Goal: Transaction & Acquisition: Purchase product/service

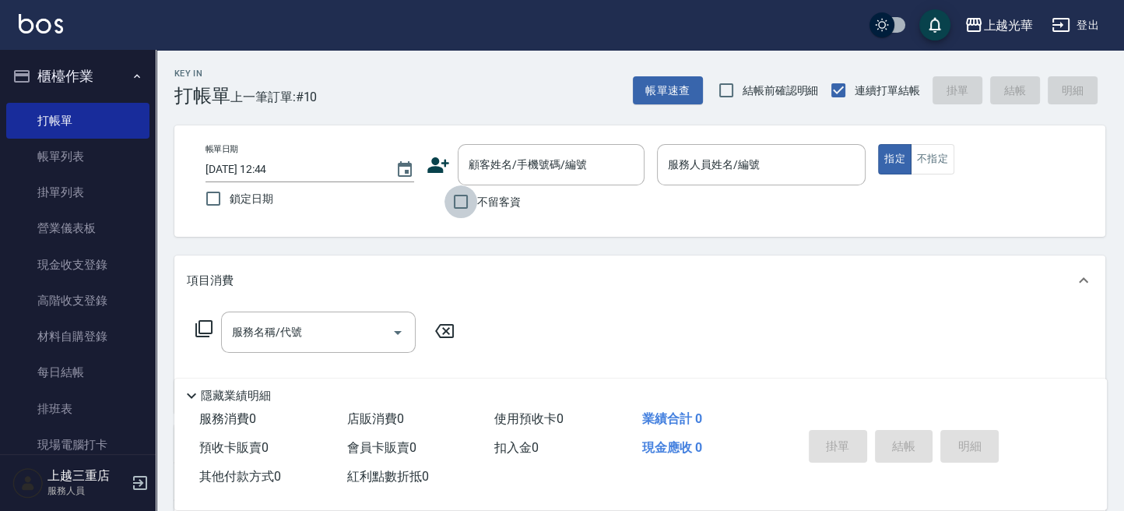
click at [472, 195] on input "不留客資" at bounding box center [461, 201] width 33 height 33
checkbox input "true"
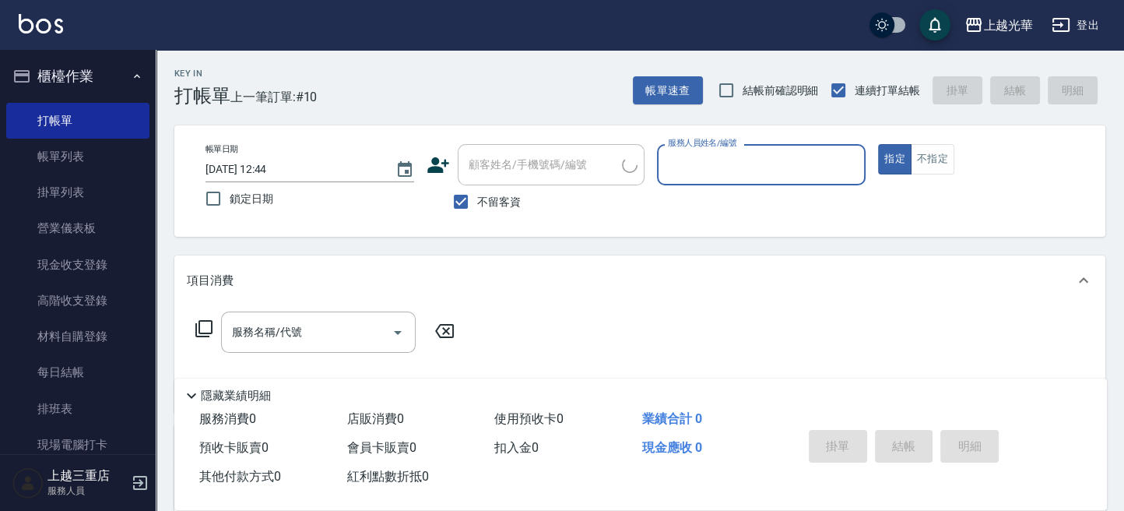
click at [733, 160] on input "服務人員姓名/編號" at bounding box center [761, 164] width 195 height 27
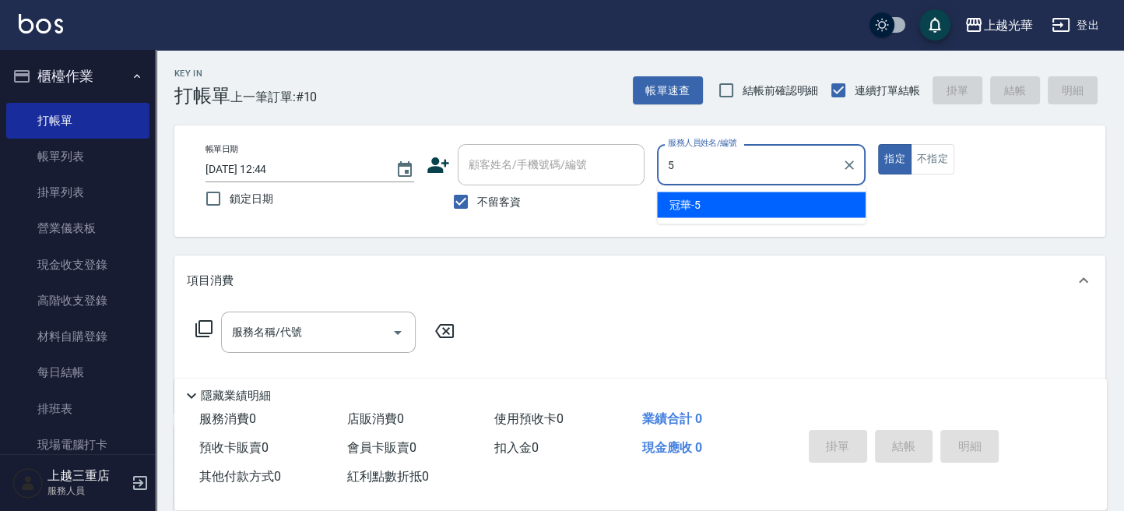
type input "冠華-5"
type button "true"
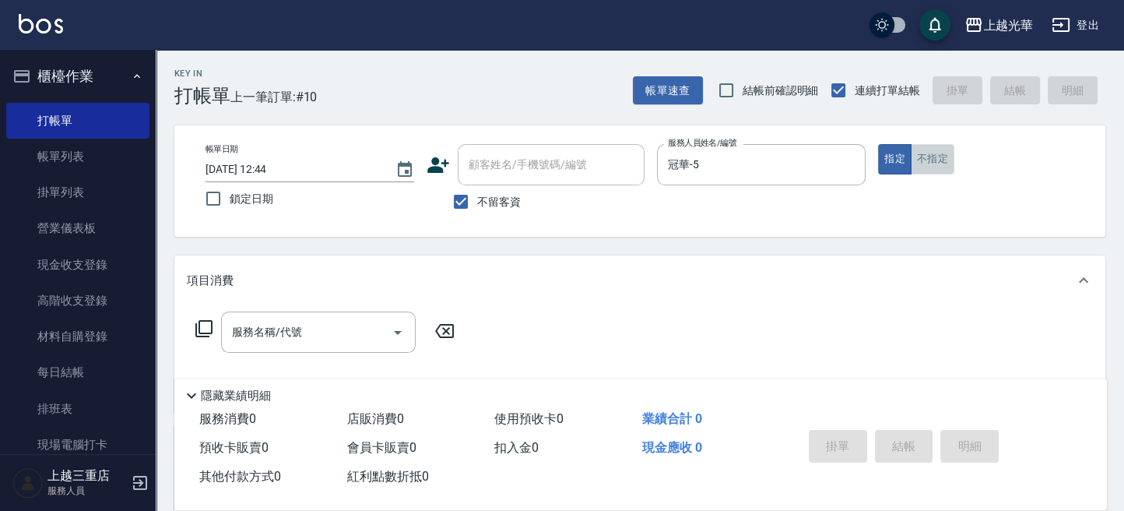
drag, startPoint x: 934, startPoint y: 158, endPoint x: 615, endPoint y: 263, distance: 336.0
click at [934, 164] on button "不指定" at bounding box center [933, 159] width 44 height 30
drag, startPoint x: 286, startPoint y: 317, endPoint x: 286, endPoint y: 331, distance: 14.0
click at [286, 329] on div "服務名稱/代號" at bounding box center [318, 331] width 195 height 41
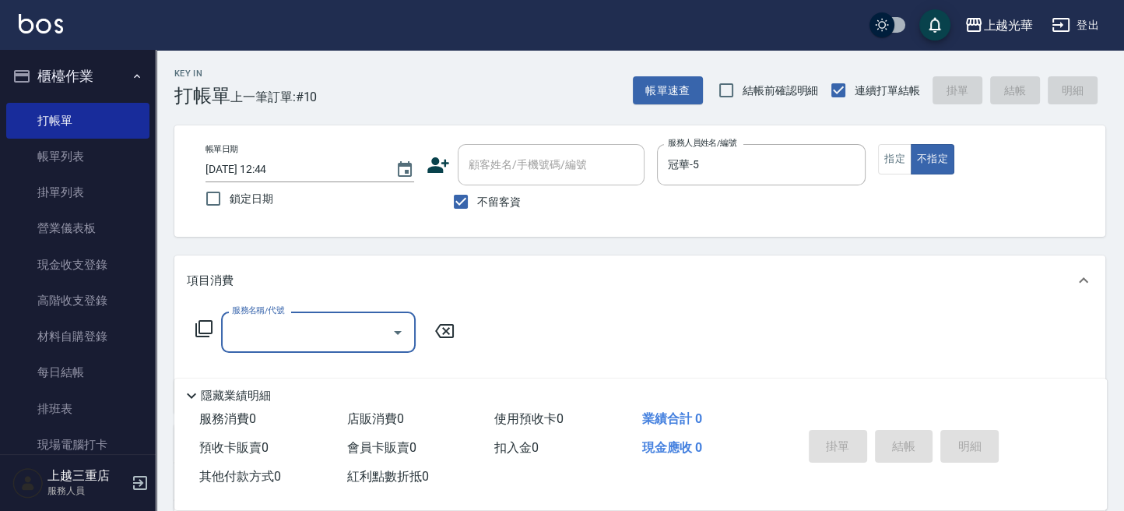
click at [286, 331] on input "服務名稱/代號" at bounding box center [306, 331] width 157 height 27
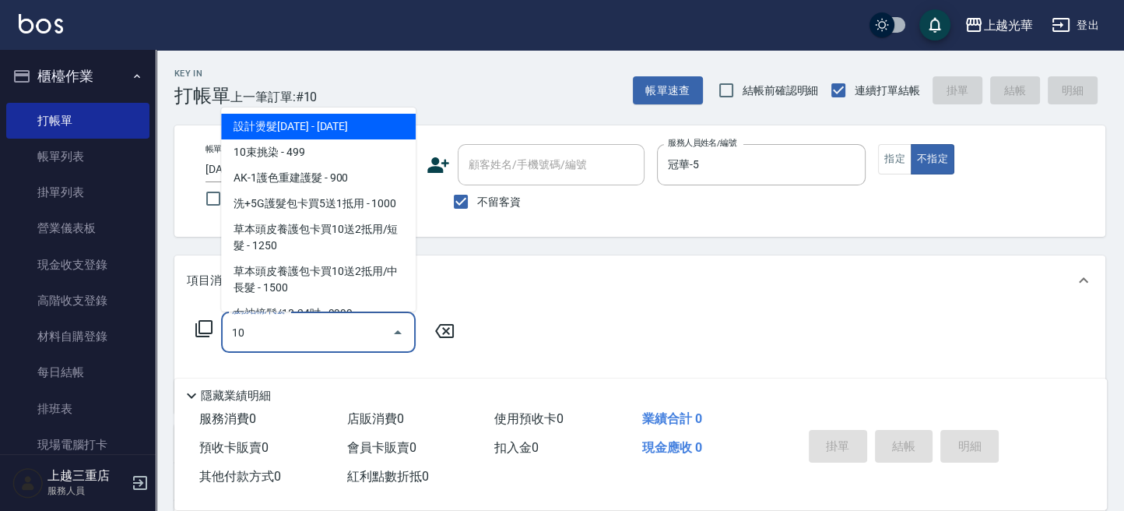
type input "102"
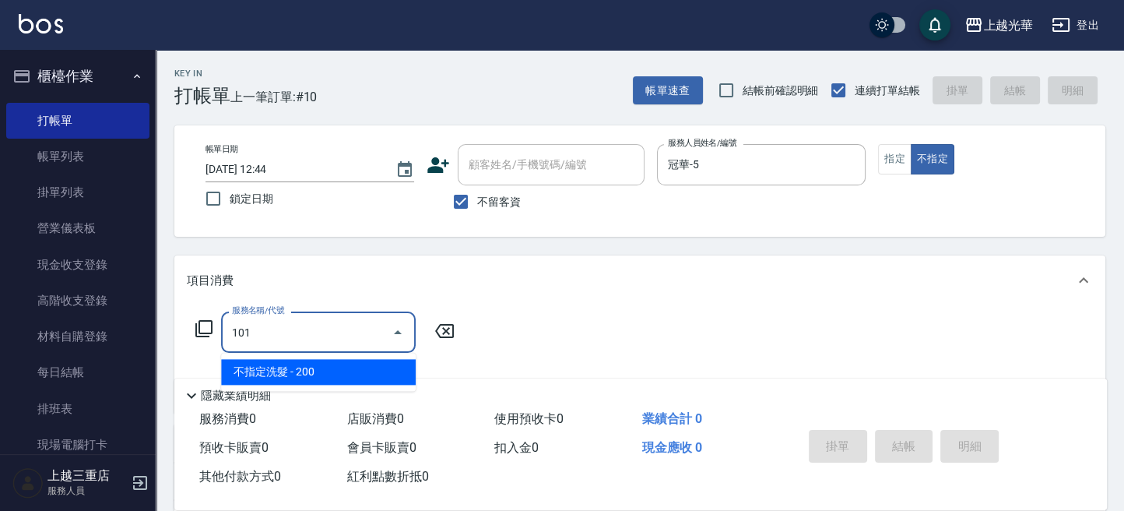
type input "不指定洗髮(101)"
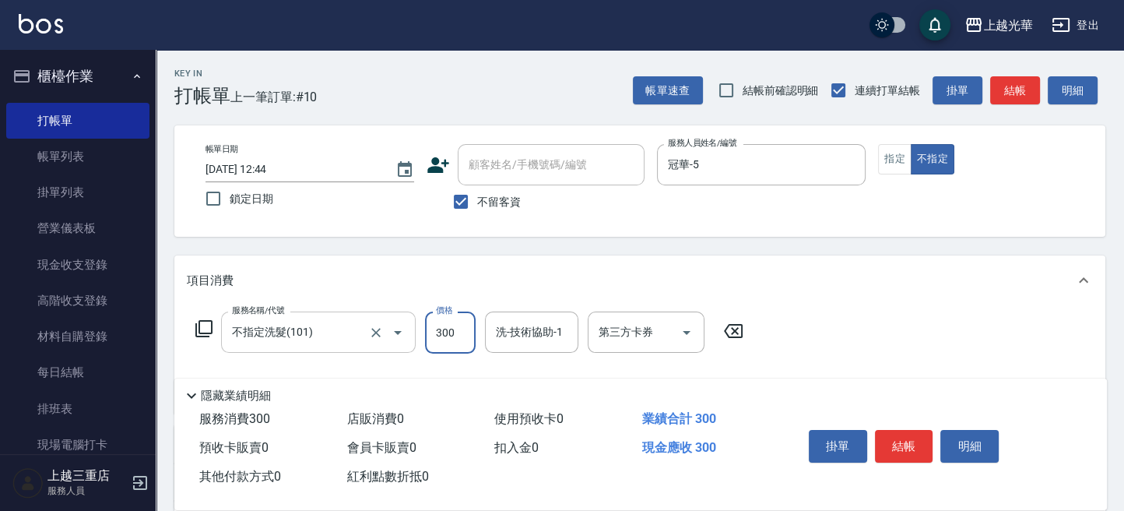
type input "300"
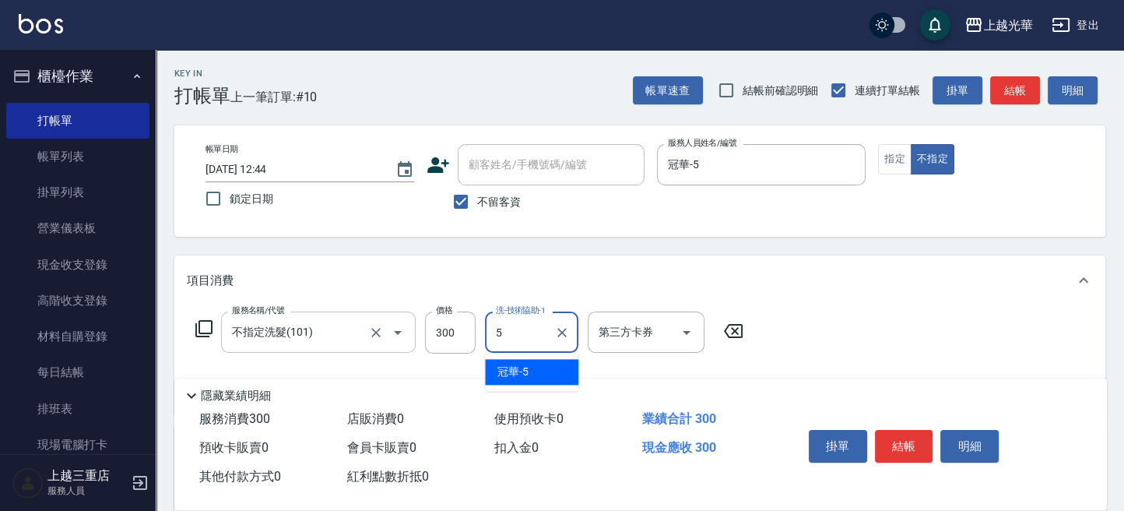
type input "冠華-5"
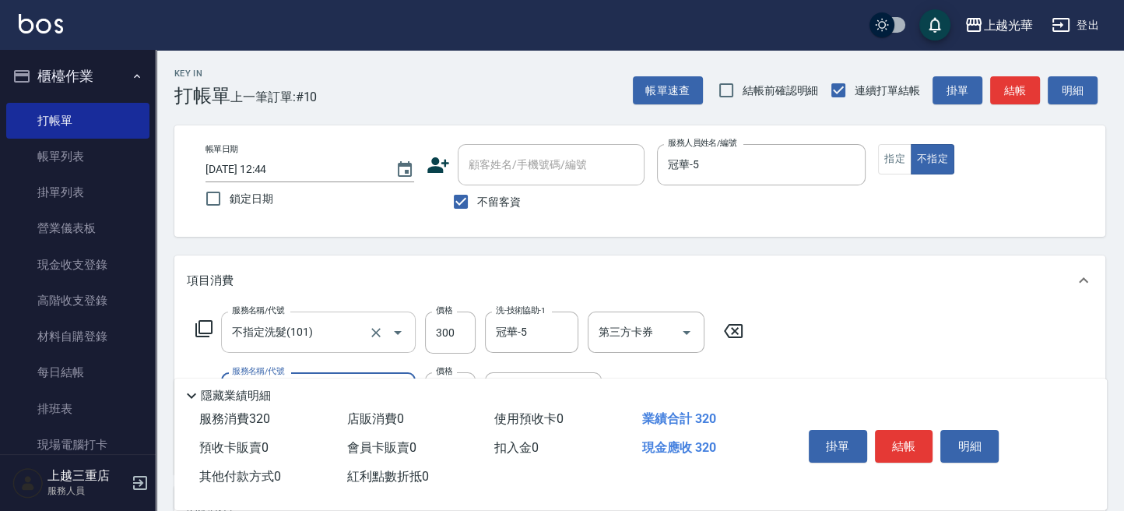
type input "潤絲(801)"
type input "冠華-5"
click at [1014, 86] on button "結帳" at bounding box center [1015, 90] width 50 height 29
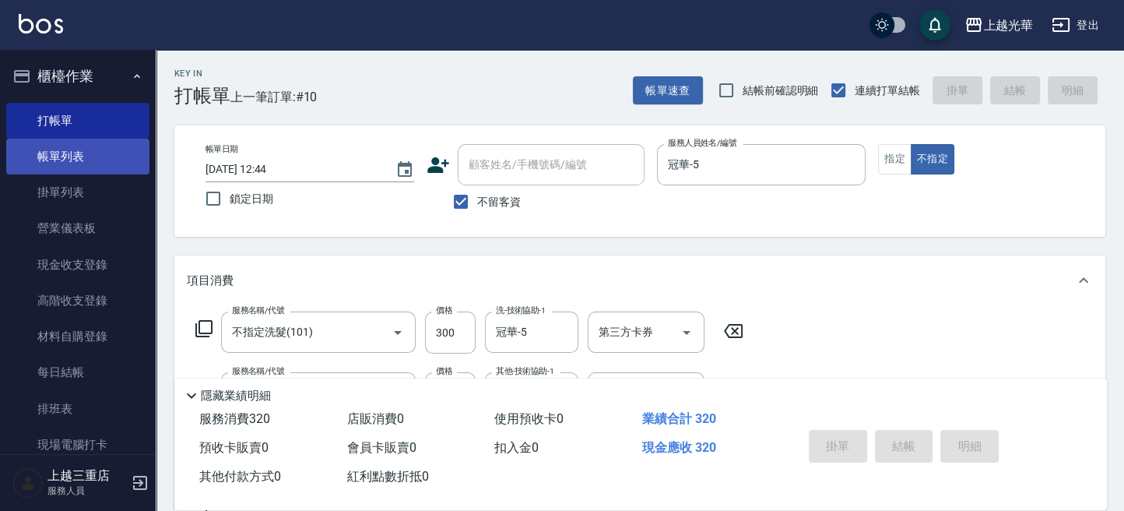
click at [96, 159] on link "帳單列表" at bounding box center [77, 157] width 143 height 36
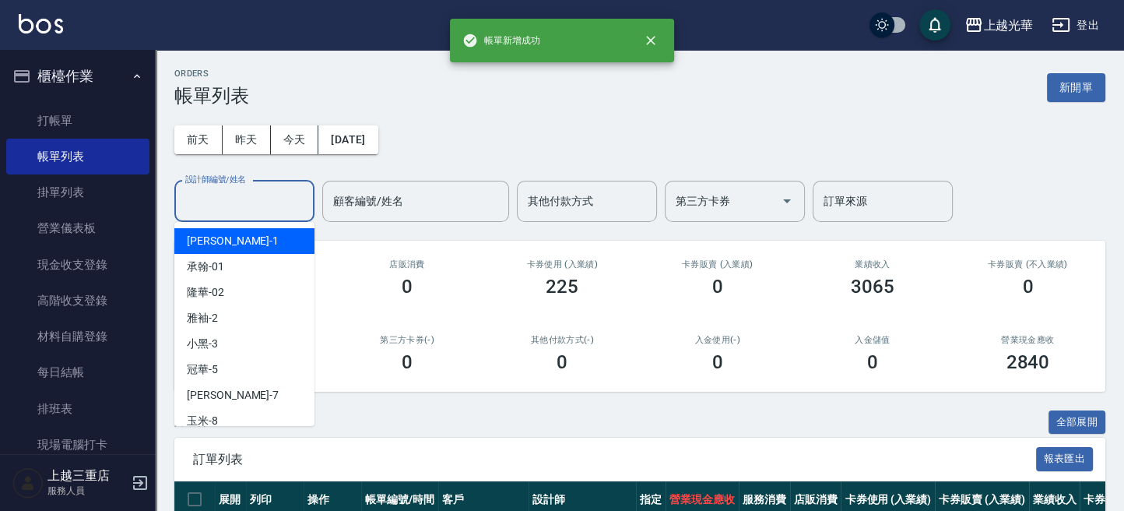
click at [258, 213] on input "設計師編號/姓名" at bounding box center [244, 201] width 126 height 27
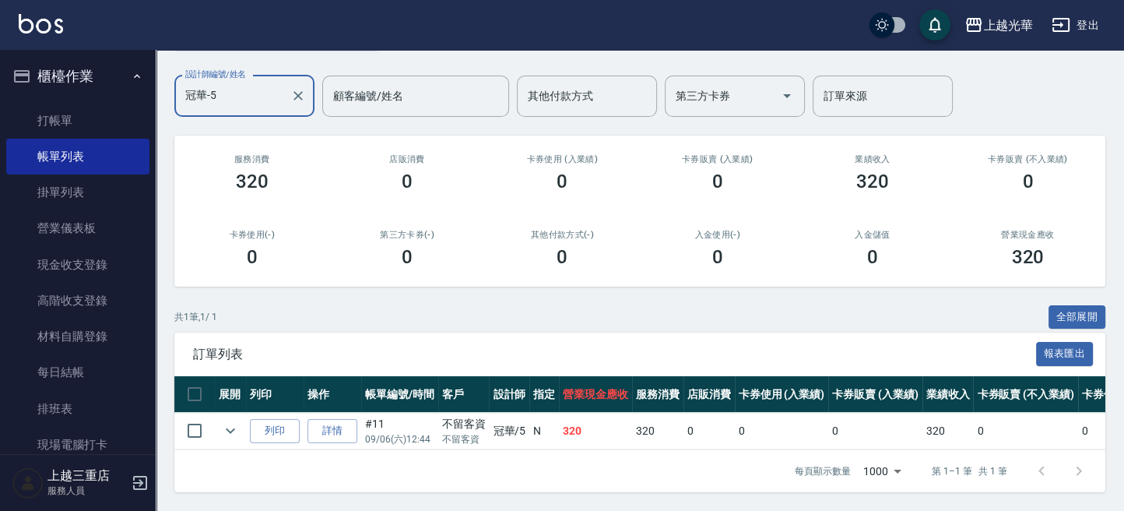
scroll to position [119, 0]
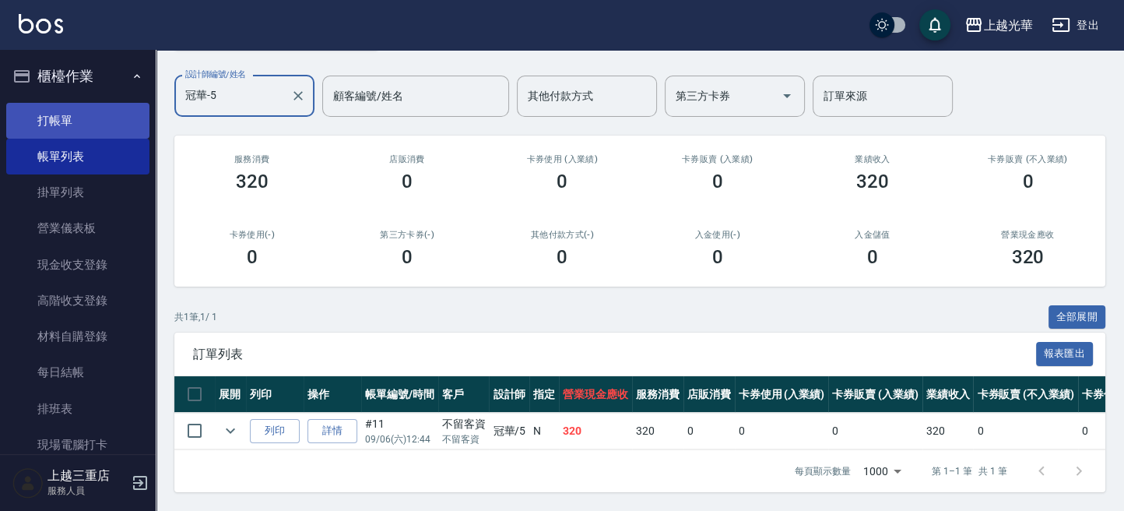
type input "冠華-5"
click at [94, 123] on link "打帳單" at bounding box center [77, 121] width 143 height 36
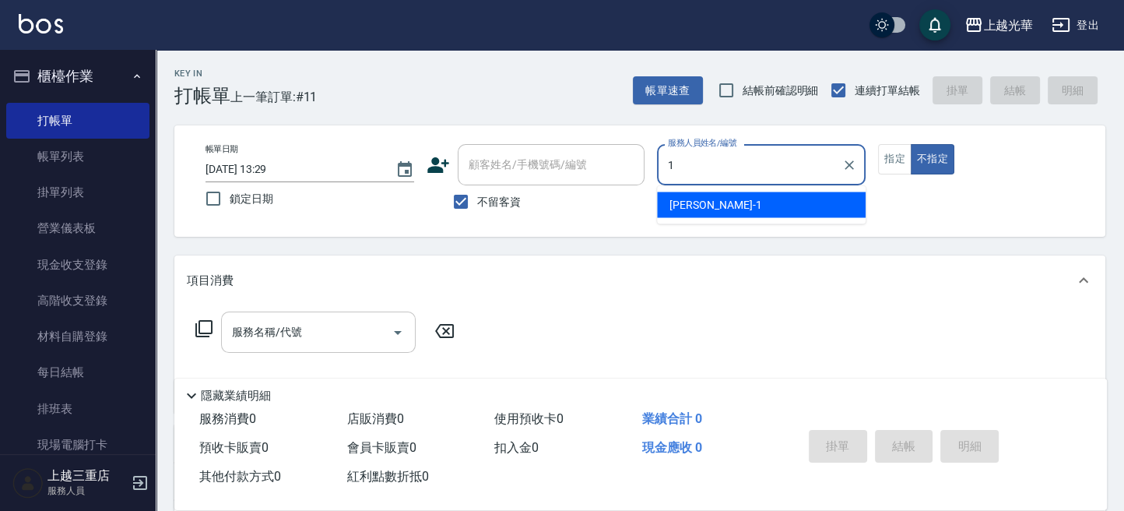
type input "小[PERSON_NAME]-1"
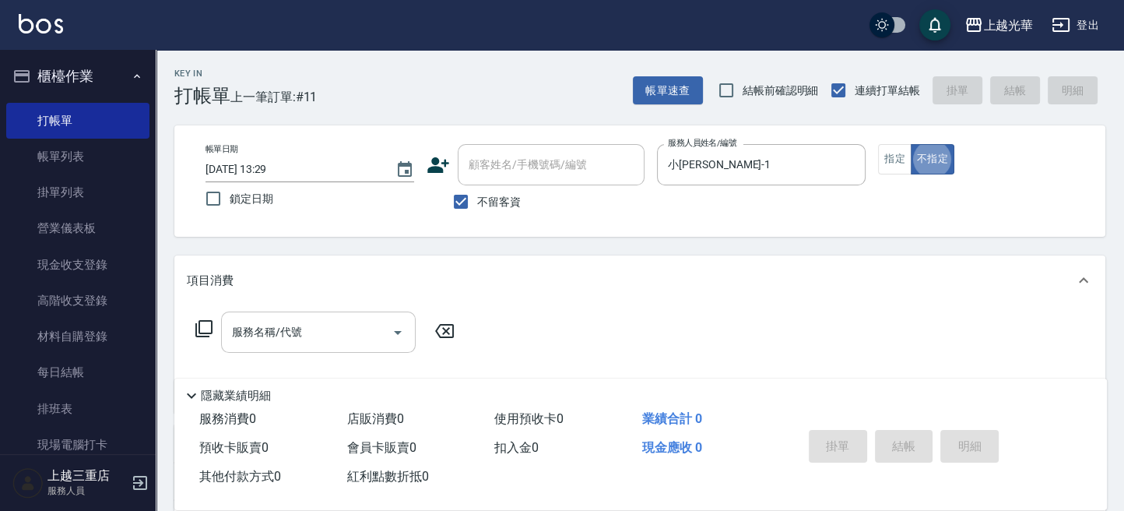
type button "false"
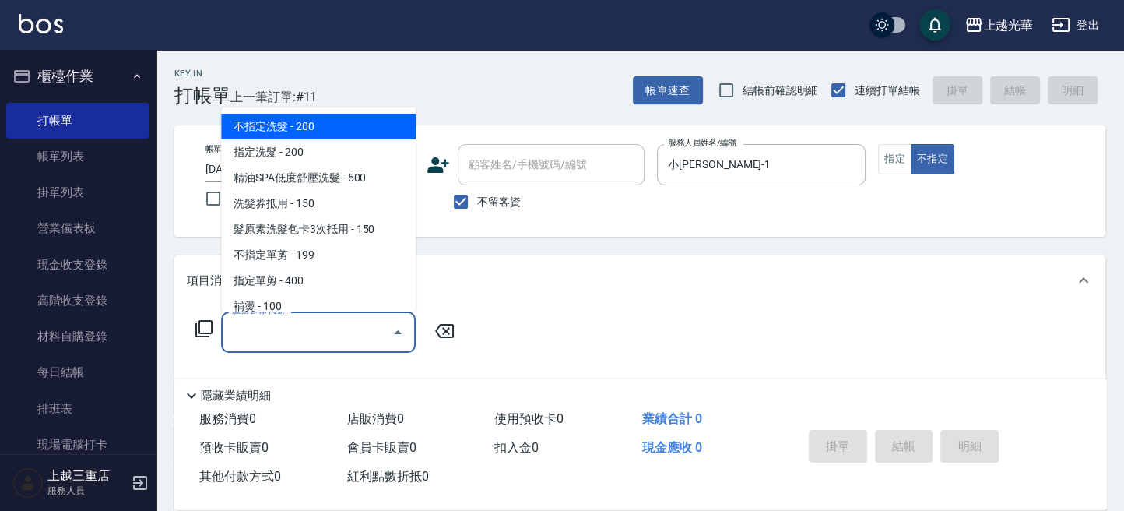
drag, startPoint x: 293, startPoint y: 336, endPoint x: 272, endPoint y: 335, distance: 21.8
click at [292, 336] on input "服務名稱/代號" at bounding box center [306, 331] width 157 height 27
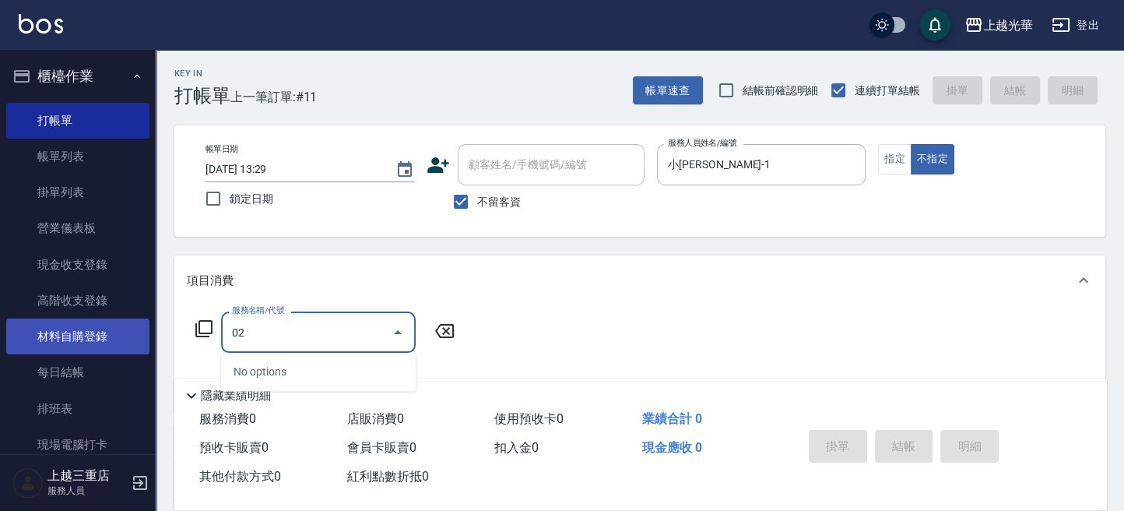
drag, startPoint x: 271, startPoint y: 321, endPoint x: 115, endPoint y: 337, distance: 156.5
click at [114, 338] on div "上越光華 登出 櫃檯作業 打帳單 帳單列表 掛單列表 營業儀表板 現金收支登錄 高階收支登錄 材料自購登錄 每日結帳 排班表 現場電腦打卡 預約管理 預約管理…" at bounding box center [562, 361] width 1124 height 722
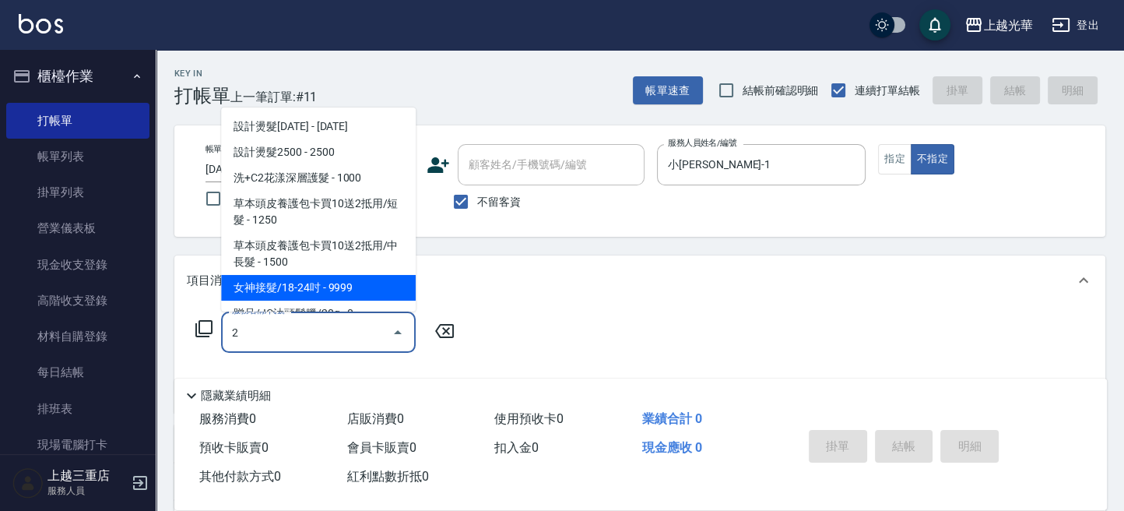
click at [280, 341] on input "2" at bounding box center [306, 331] width 157 height 27
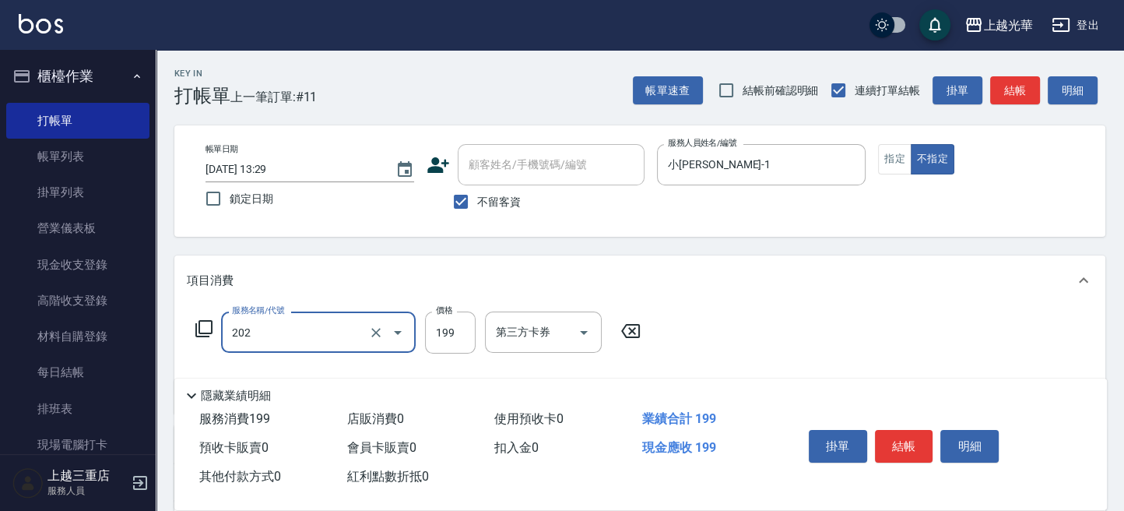
type input "不指定單剪(202)"
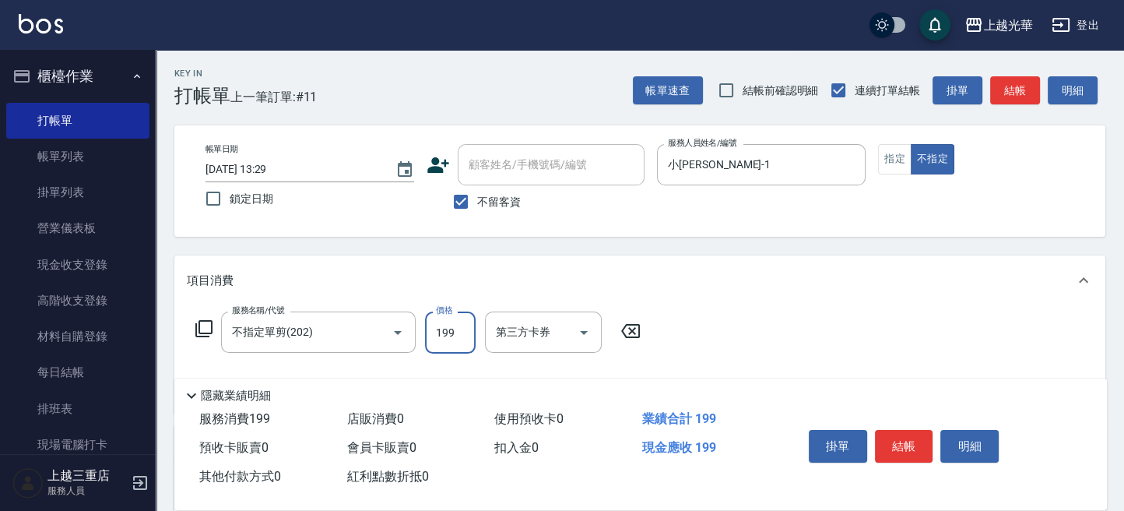
scroll to position [104, 0]
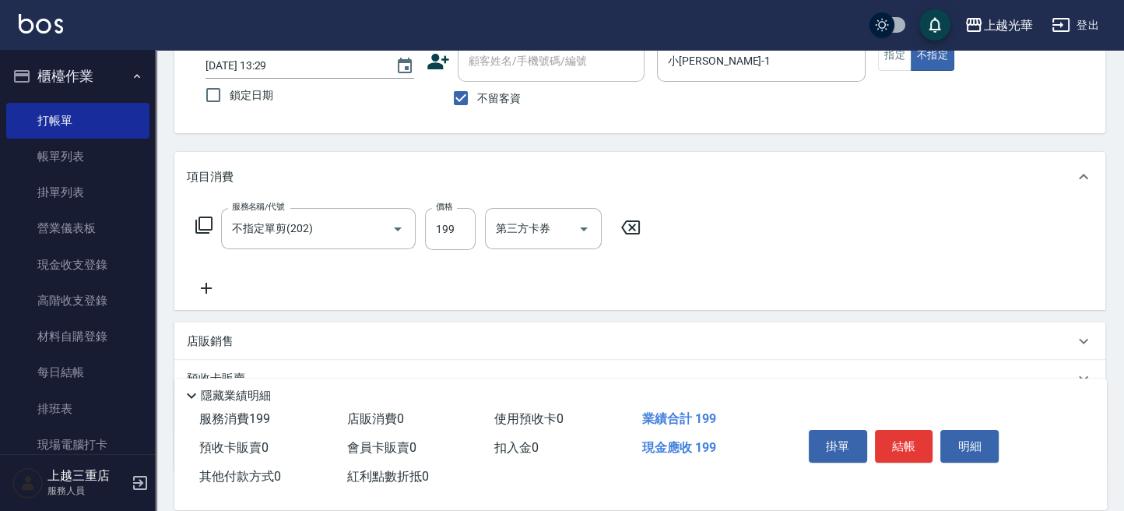
click at [208, 282] on icon at bounding box center [206, 288] width 39 height 19
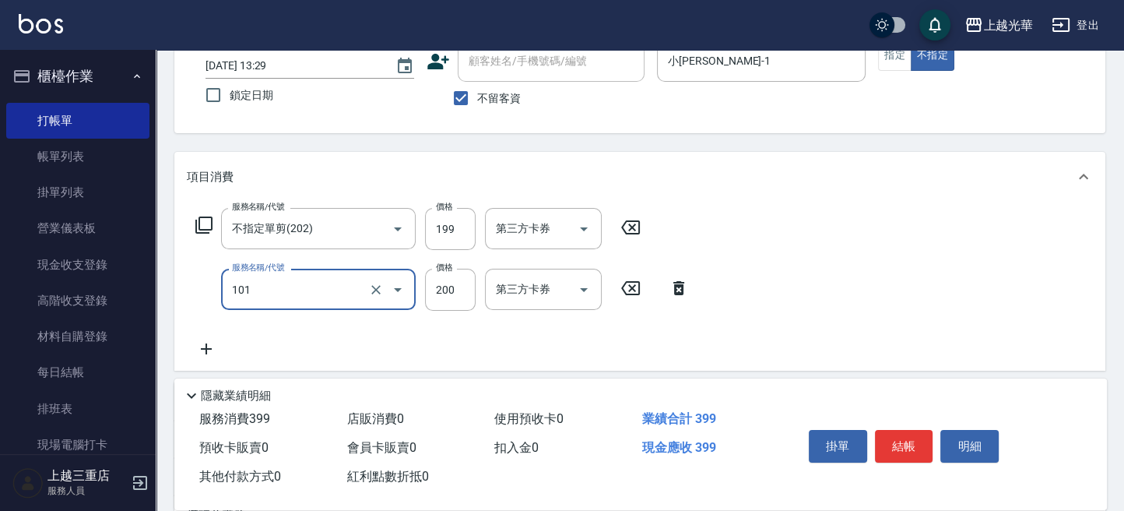
type input "不指定洗髮(101)"
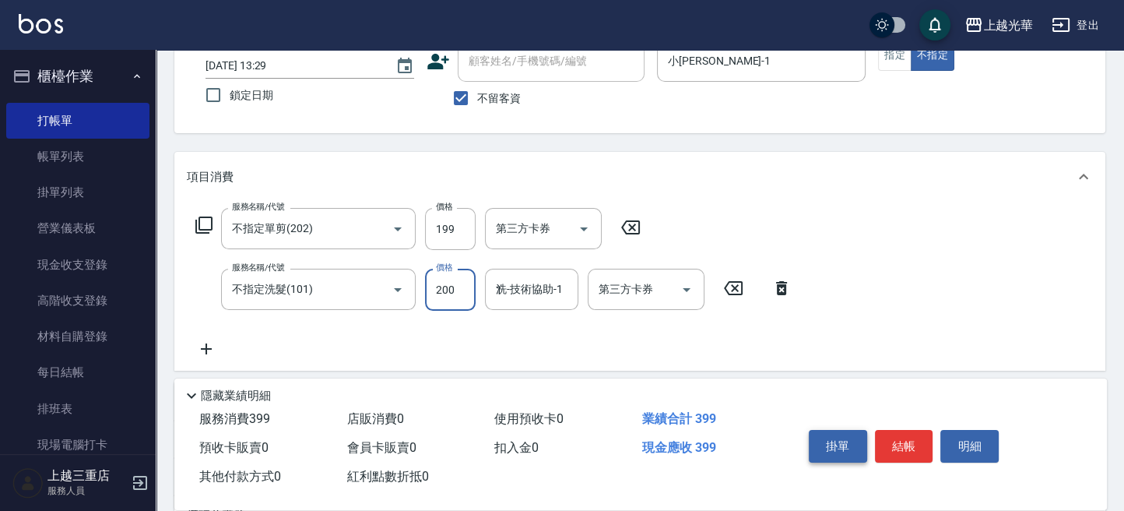
type input "小[PERSON_NAME]-1"
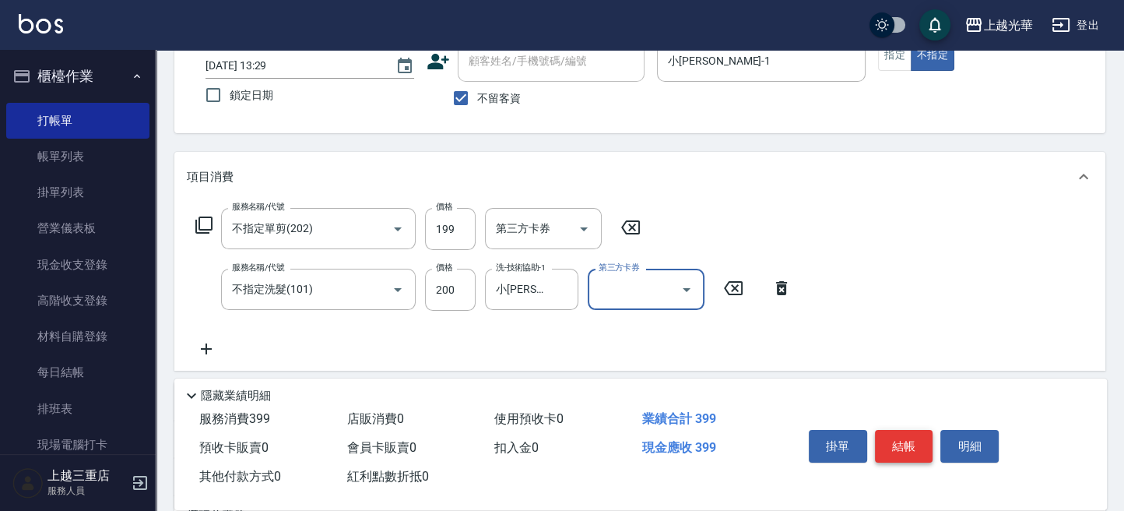
click at [903, 452] on button "結帳" at bounding box center [904, 446] width 58 height 33
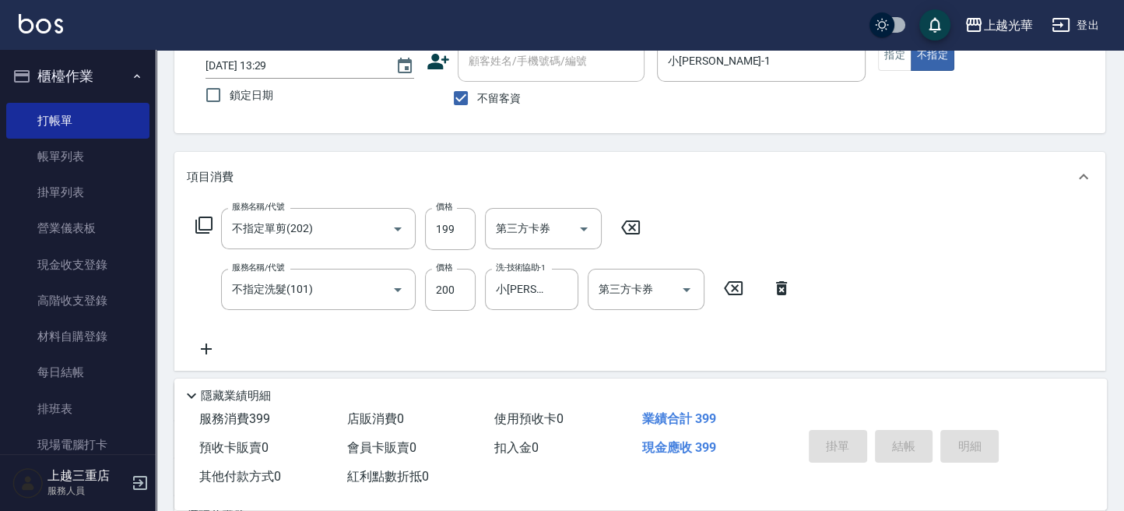
type input "[DATE] 13:38"
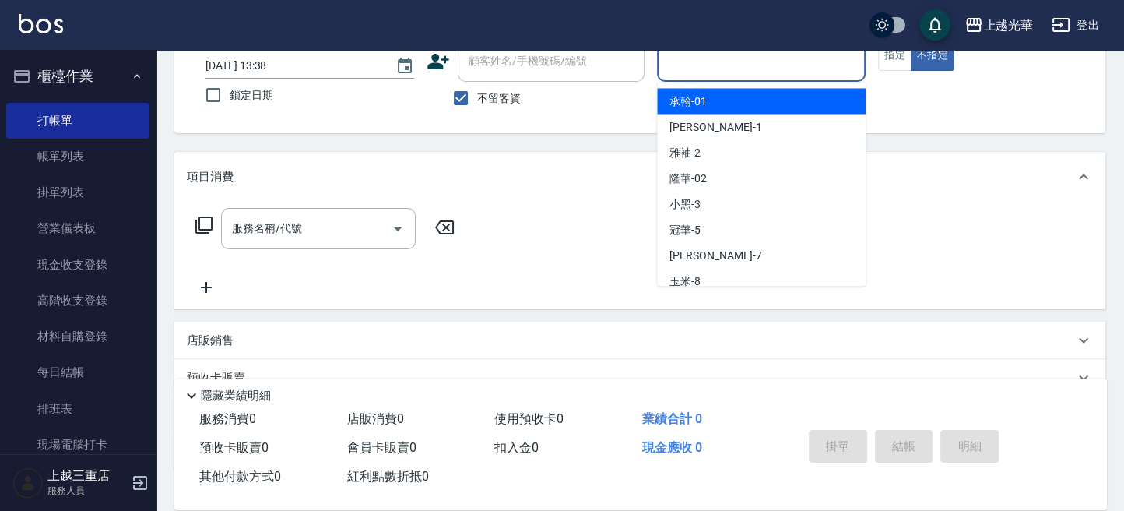
click at [759, 60] on input "服務人員姓名/編號" at bounding box center [761, 60] width 195 height 27
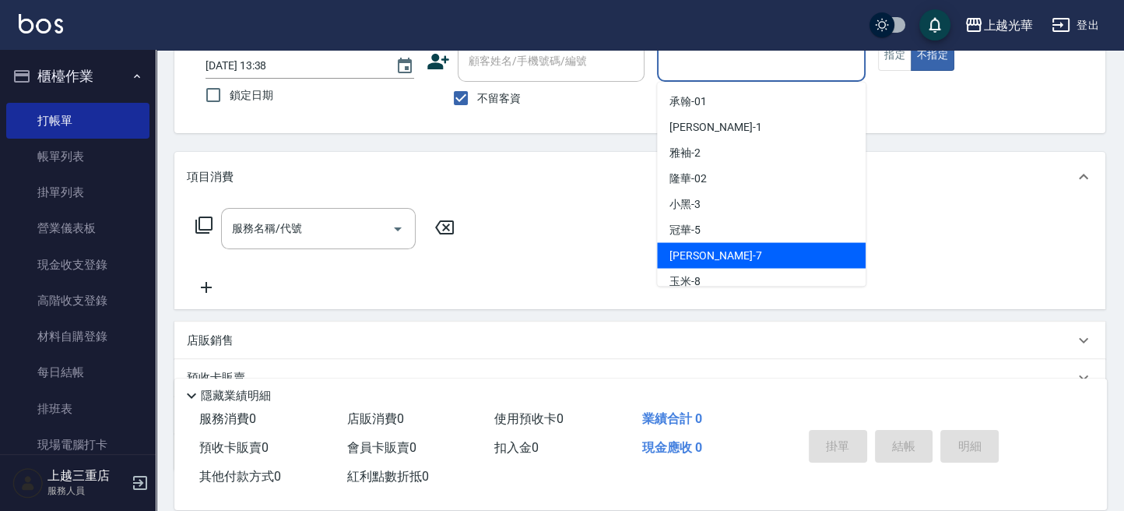
drag, startPoint x: 694, startPoint y: 250, endPoint x: 725, endPoint y: 193, distance: 64.8
click at [694, 248] on span "小紫 -7" at bounding box center [715, 255] width 92 height 16
type input "小紫-7"
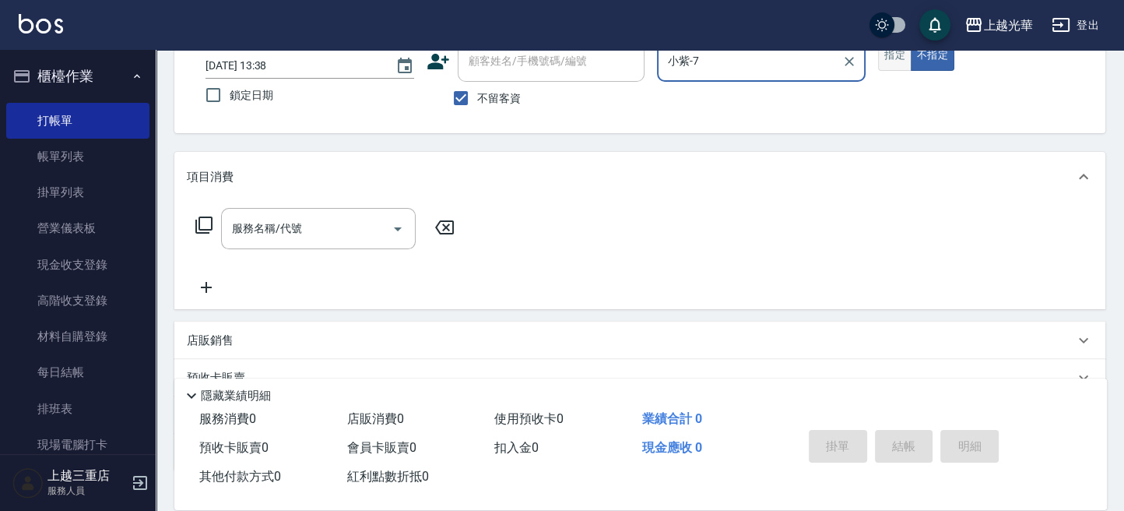
click at [891, 54] on button "指定" at bounding box center [894, 55] width 33 height 30
click at [271, 218] on div "服務名稱/代號 服務名稱/代號" at bounding box center [318, 228] width 195 height 41
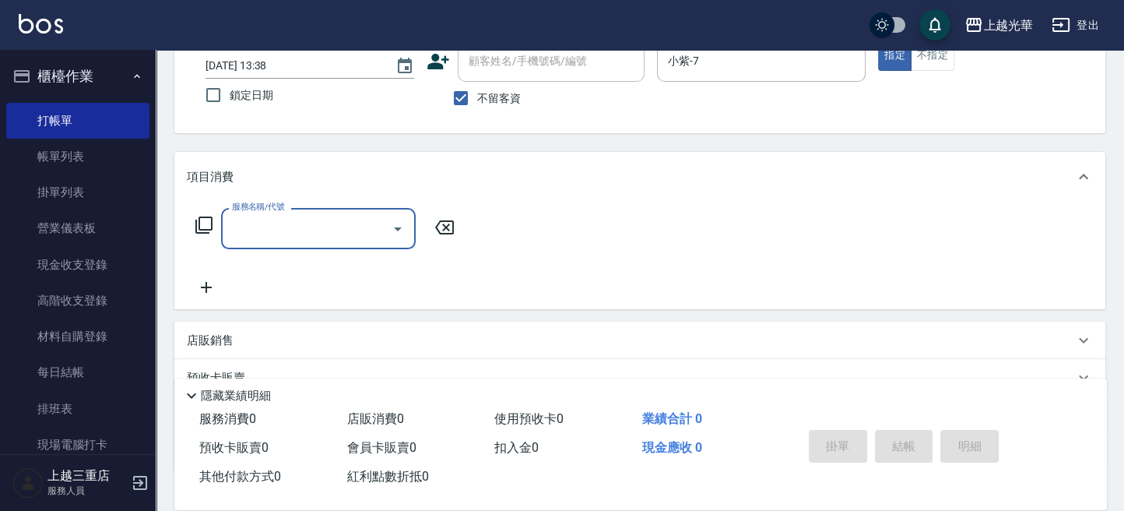
click at [331, 239] on input "服務名稱/代號" at bounding box center [306, 228] width 157 height 27
click at [297, 229] on input "服務名稱/代號" at bounding box center [306, 228] width 157 height 27
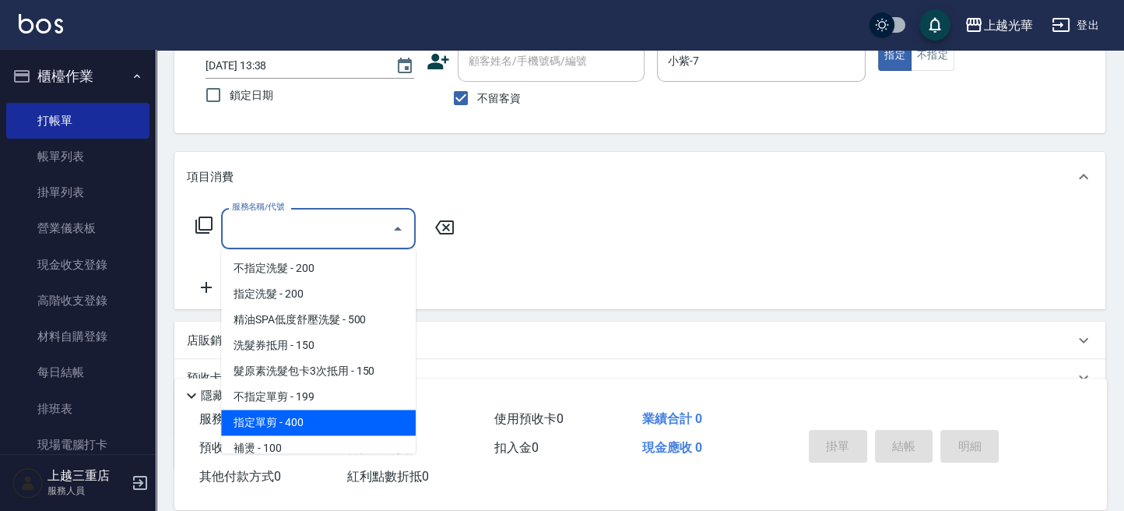
click at [324, 422] on span "指定單剪 - 400" at bounding box center [318, 422] width 195 height 26
type input "指定單剪(203)"
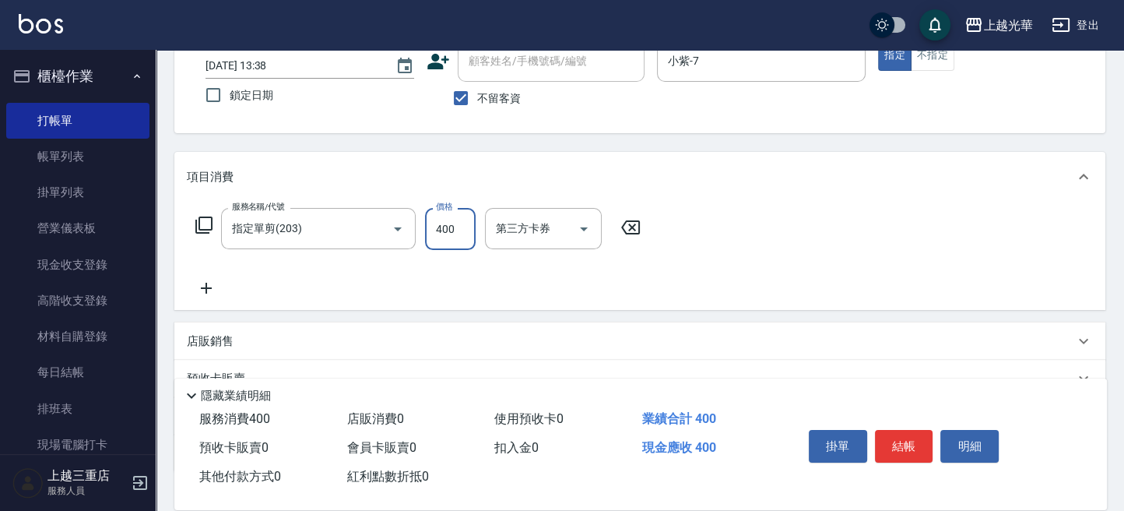
click at [430, 235] on input "400" at bounding box center [450, 229] width 51 height 42
type input "200"
click at [201, 290] on icon at bounding box center [206, 288] width 39 height 19
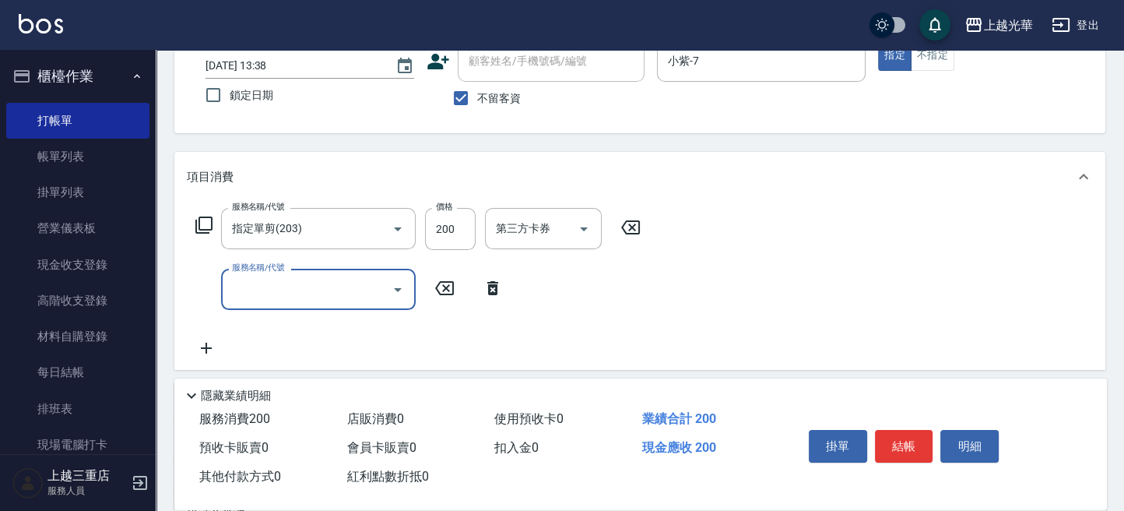
click at [399, 290] on icon "Open" at bounding box center [397, 289] width 19 height 19
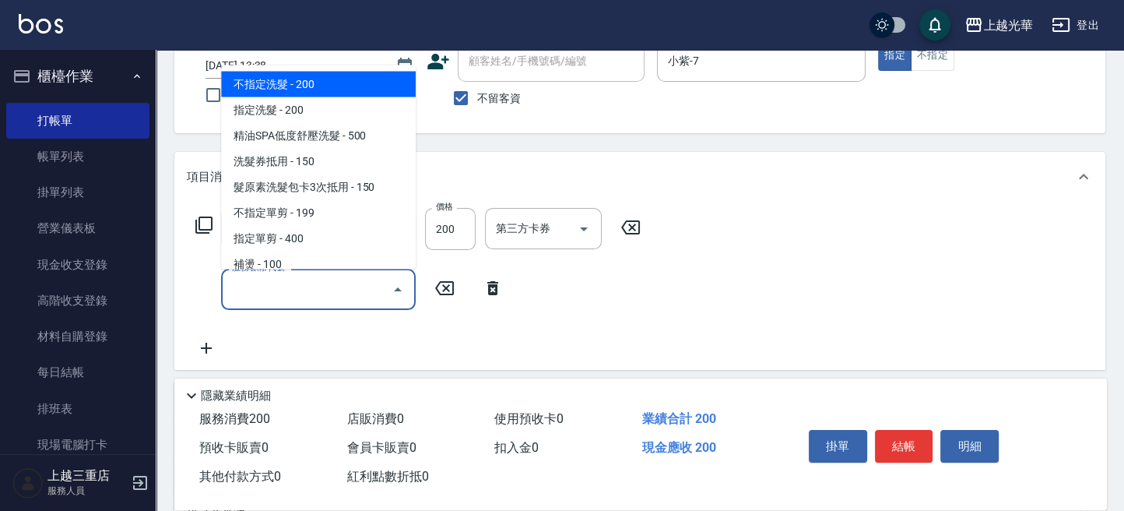
click at [332, 286] on input "服務名稱/代號" at bounding box center [306, 289] width 157 height 27
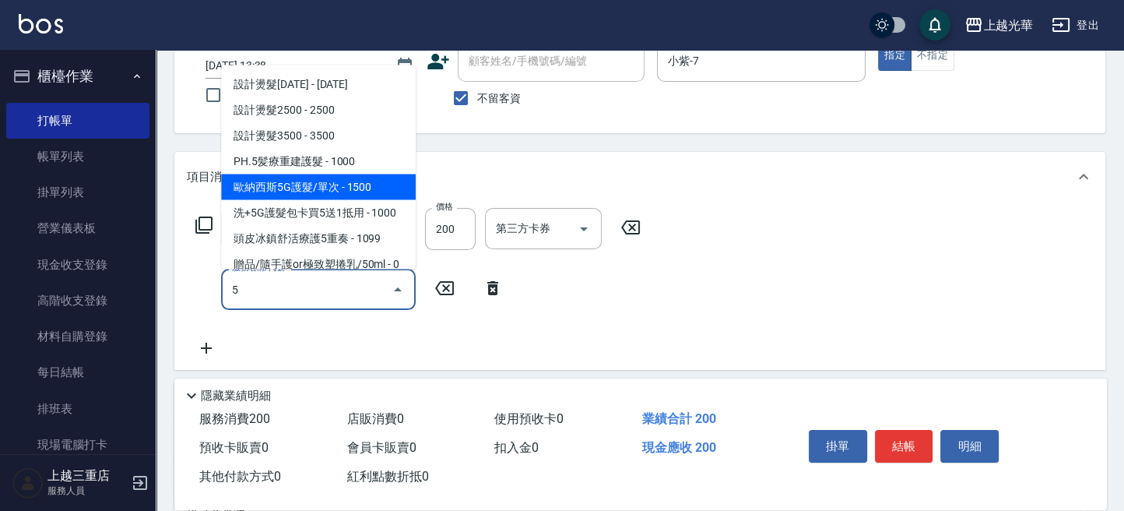
click at [344, 185] on span "歐納西斯5G護髮/單次 - 1500" at bounding box center [318, 187] width 195 height 26
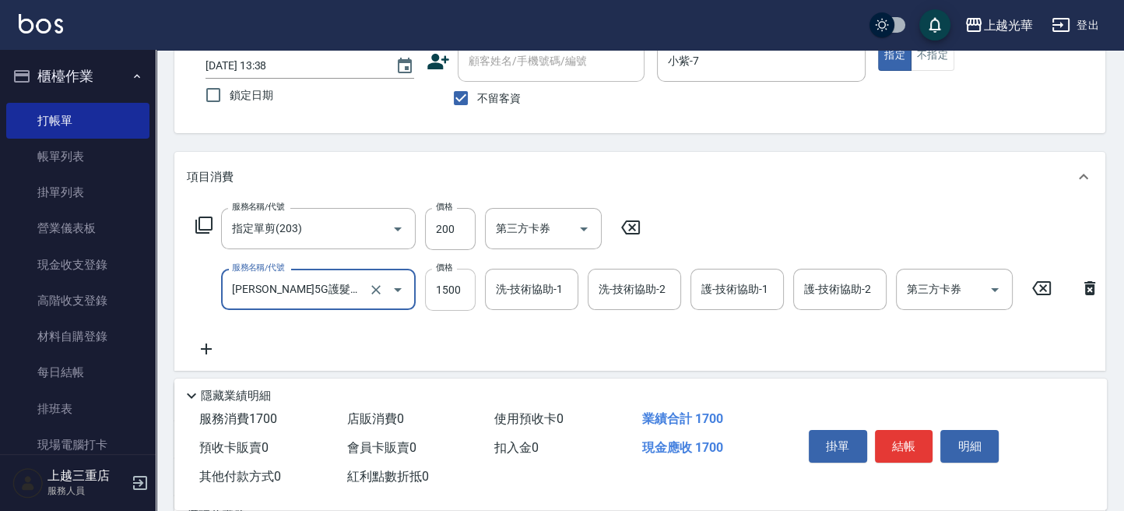
type input "[PERSON_NAME]5G護髮/單次(514)"
click at [452, 293] on input "1500" at bounding box center [450, 290] width 51 height 42
type input "1000"
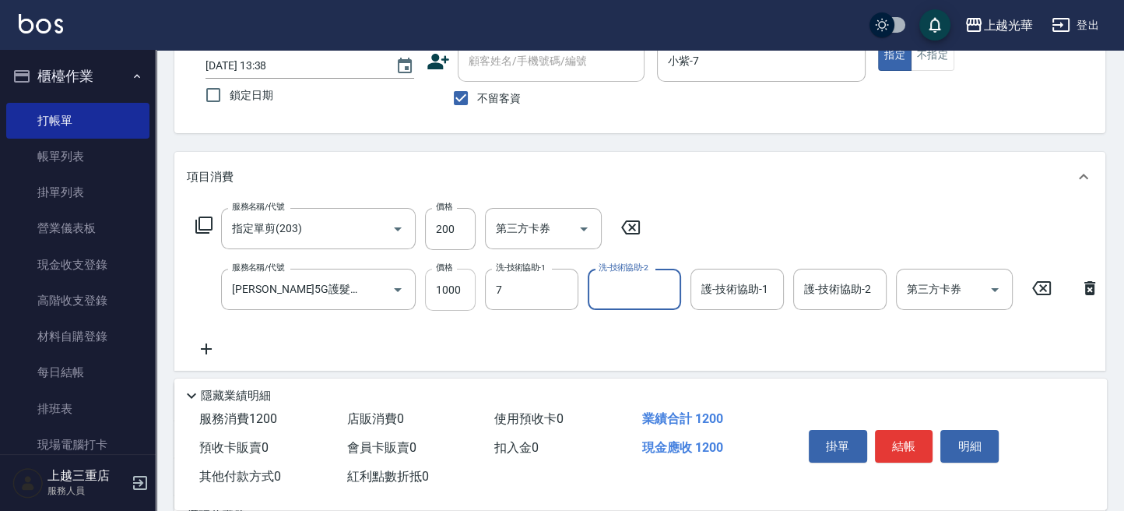
type input "小紫-7"
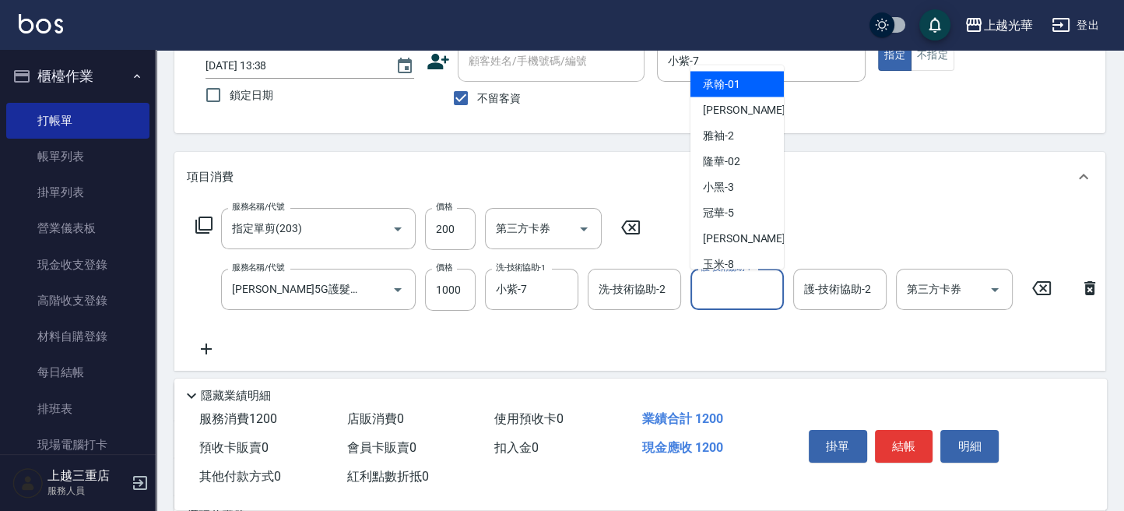
click at [715, 286] on input "護-技術協助-1" at bounding box center [737, 289] width 79 height 27
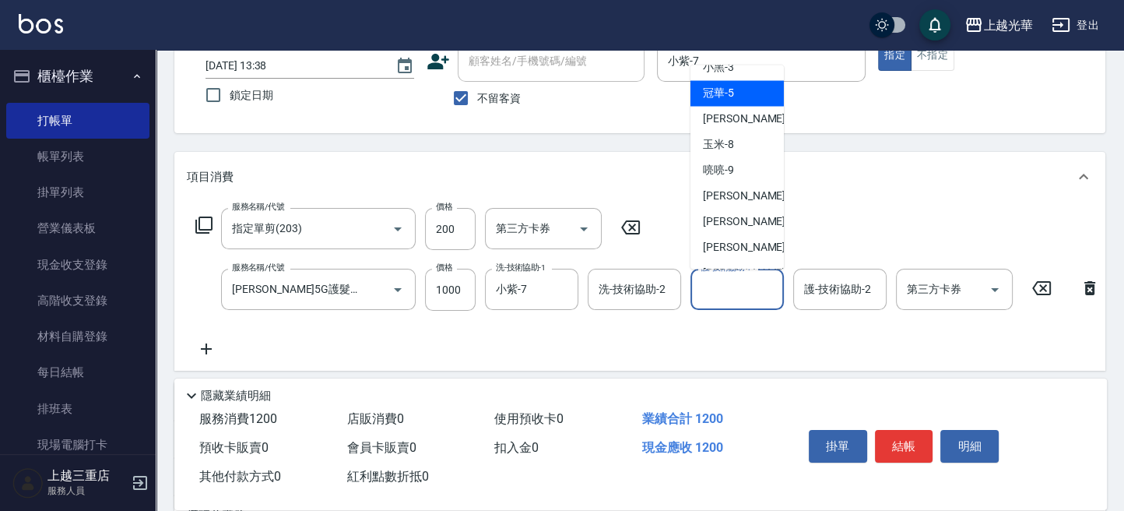
scroll to position [207, 0]
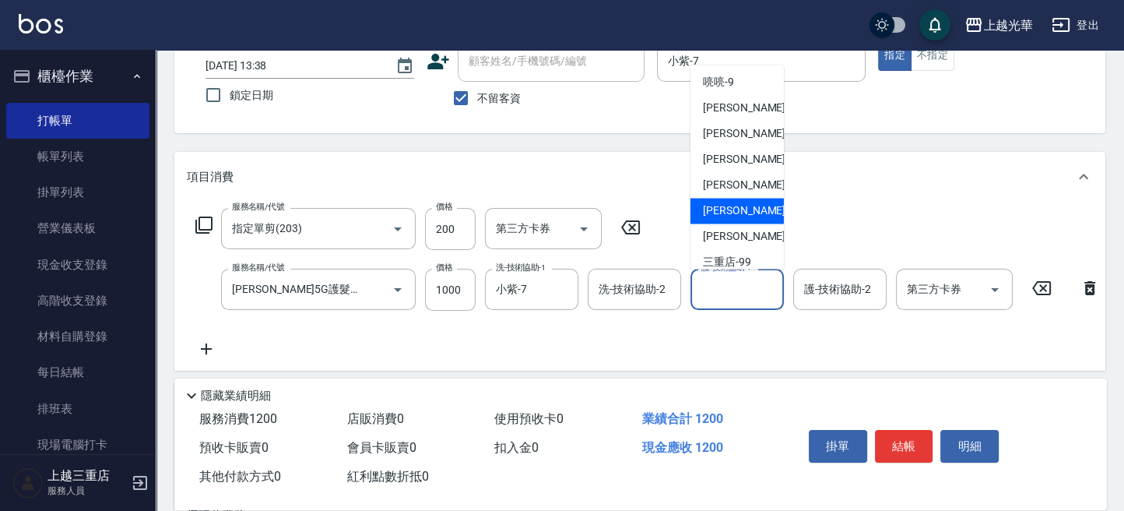
click at [740, 205] on span "[PERSON_NAME]-18" at bounding box center [752, 210] width 98 height 16
type input "[PERSON_NAME]-18"
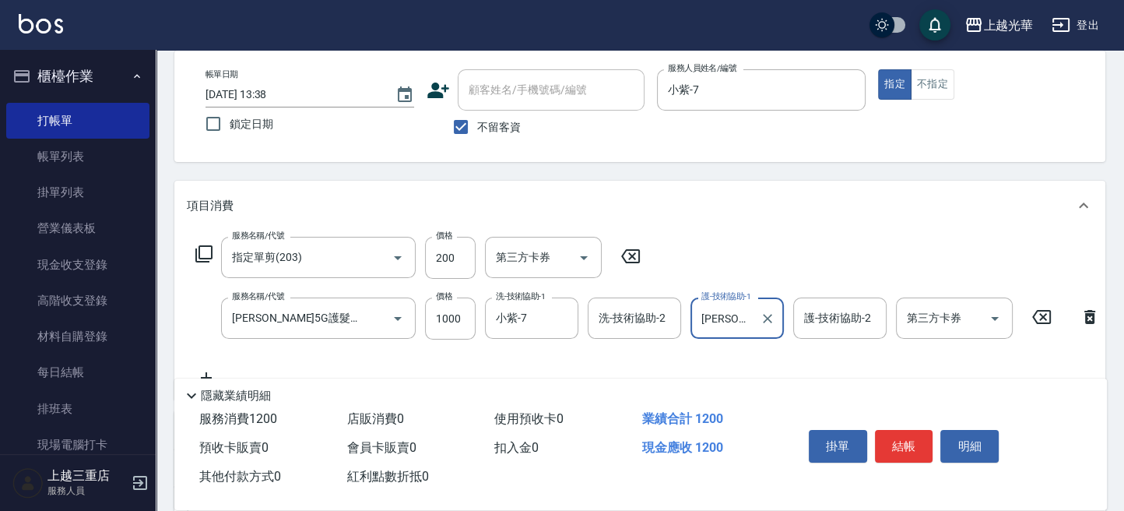
scroll to position [104, 0]
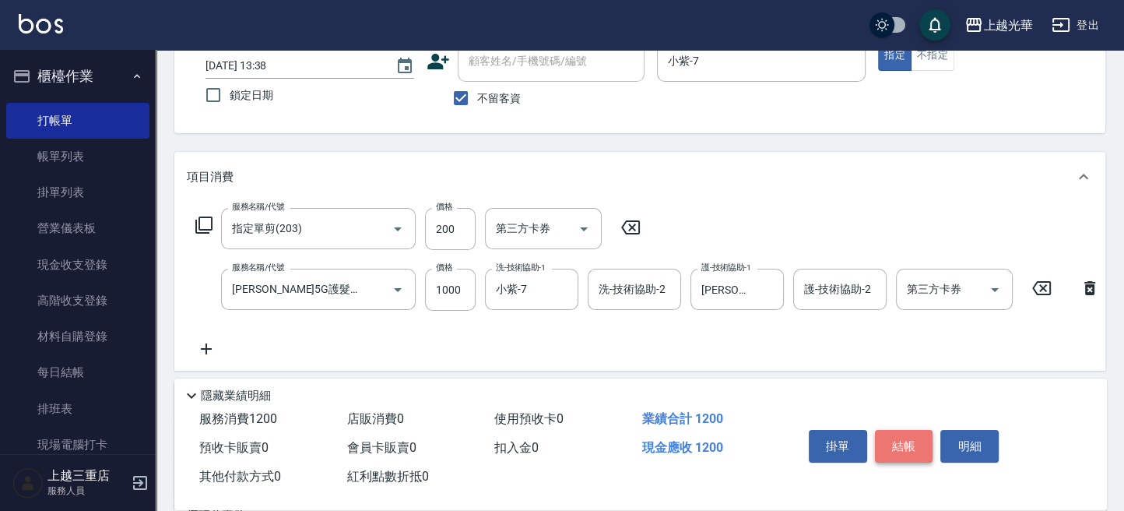
click at [908, 445] on button "結帳" at bounding box center [904, 446] width 58 height 33
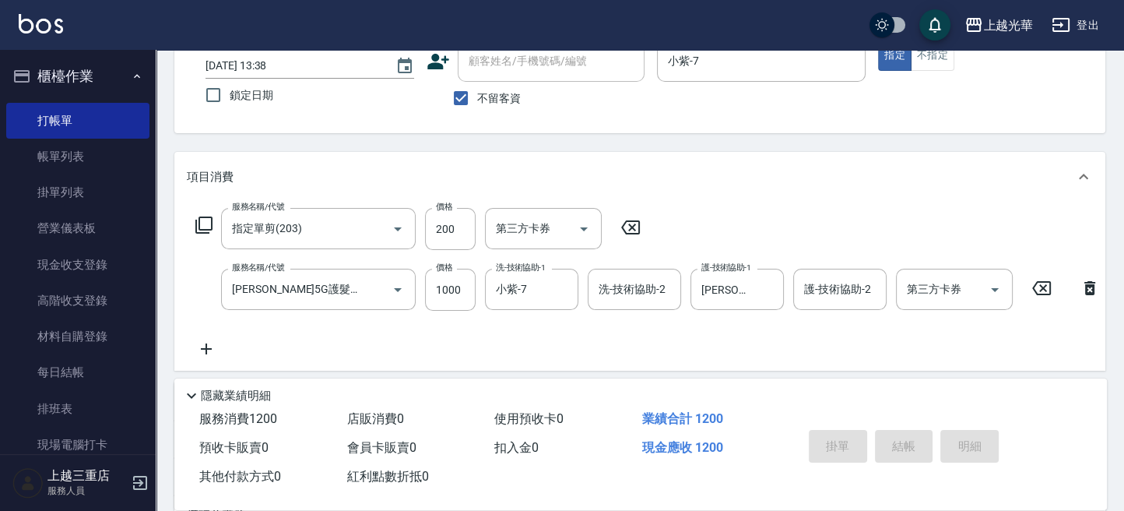
type input "[DATE] 13:48"
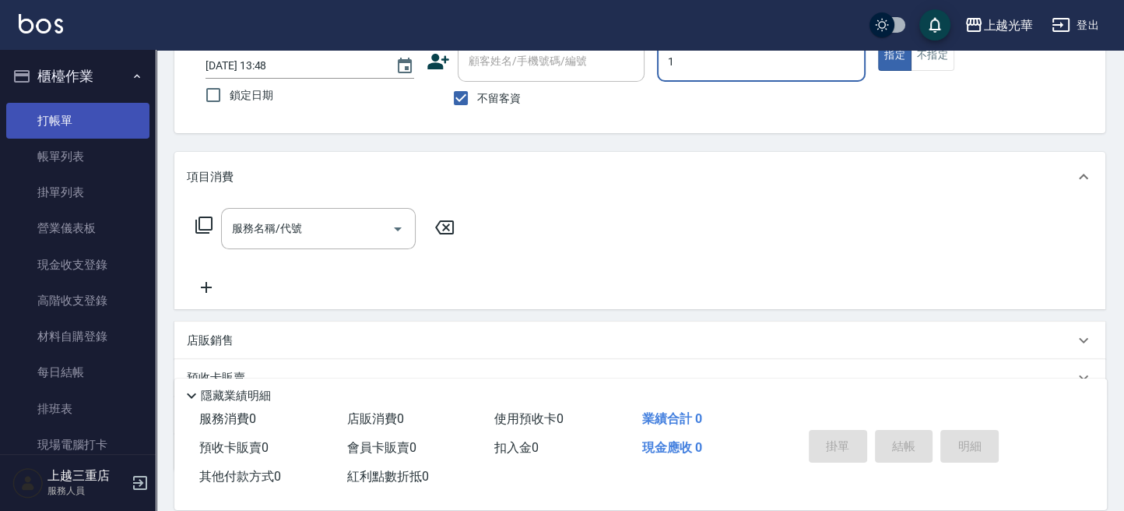
type input "1"
type button "true"
type input "小[PERSON_NAME]-1"
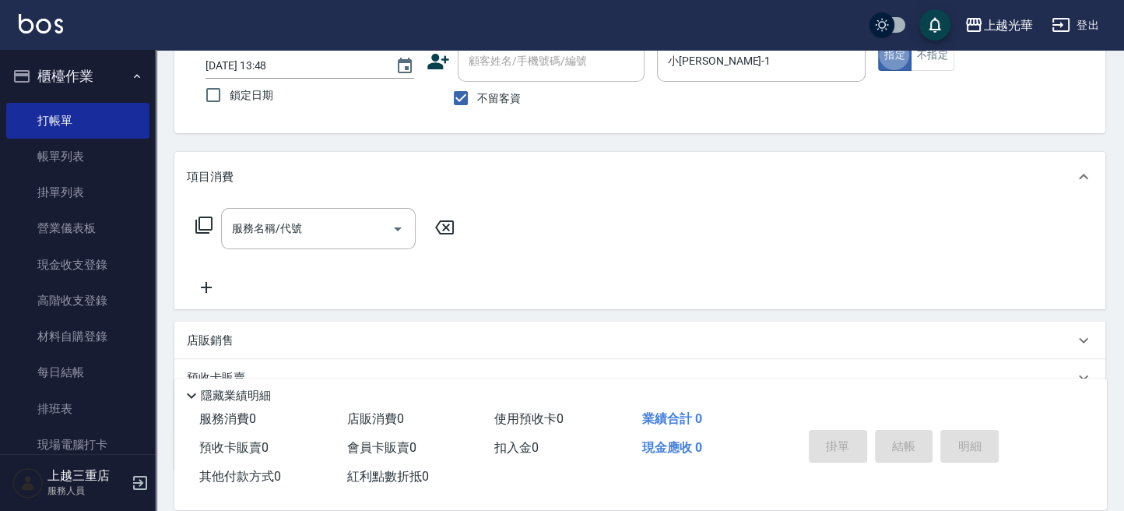
scroll to position [0, 0]
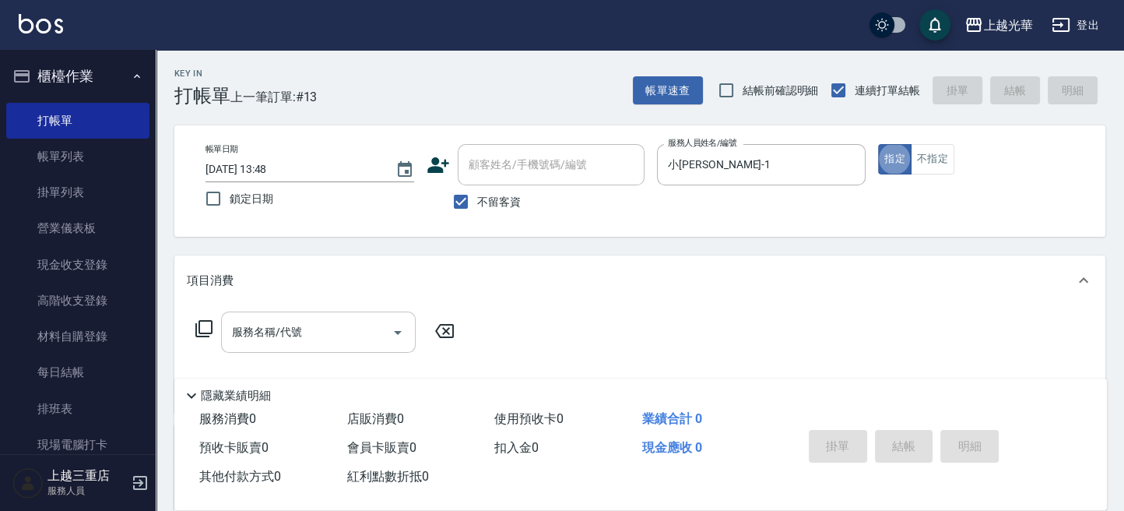
click at [278, 331] on input "服務名稱/代號" at bounding box center [306, 331] width 157 height 27
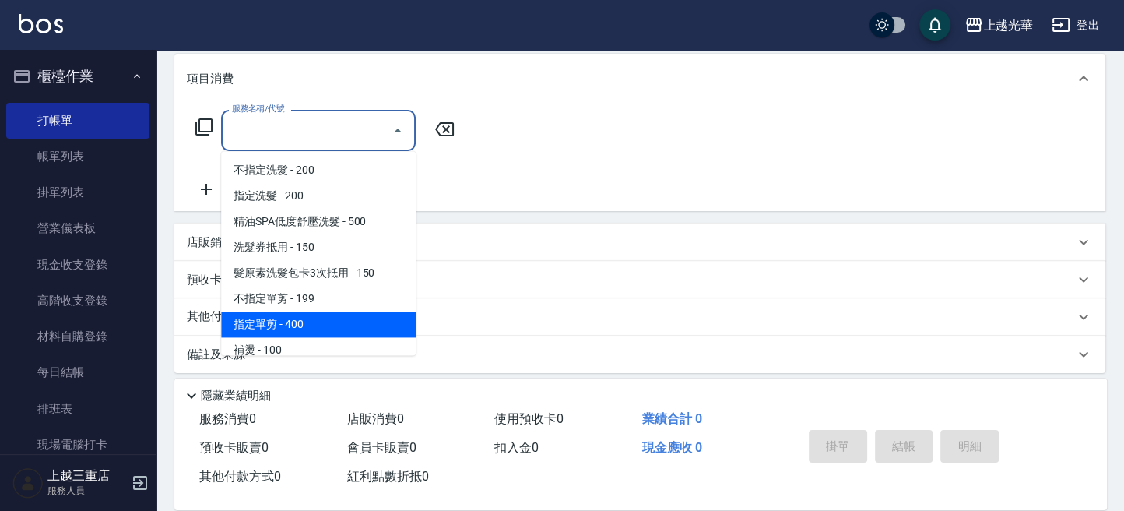
scroll to position [207, 0]
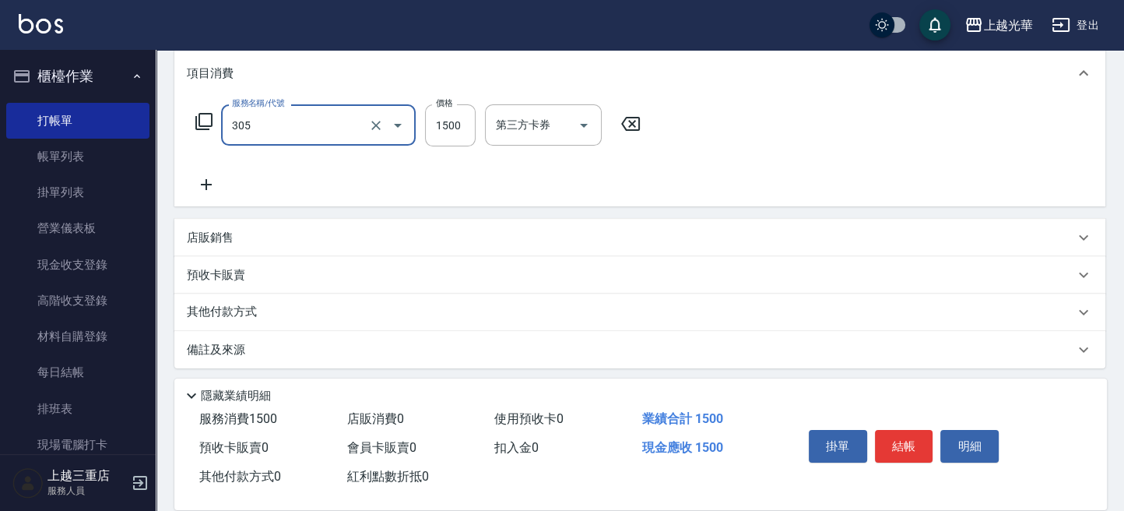
type input "設計燙髮1500(305)"
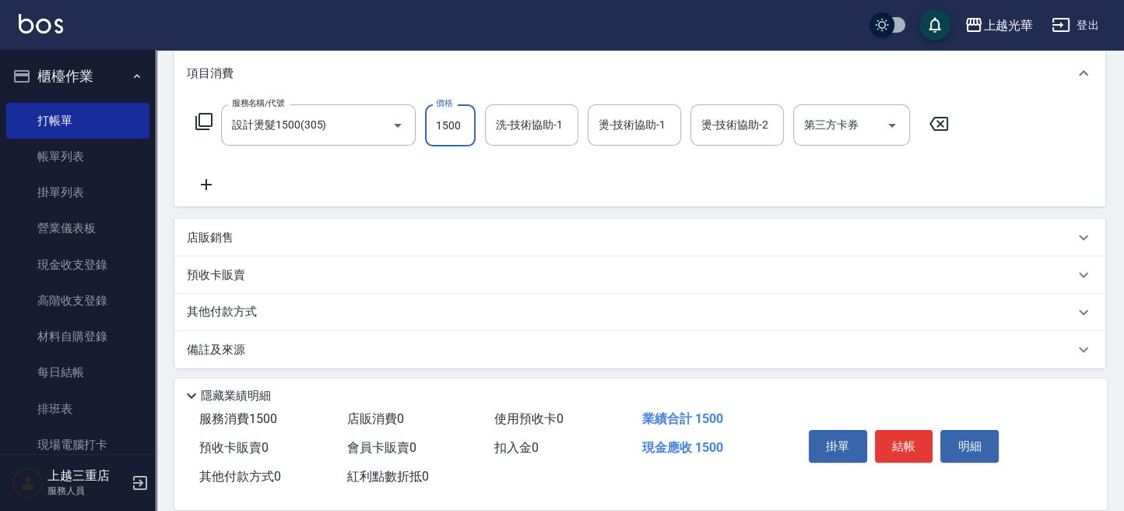
click at [239, 235] on div "店販銷售" at bounding box center [630, 238] width 887 height 16
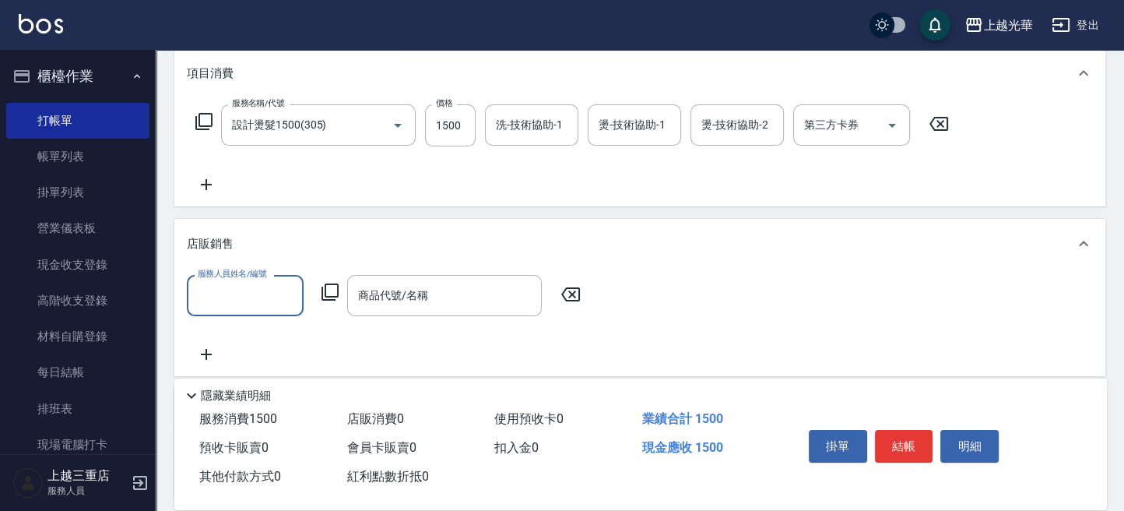
scroll to position [0, 0]
type input "小[PERSON_NAME]-1"
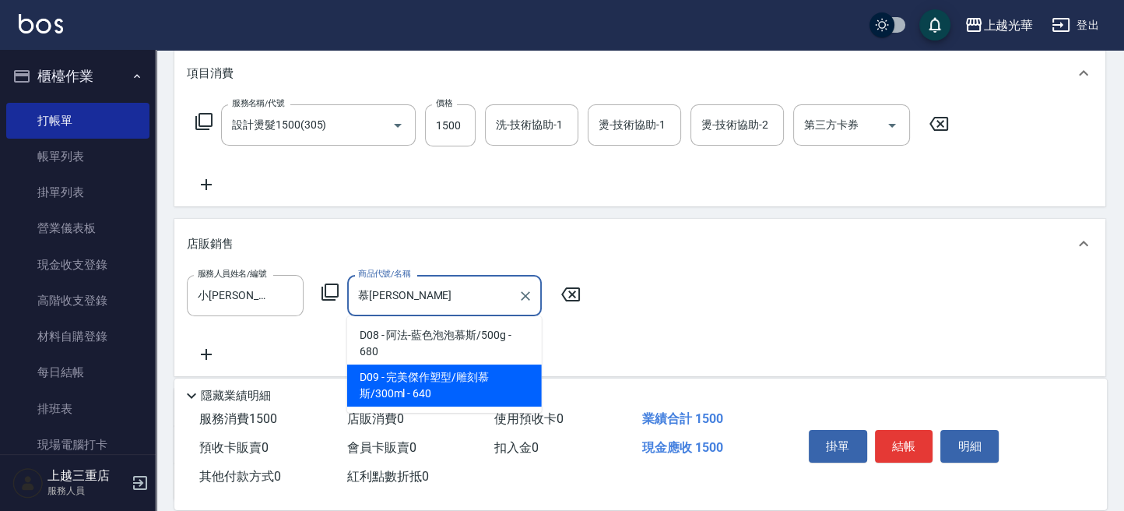
click at [440, 385] on span "D09 - 完美傑作塑型/雕刻慕斯/300ml - 640" at bounding box center [444, 385] width 195 height 42
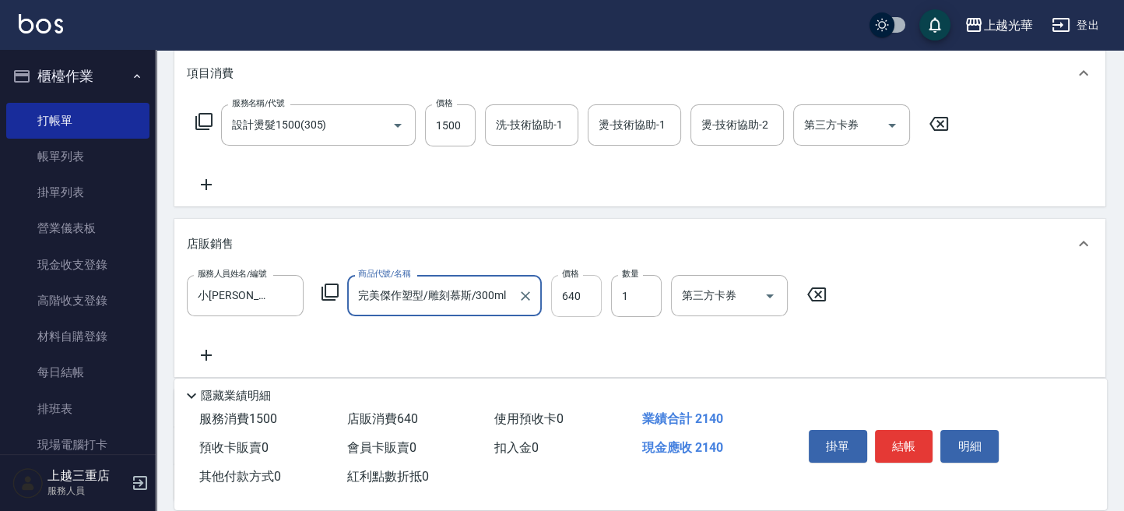
type input "完美傑作塑型/雕刻慕斯/300ml"
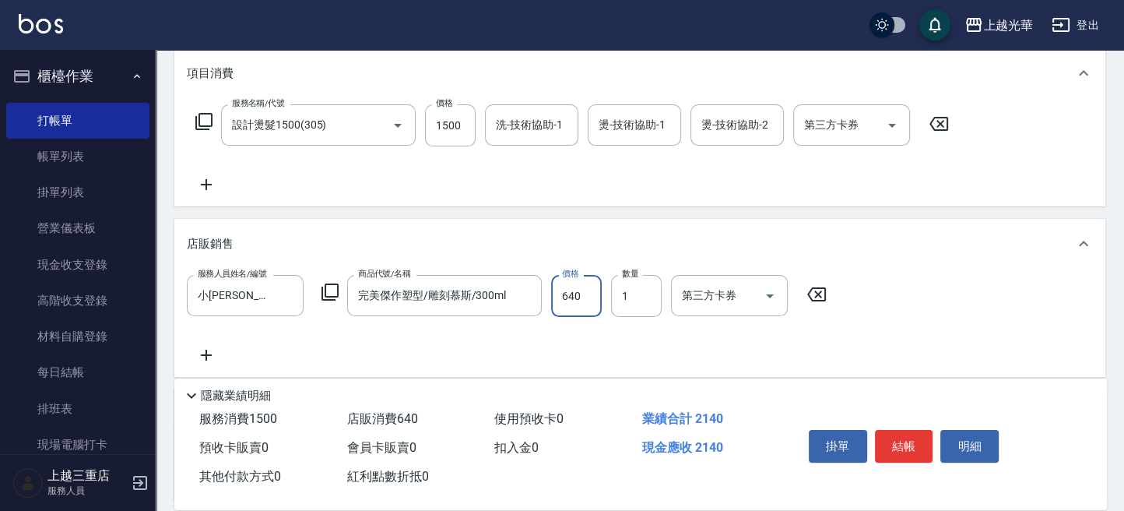
click at [580, 302] on input "640" at bounding box center [576, 296] width 51 height 42
type input "500"
click at [213, 190] on icon at bounding box center [206, 184] width 39 height 19
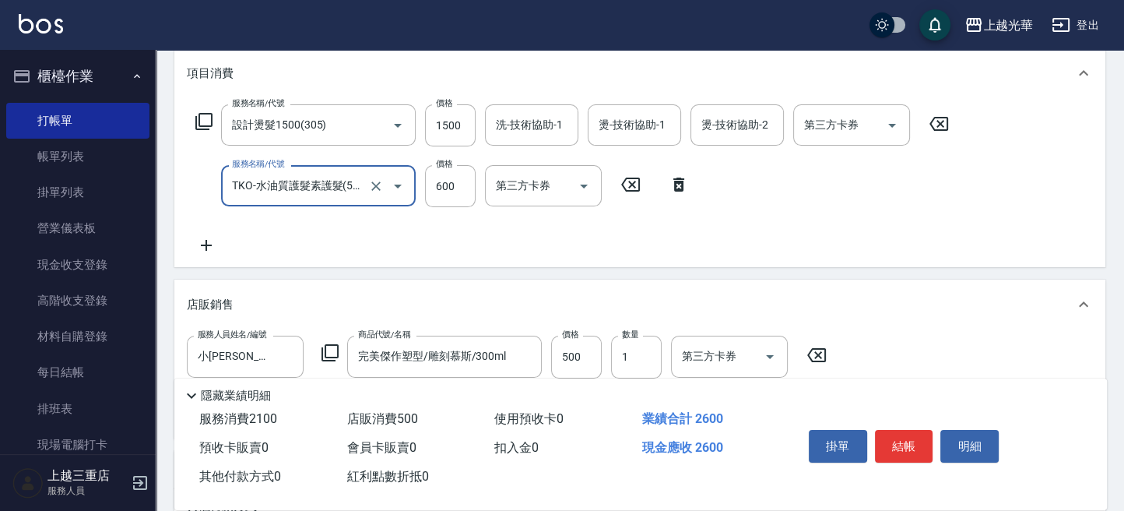
type input "TKO-水油質護髮素護髮(521)"
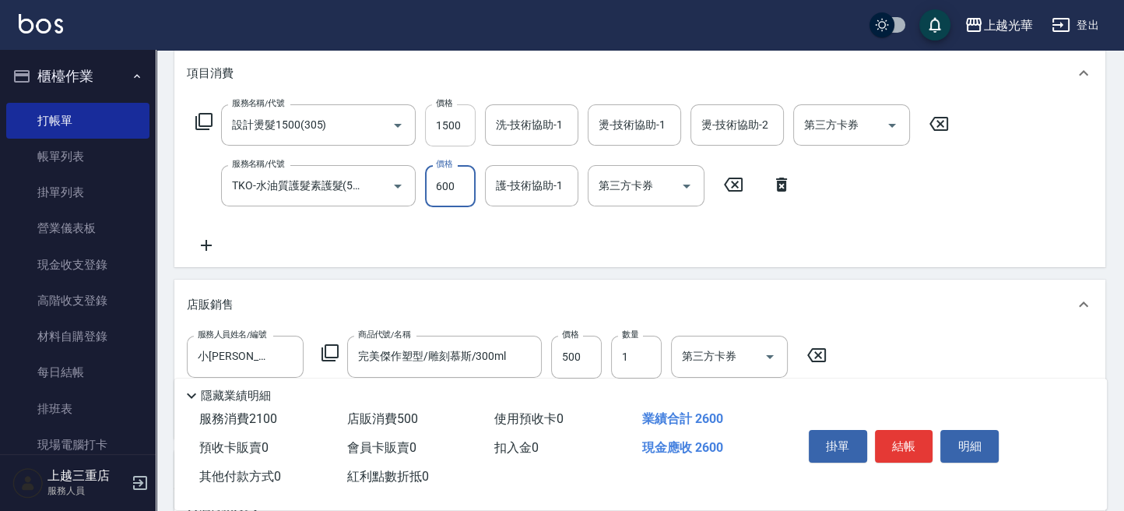
click at [452, 129] on input "1500" at bounding box center [450, 125] width 51 height 42
type input "1000"
click at [503, 123] on input "洗-技術協助-1" at bounding box center [531, 124] width 79 height 27
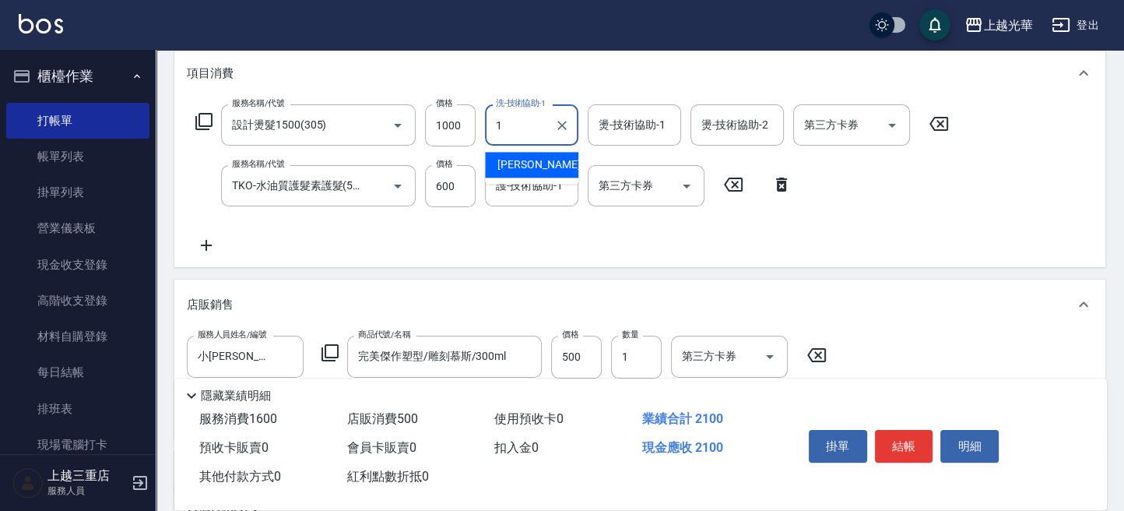
type input "小[PERSON_NAME]-1"
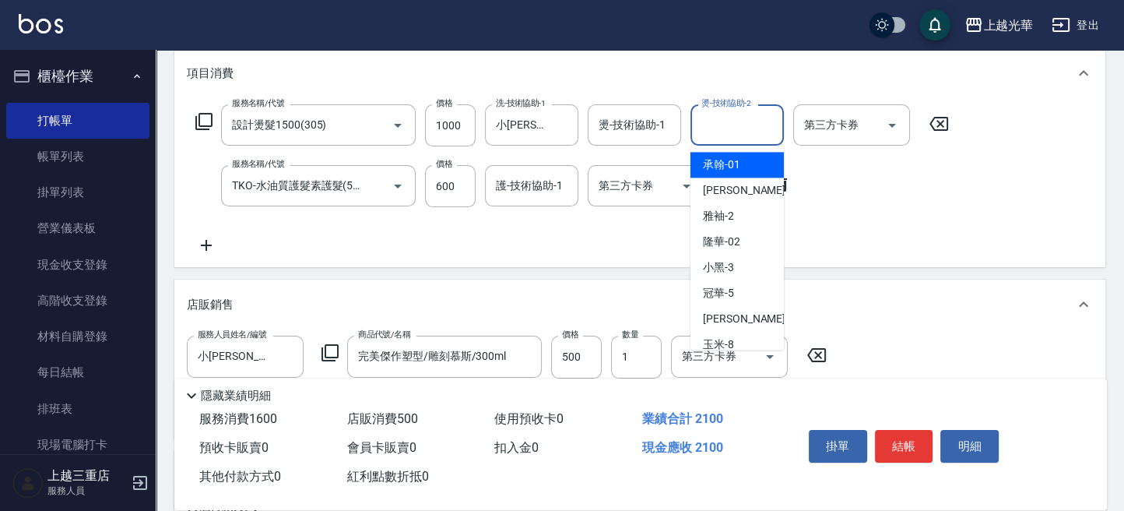
drag, startPoint x: 736, startPoint y: 125, endPoint x: 582, endPoint y: 175, distance: 162.0
click at [733, 125] on input "燙-技術協助-2" at bounding box center [737, 124] width 79 height 27
type input "小[PERSON_NAME]-1"
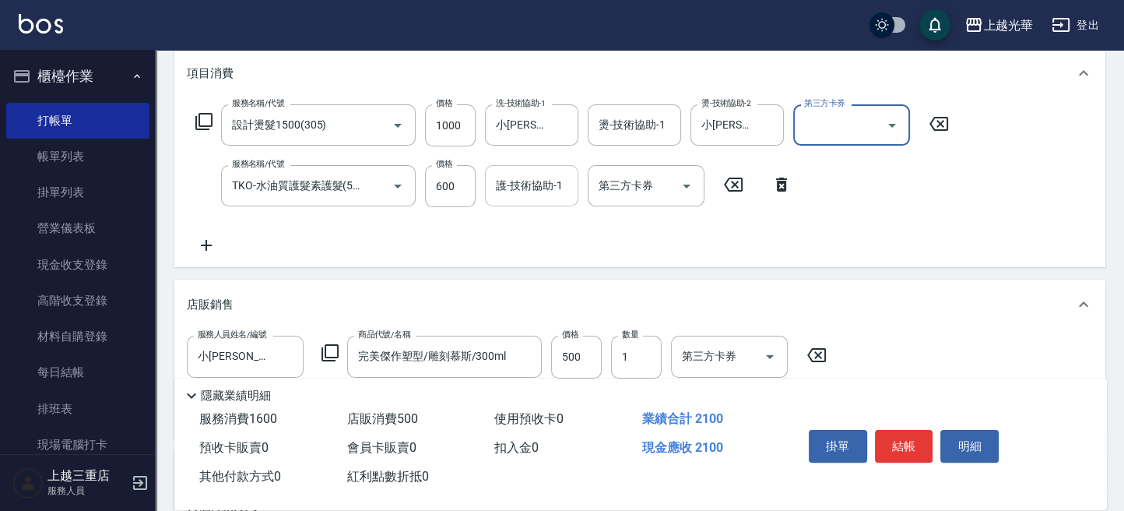
click at [511, 174] on div "護-技術協助-1 護-技術協助-1" at bounding box center [531, 185] width 93 height 41
type input "小[PERSON_NAME]-1"
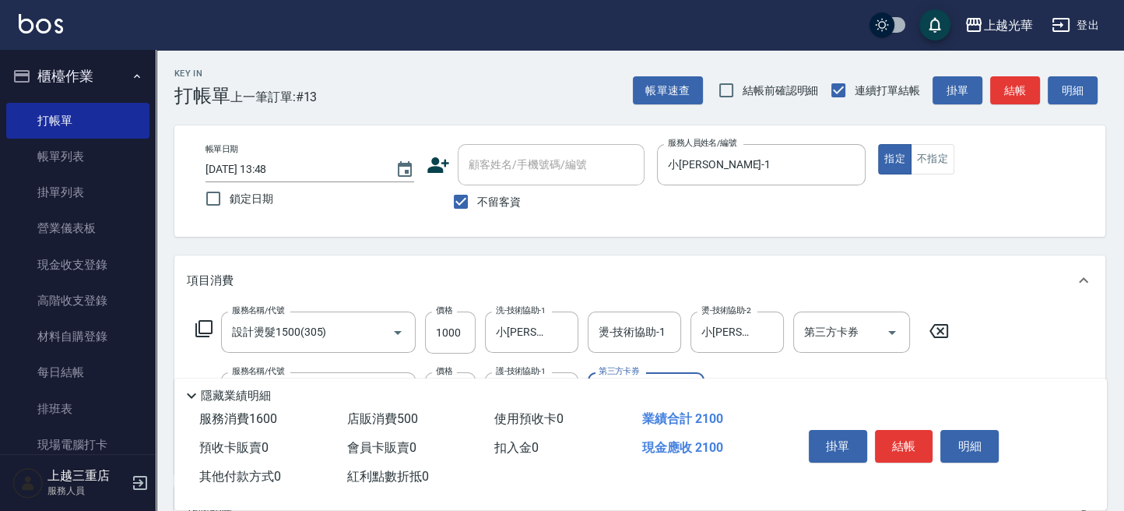
scroll to position [406, 0]
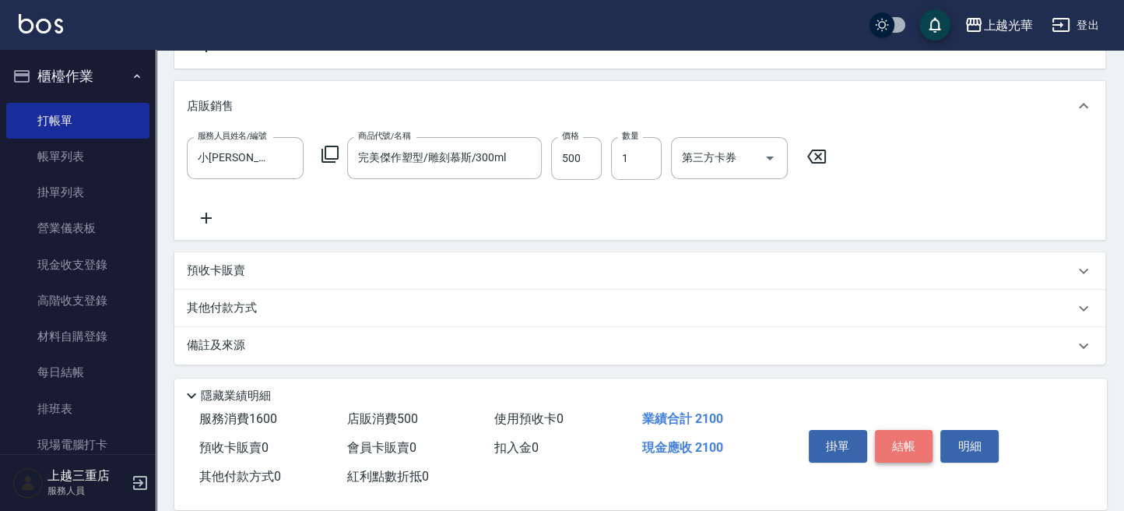
click at [914, 437] on button "結帳" at bounding box center [904, 446] width 58 height 33
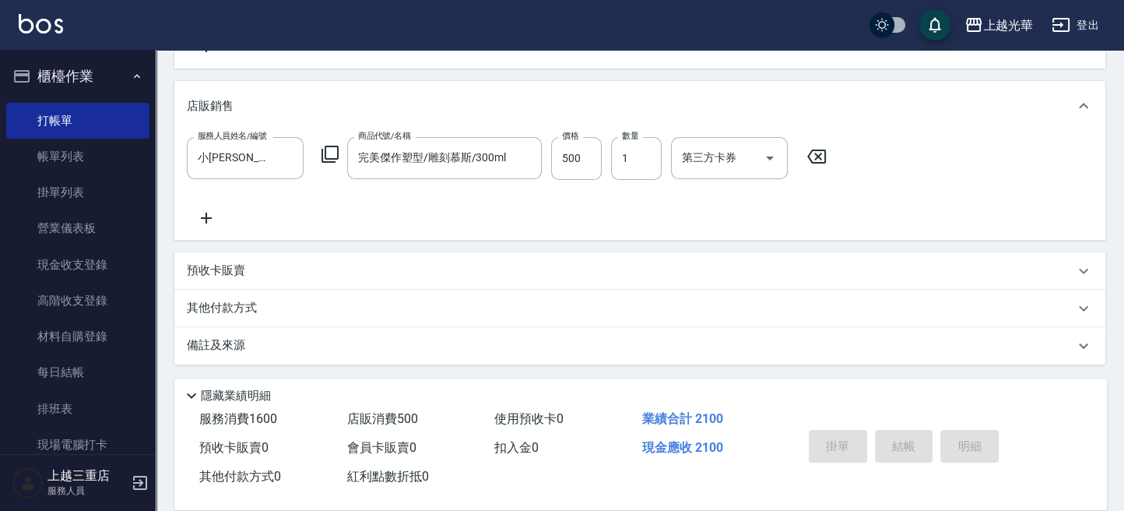
type input "[DATE] 13:49"
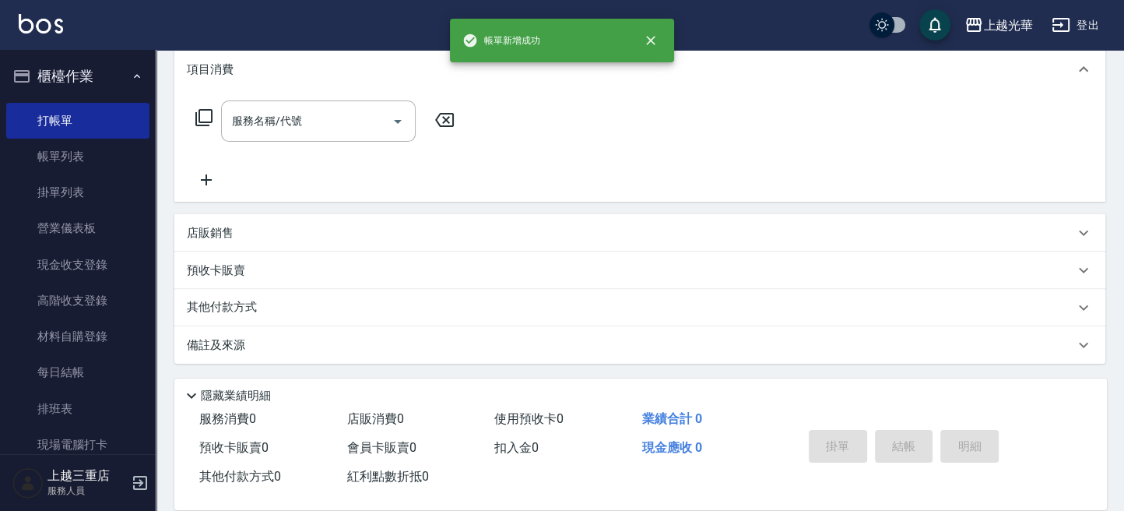
scroll to position [0, 0]
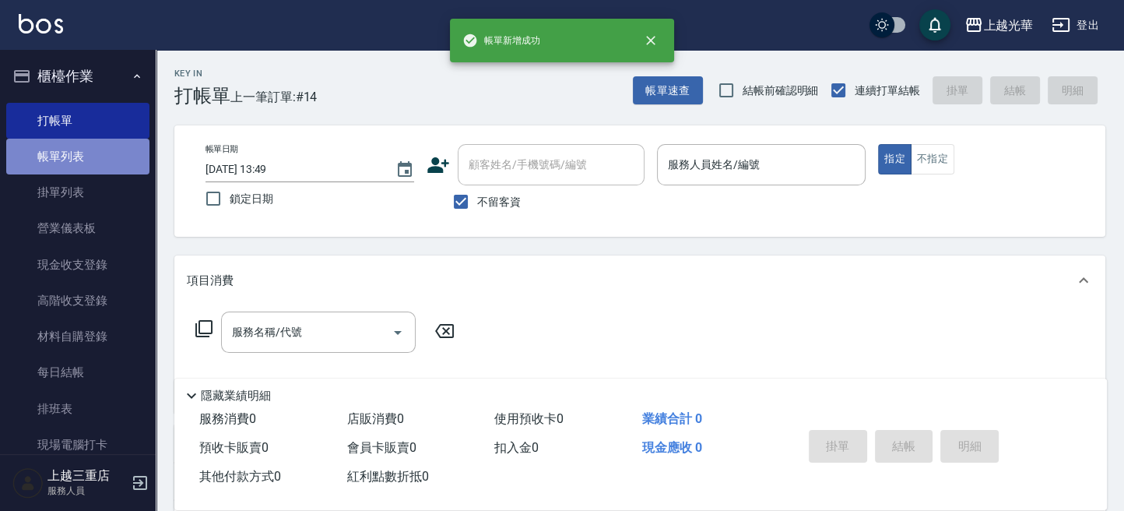
click at [95, 160] on link "帳單列表" at bounding box center [77, 157] width 143 height 36
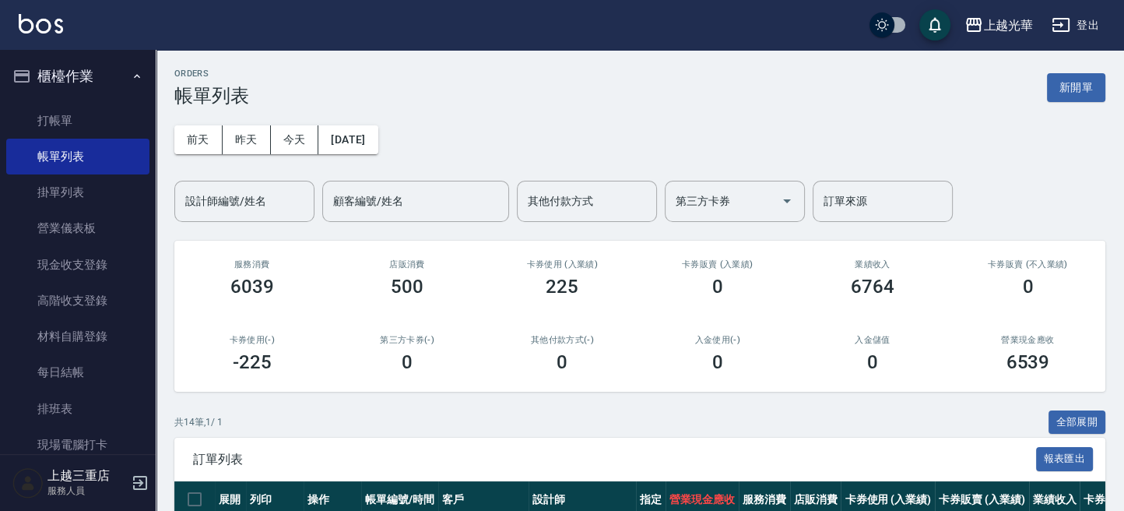
click at [258, 202] on input "設計師編號/姓名" at bounding box center [244, 201] width 126 height 27
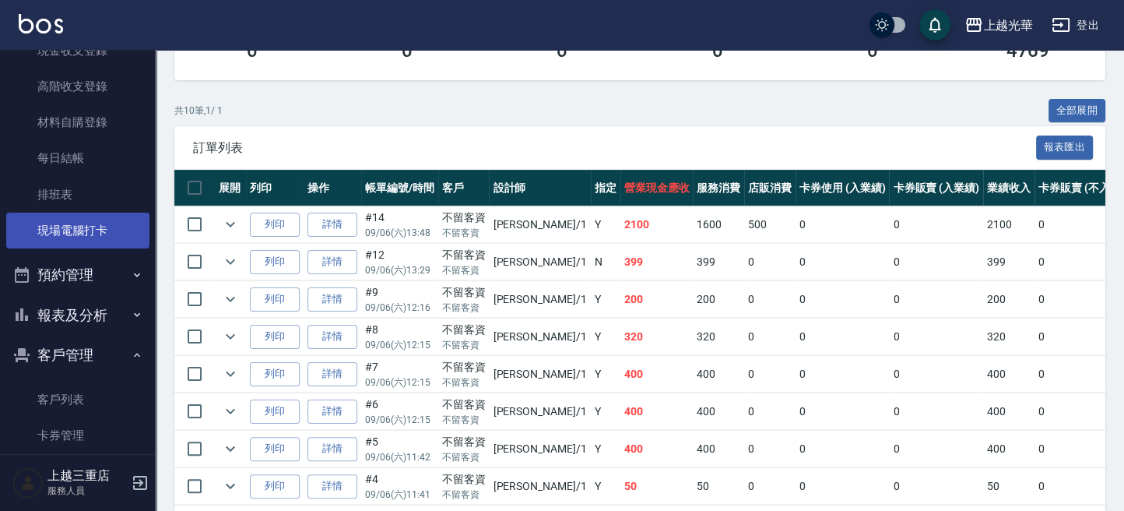
scroll to position [314, 0]
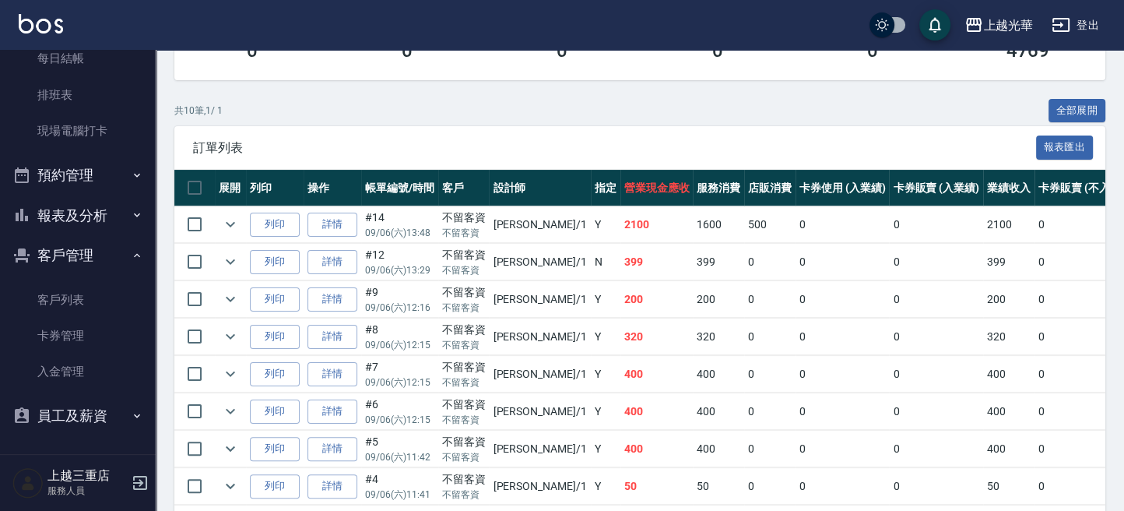
type input "小[PERSON_NAME]-1"
click at [97, 219] on button "報表及分析" at bounding box center [77, 215] width 143 height 40
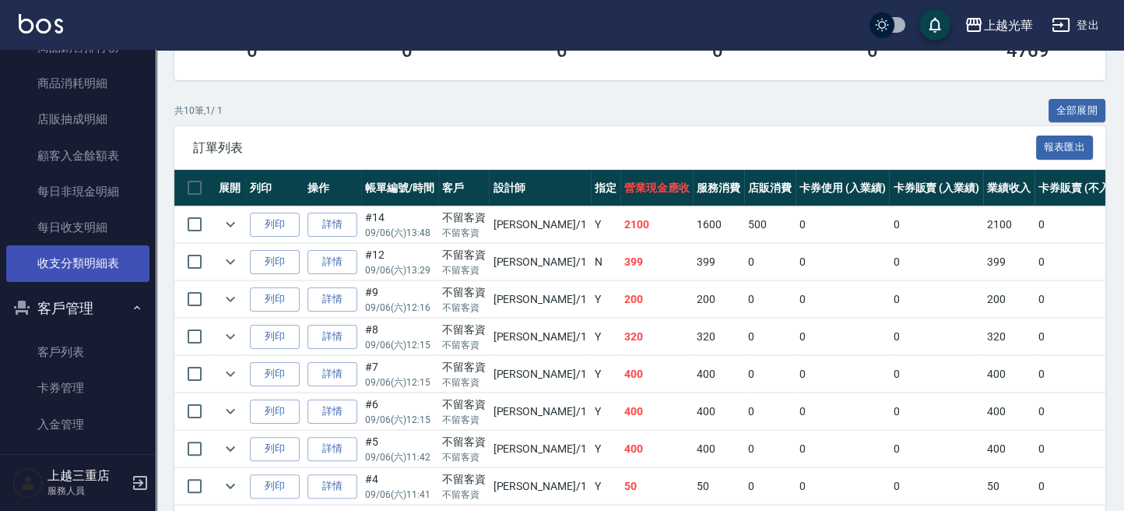
scroll to position [715, 0]
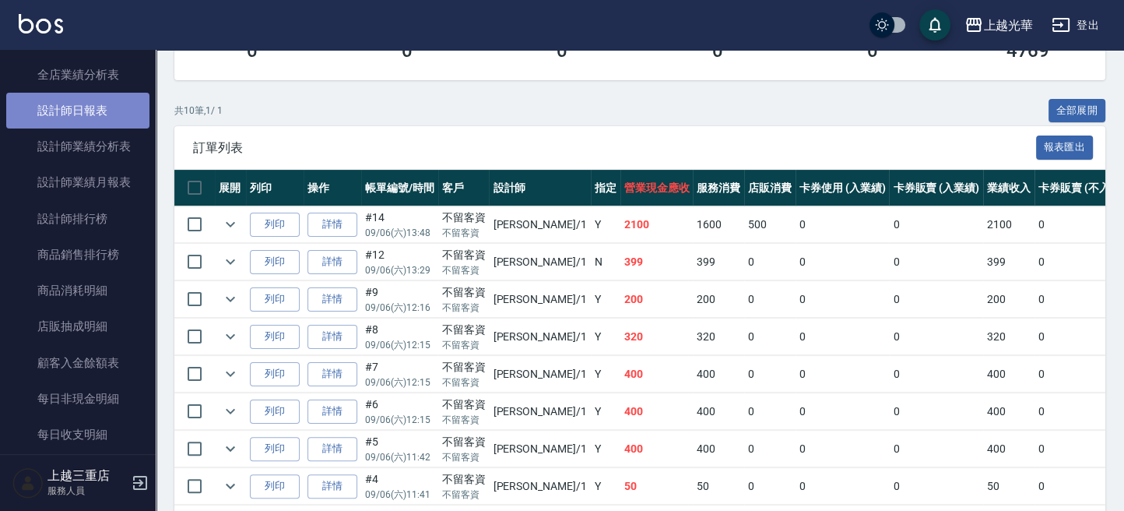
click at [116, 121] on link "設計師日報表" at bounding box center [77, 111] width 143 height 36
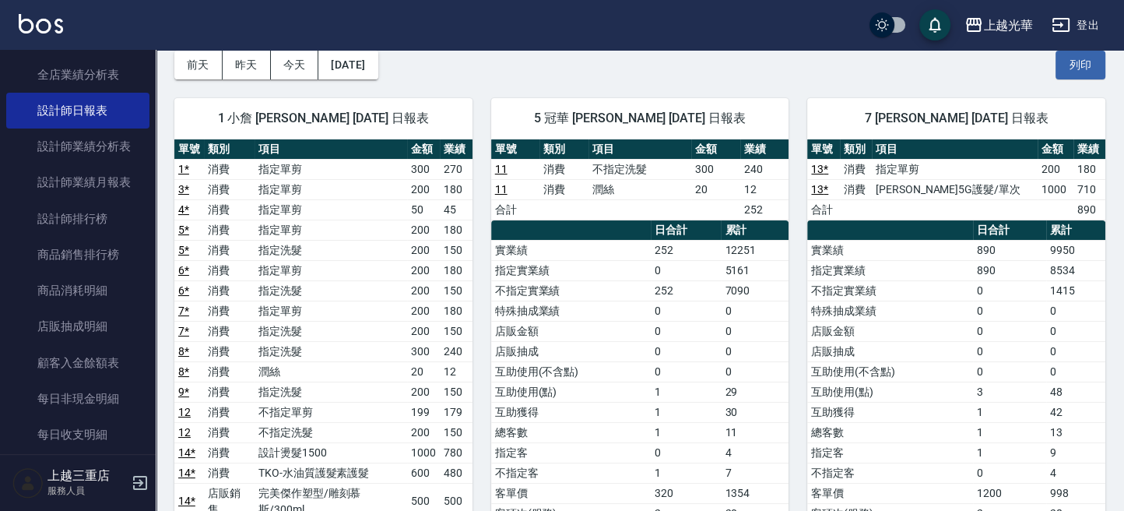
scroll to position [104, 0]
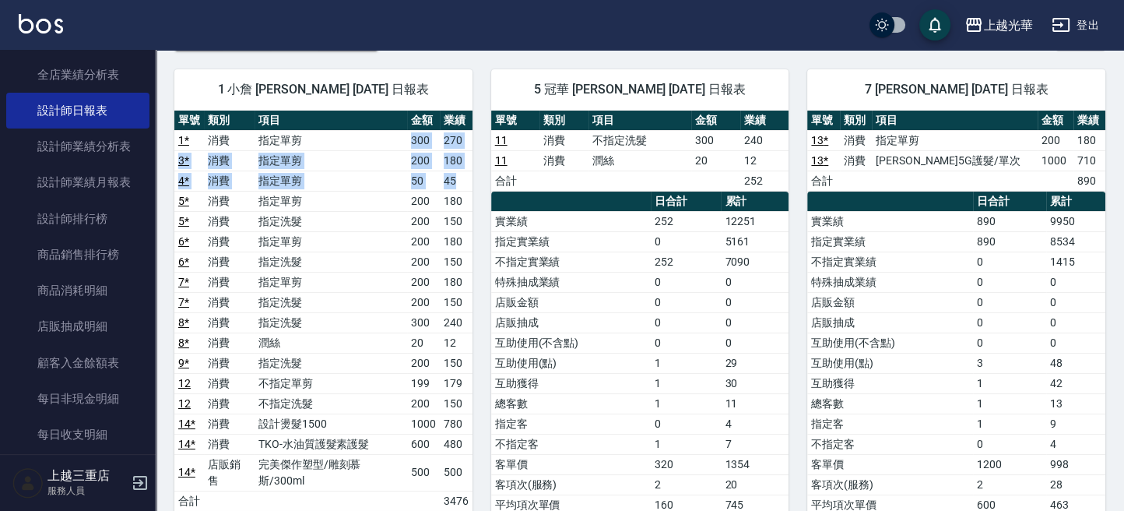
drag, startPoint x: 412, startPoint y: 140, endPoint x: 462, endPoint y: 181, distance: 64.8
click at [463, 179] on tbody "1 * 消費 指定單剪 300 270 3 * 消費 指定單剪 200 180 4 * 消費 指定單剪 50 45 5 * 消費 指定單剪 200 180 5…" at bounding box center [323, 320] width 298 height 381
click at [445, 202] on td "180" at bounding box center [456, 201] width 33 height 20
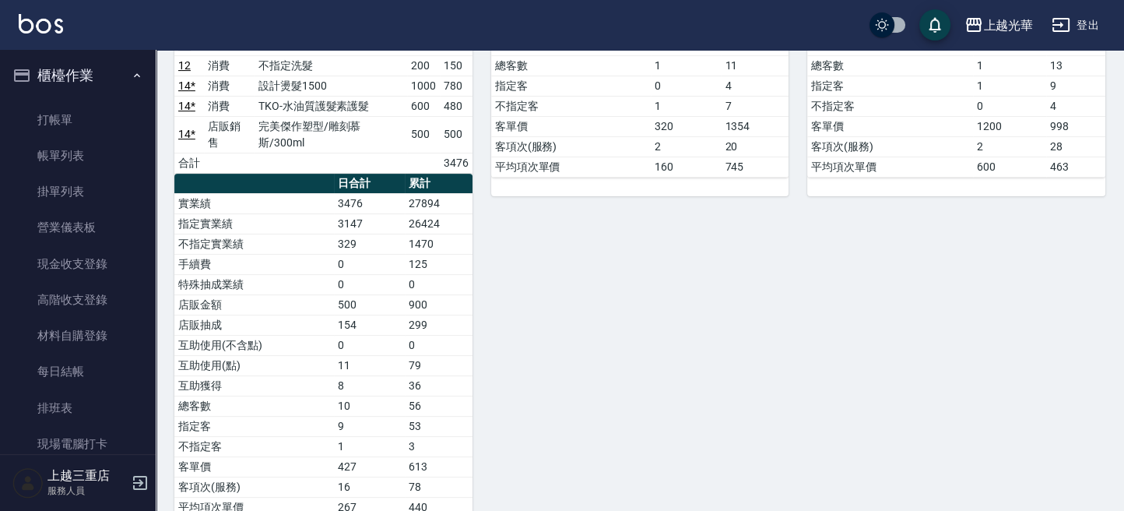
scroll to position [0, 0]
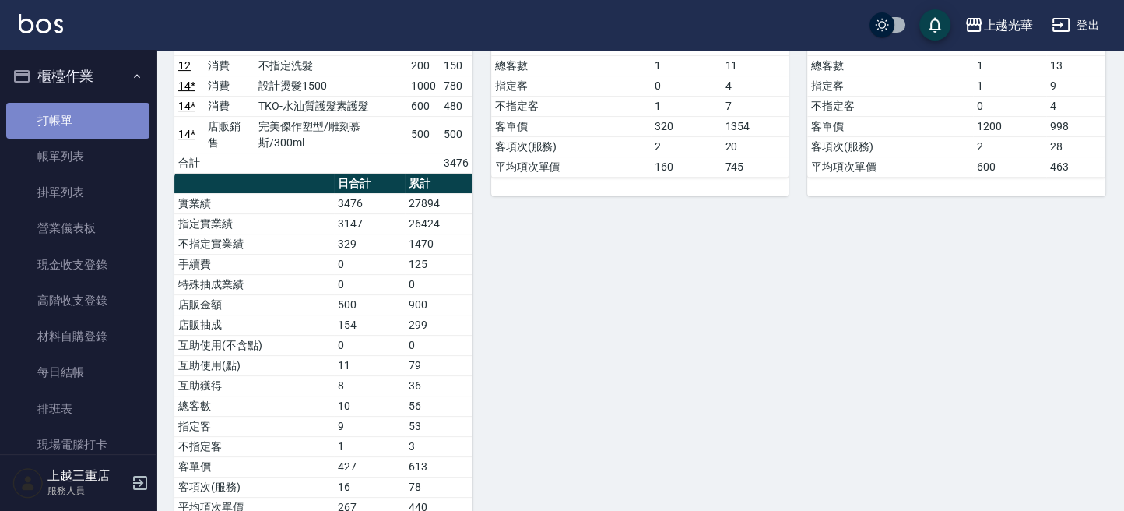
click at [101, 129] on link "打帳單" at bounding box center [77, 121] width 143 height 36
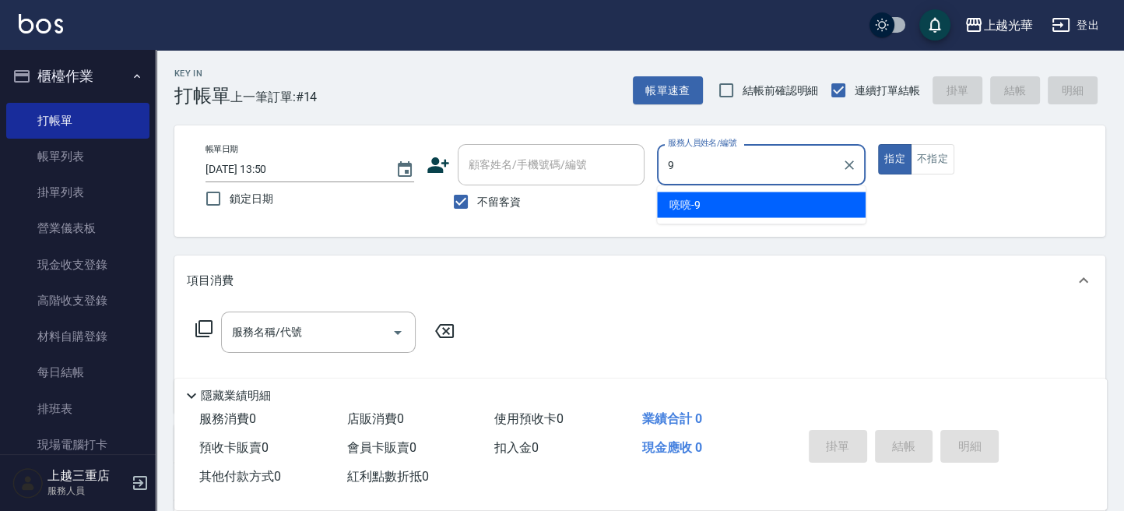
type input "喨喨-9"
type button "true"
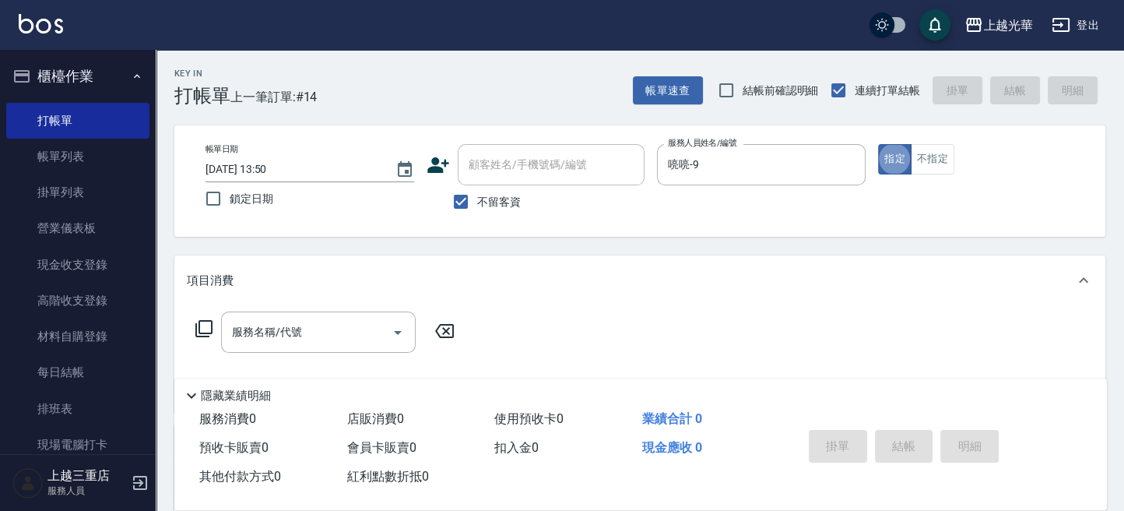
scroll to position [104, 0]
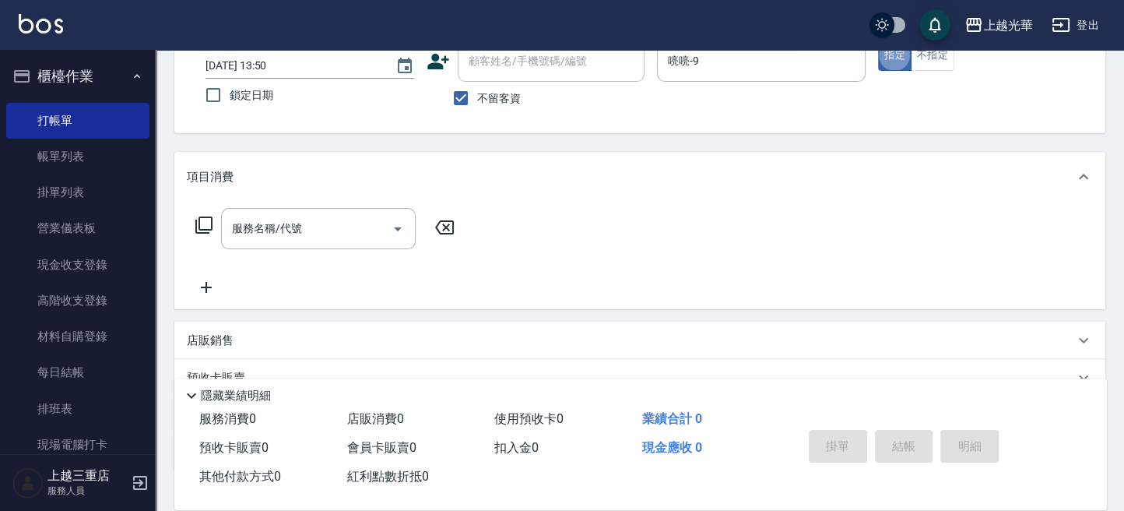
drag, startPoint x: 248, startPoint y: 233, endPoint x: 0, endPoint y: 39, distance: 314.4
click at [224, 233] on div "服務名稱/代號" at bounding box center [318, 228] width 195 height 41
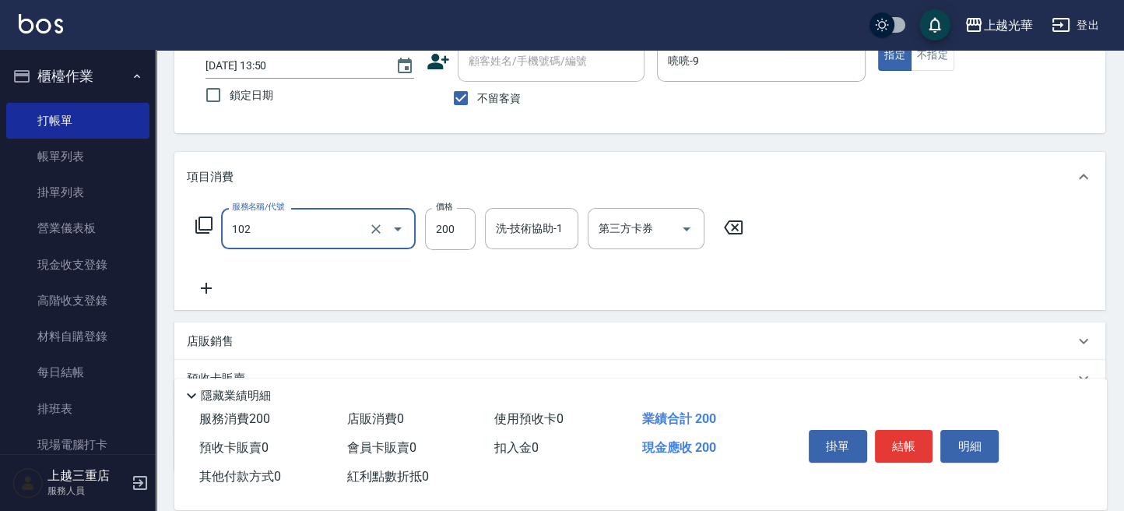
type input "指定洗髮(102)"
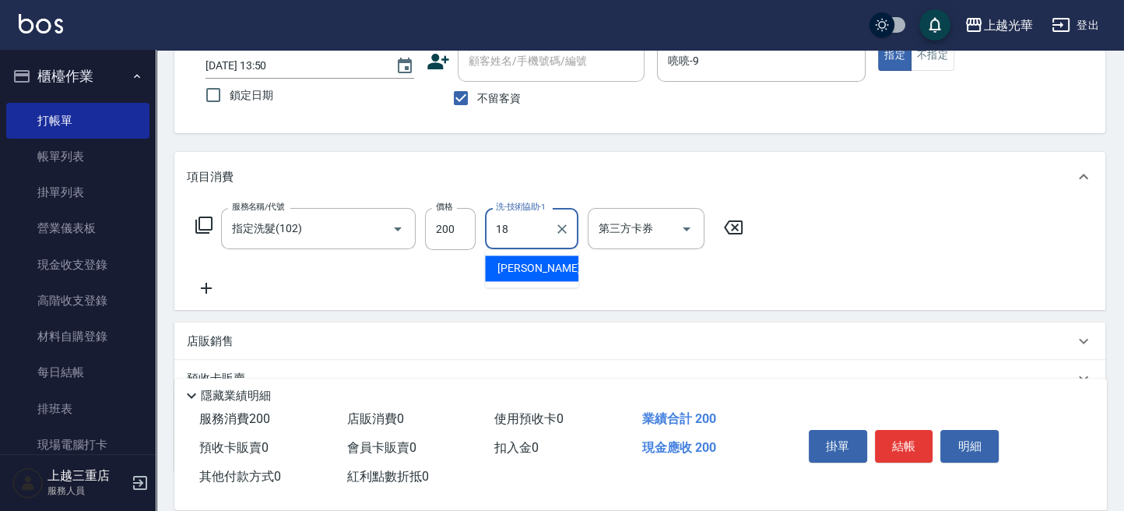
type input "[PERSON_NAME]-18"
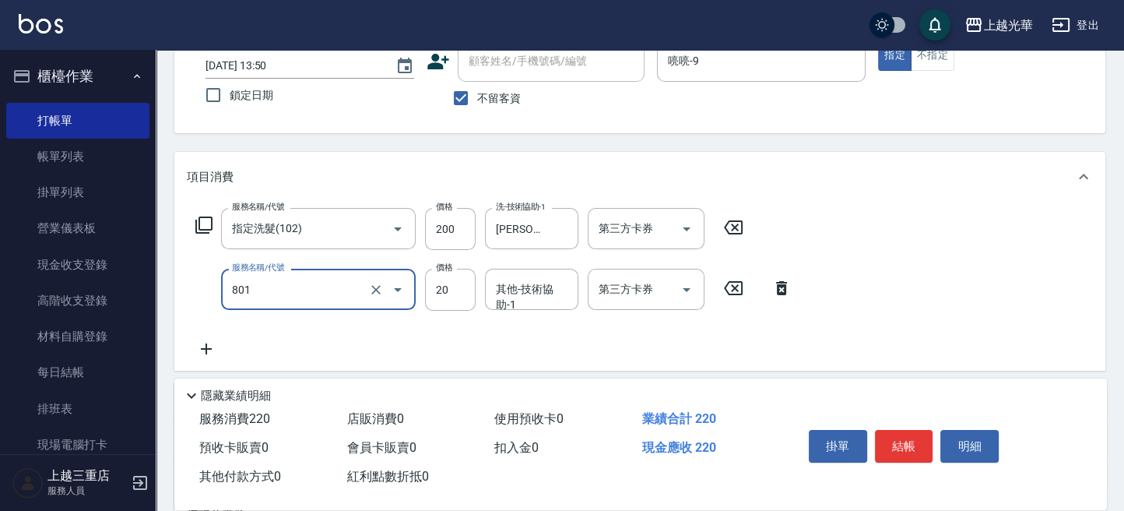
type input "潤絲(801)"
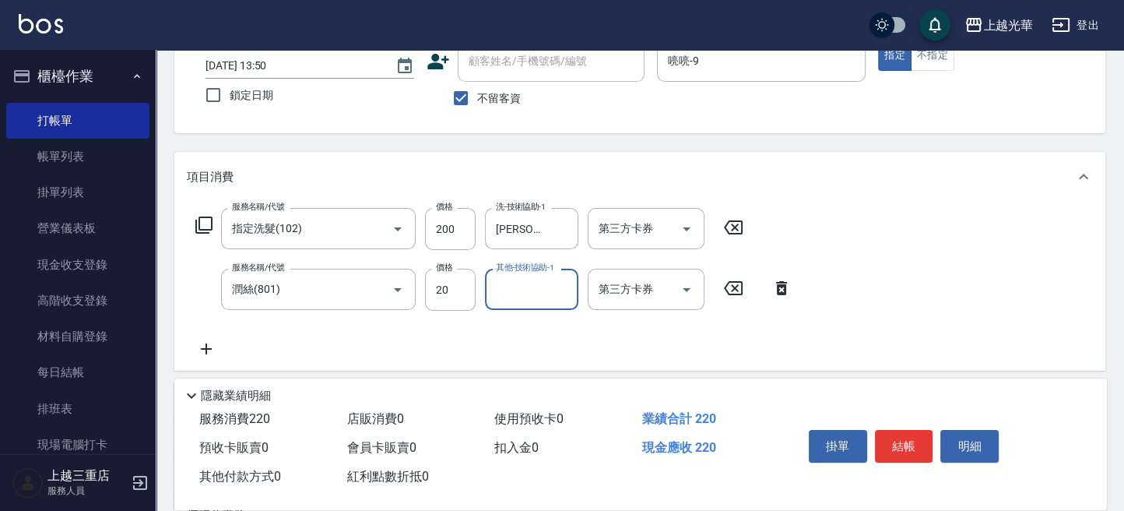
type input "2"
type input "[PERSON_NAME]-18"
click at [901, 439] on button "結帳" at bounding box center [904, 446] width 58 height 33
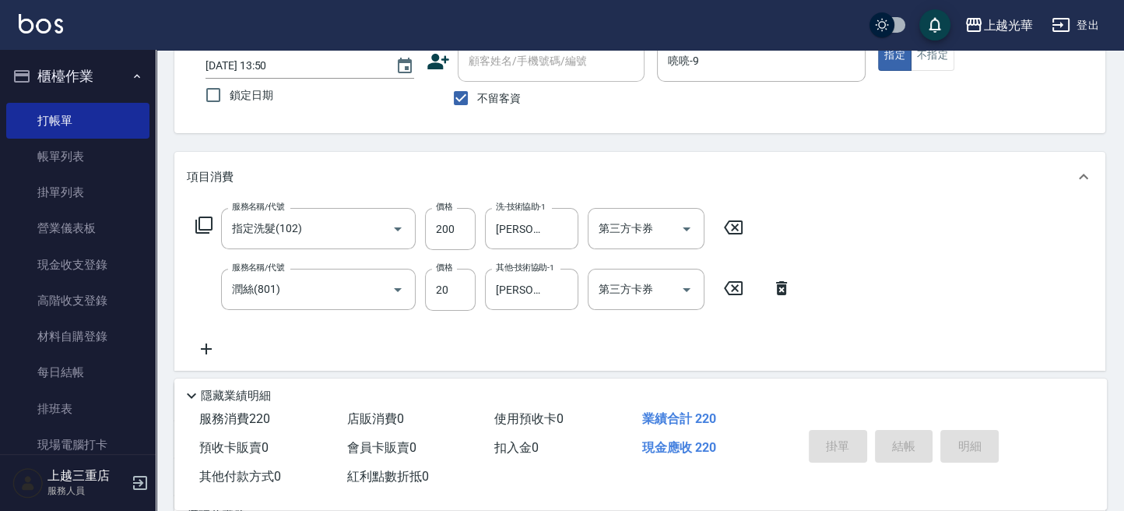
type input "[DATE] 13:52"
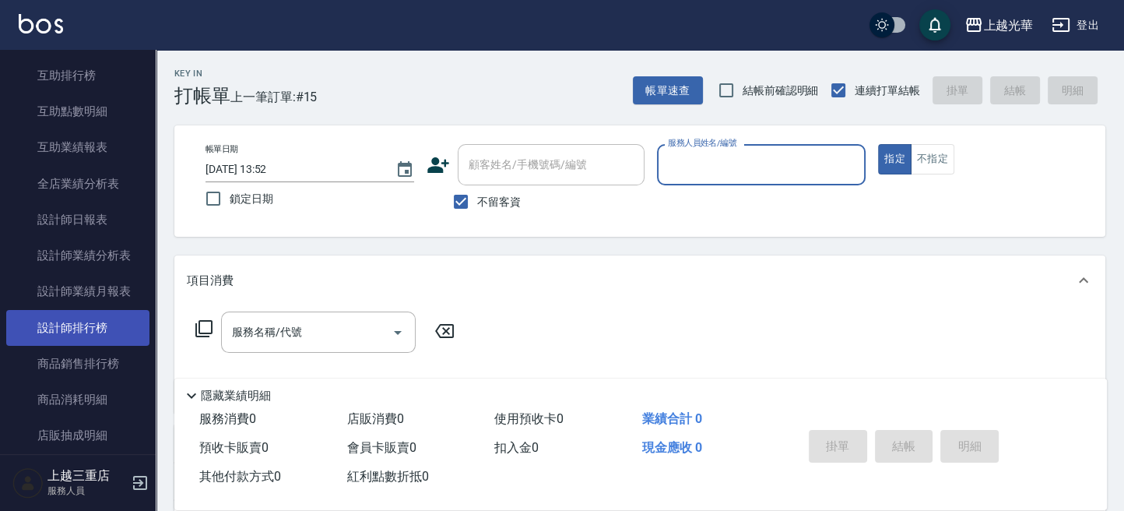
scroll to position [830, 0]
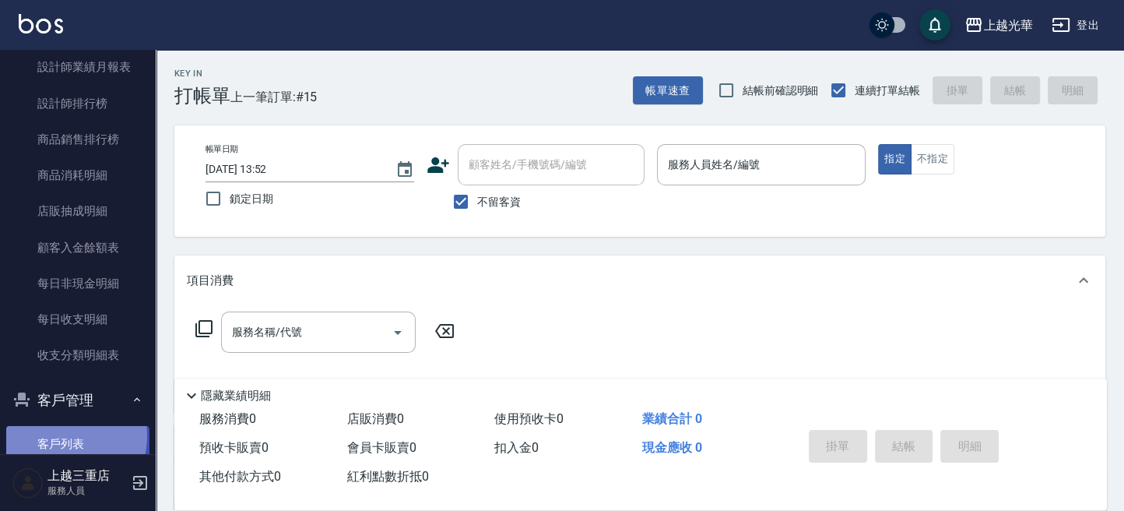
click at [60, 434] on link "客戶列表" at bounding box center [77, 444] width 143 height 36
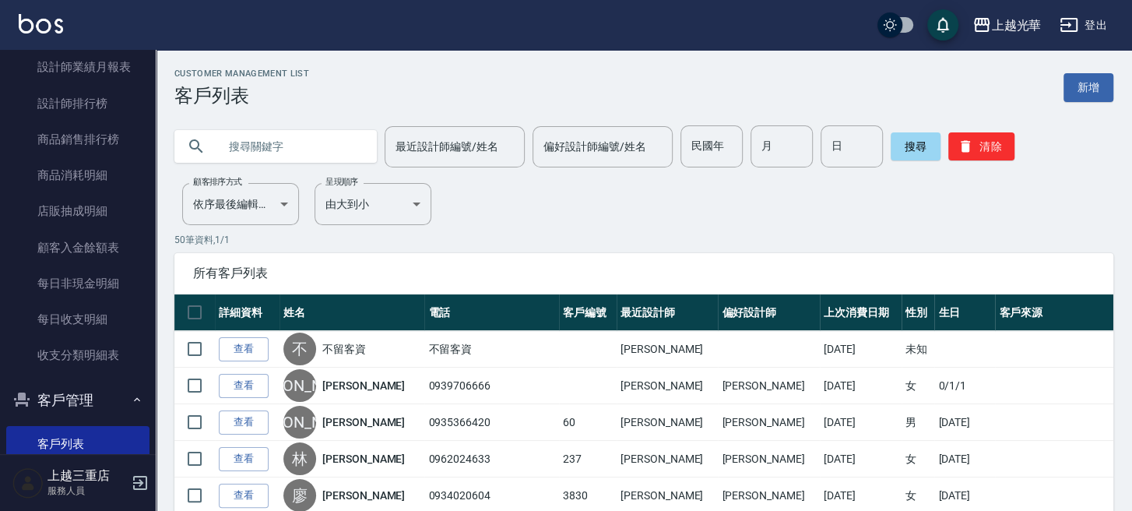
click at [272, 156] on input "text" at bounding box center [291, 146] width 146 height 42
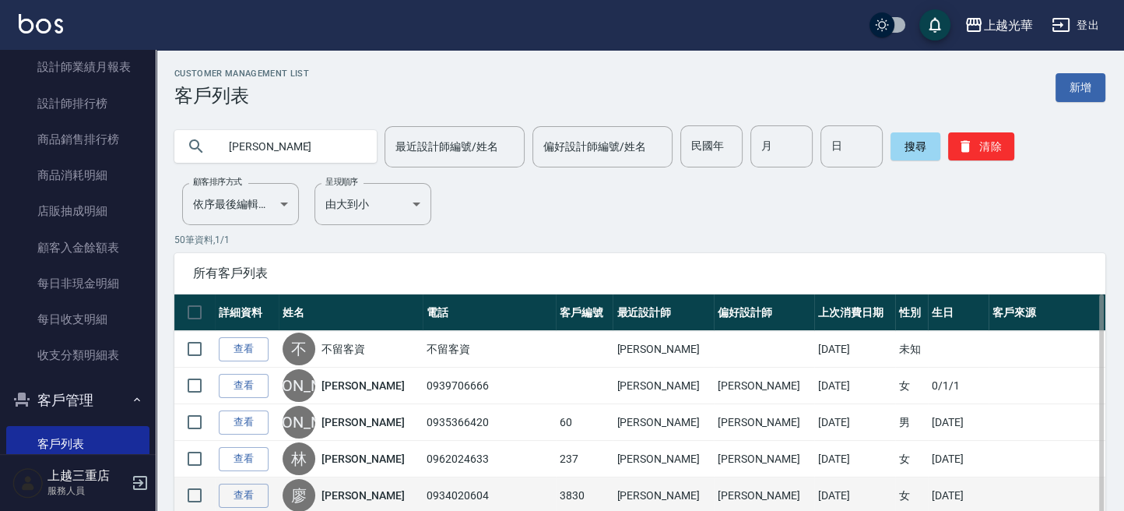
type input "[PERSON_NAME]"
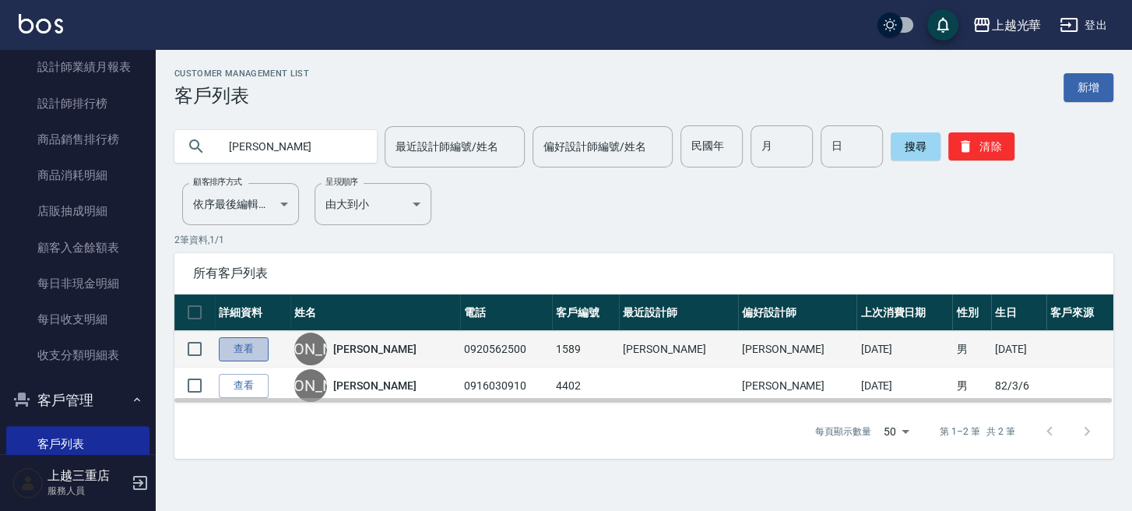
click at [242, 340] on link "查看" at bounding box center [244, 349] width 50 height 24
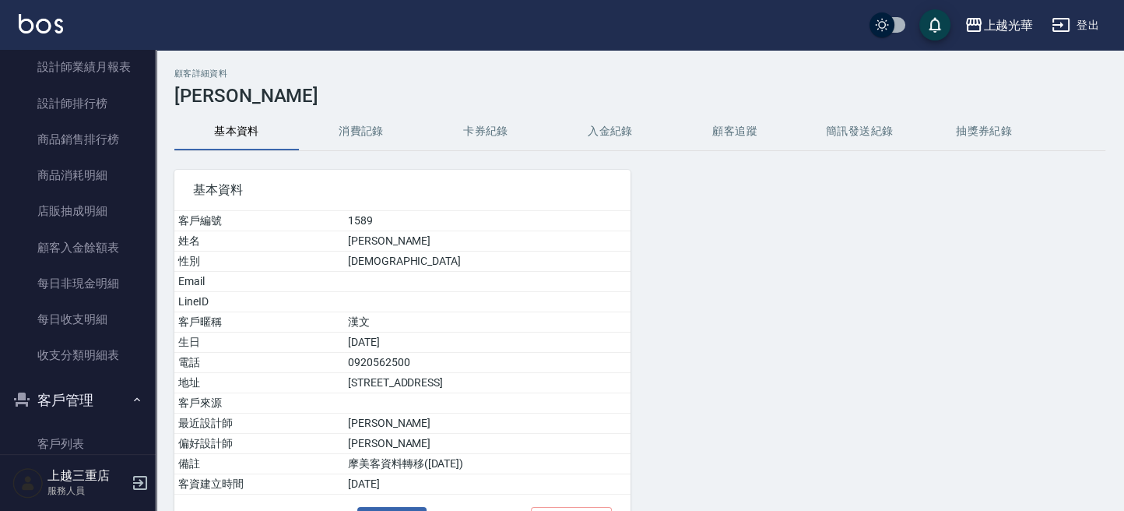
click at [376, 126] on button "消費記錄" at bounding box center [361, 131] width 125 height 37
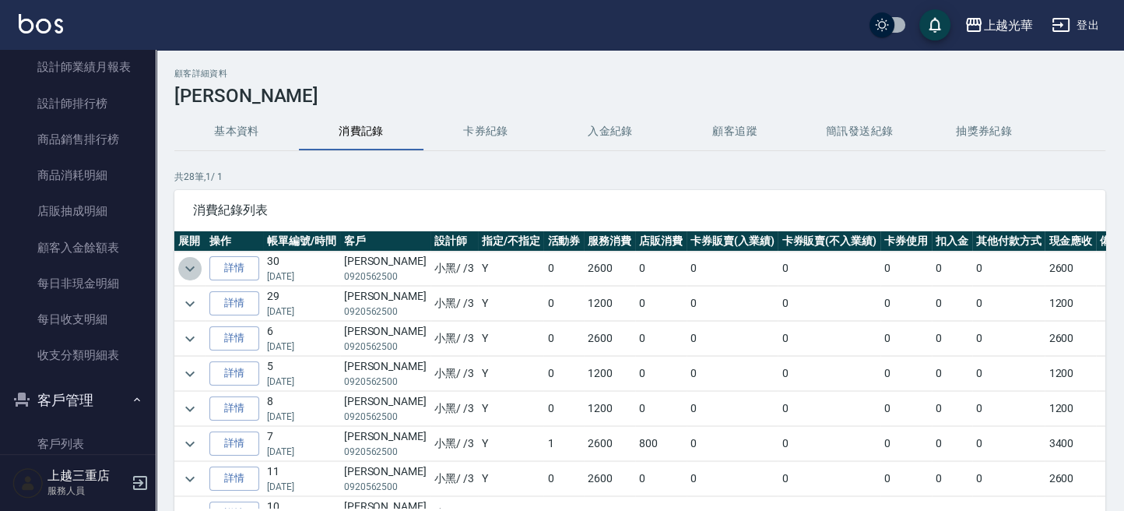
click at [196, 268] on icon "expand row" at bounding box center [190, 268] width 19 height 19
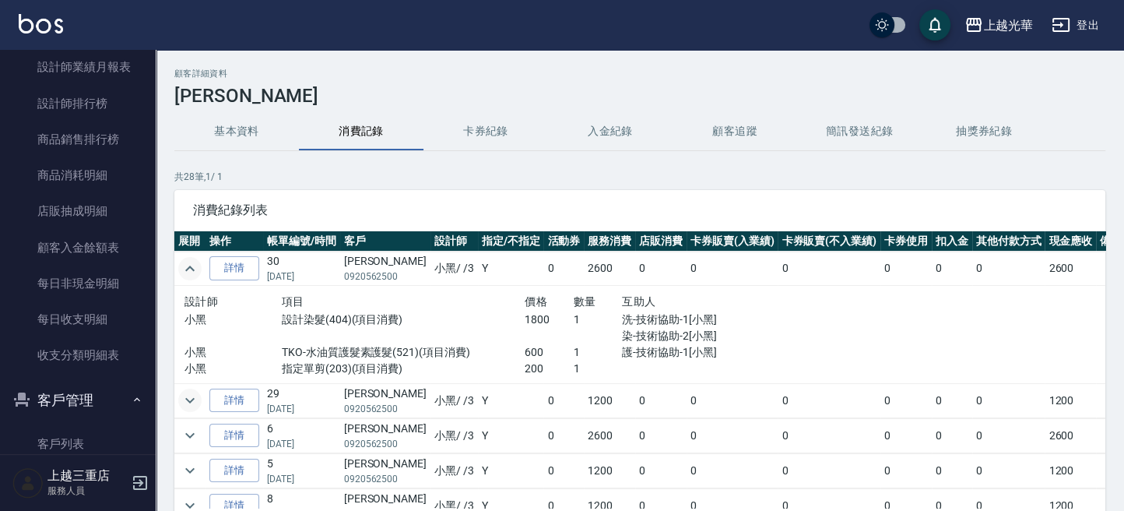
click at [196, 399] on icon "expand row" at bounding box center [190, 400] width 19 height 19
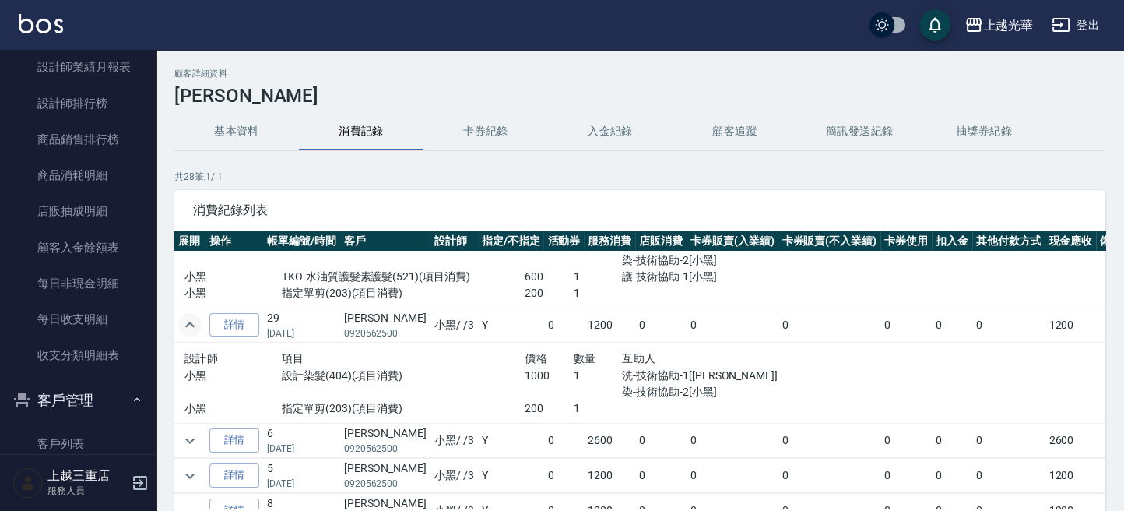
scroll to position [104, 0]
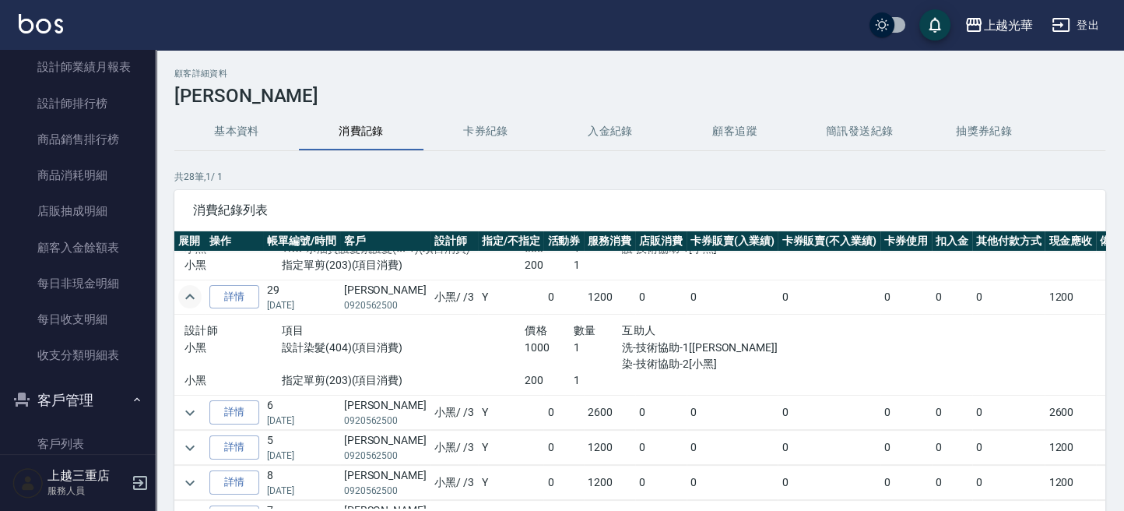
click at [234, 130] on button "基本資料" at bounding box center [236, 131] width 125 height 37
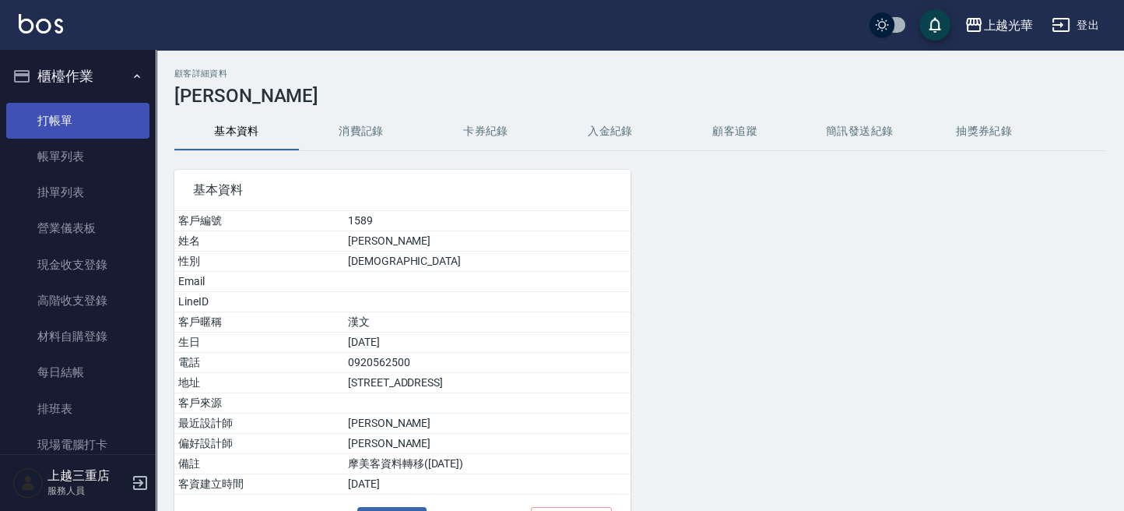
click at [78, 116] on link "打帳單" at bounding box center [77, 121] width 143 height 36
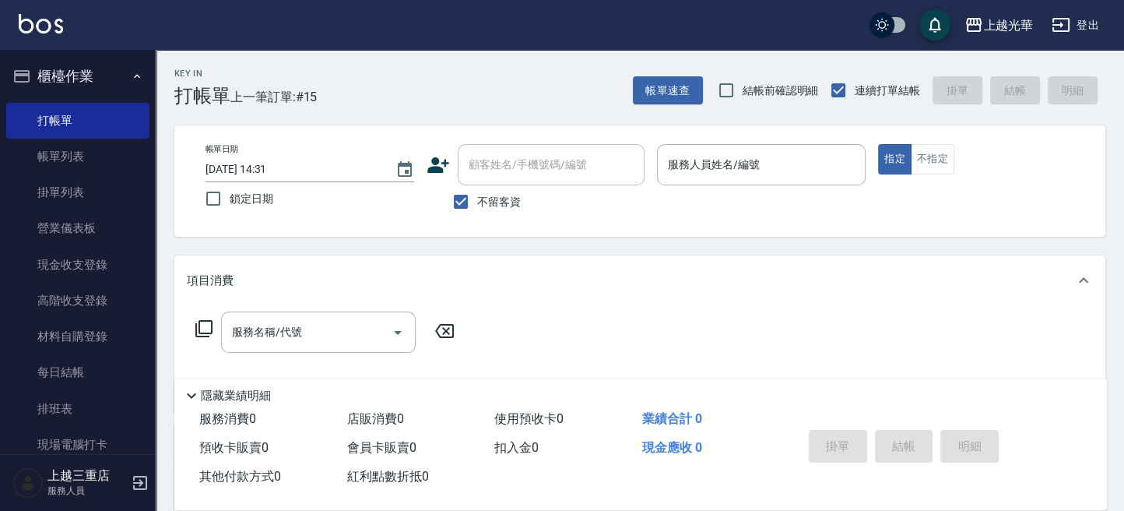
drag, startPoint x: 512, startPoint y: 206, endPoint x: 513, endPoint y: 172, distance: 33.5
click at [511, 201] on span "不留客資" at bounding box center [499, 202] width 44 height 16
click at [477, 201] on input "不留客資" at bounding box center [461, 201] width 33 height 33
checkbox input "false"
click at [508, 168] on input "顧客姓名/手機號碼/編號" at bounding box center [539, 164] width 149 height 27
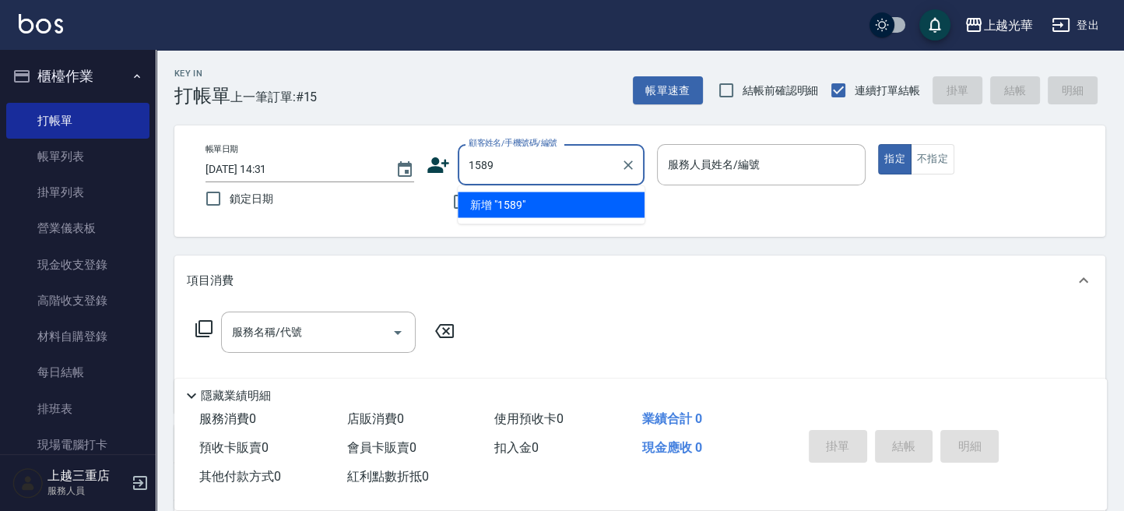
type input "1589"
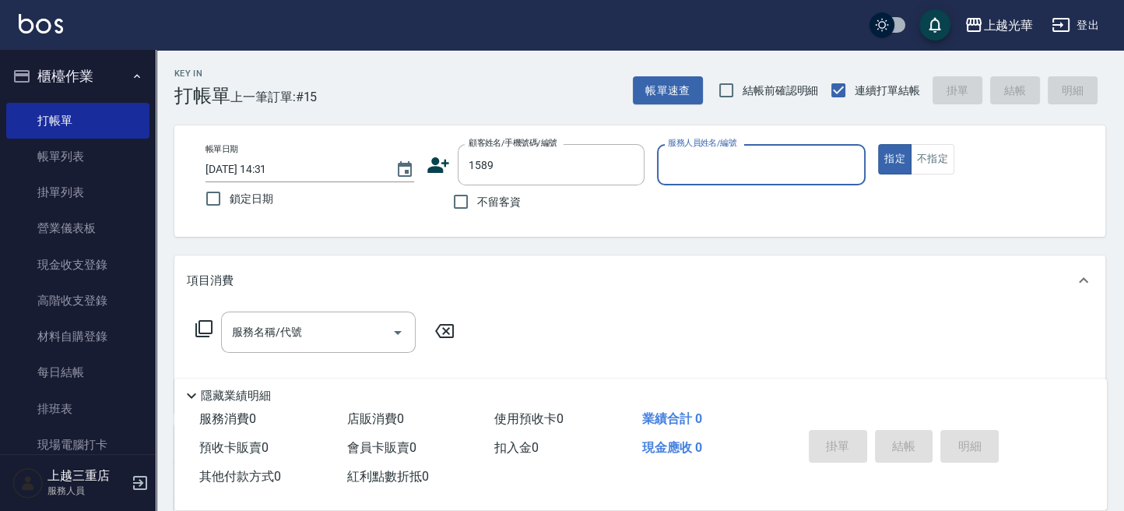
click at [878, 144] on button "指定" at bounding box center [894, 159] width 33 height 30
type button "true"
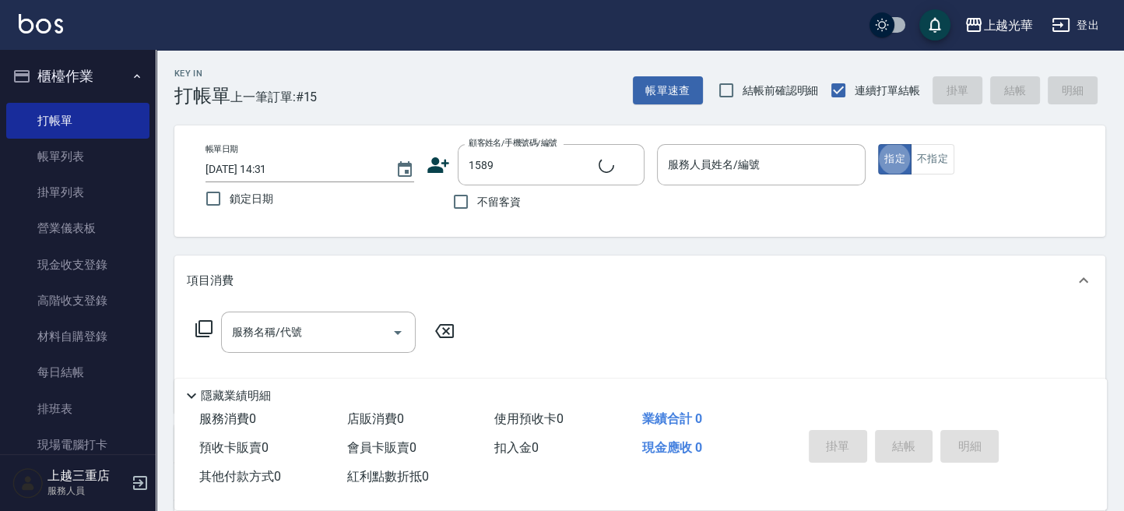
type input "[PERSON_NAME]/0920562500/1589"
type input "小黑-3"
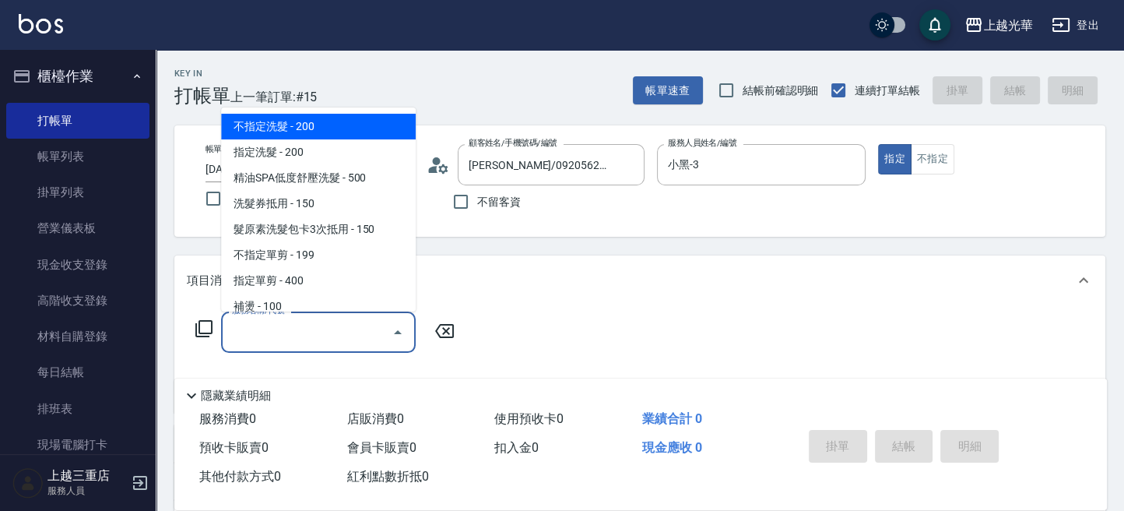
click at [355, 332] on input "服務名稱/代號" at bounding box center [306, 331] width 157 height 27
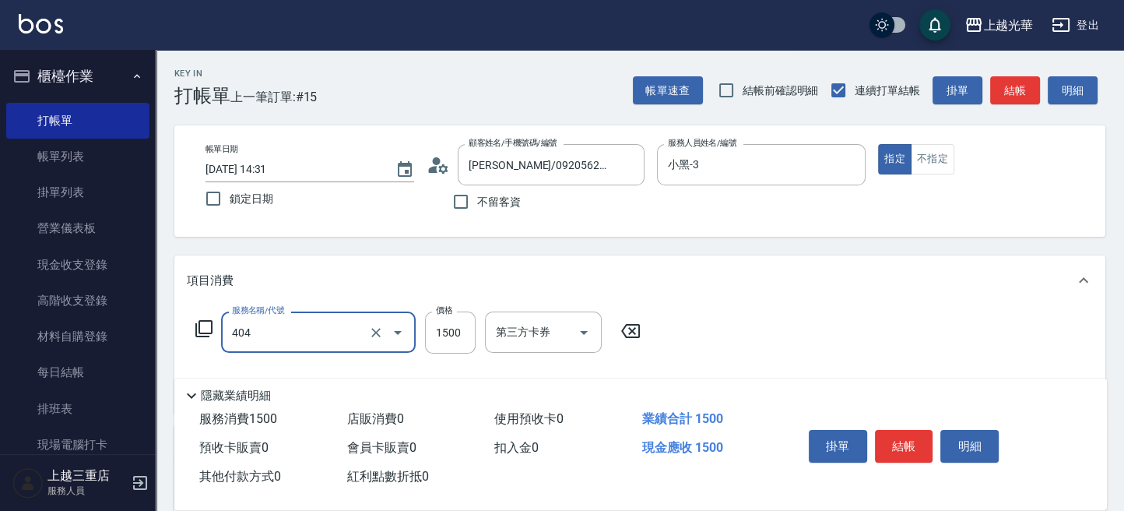
type input "設計染髮(404)"
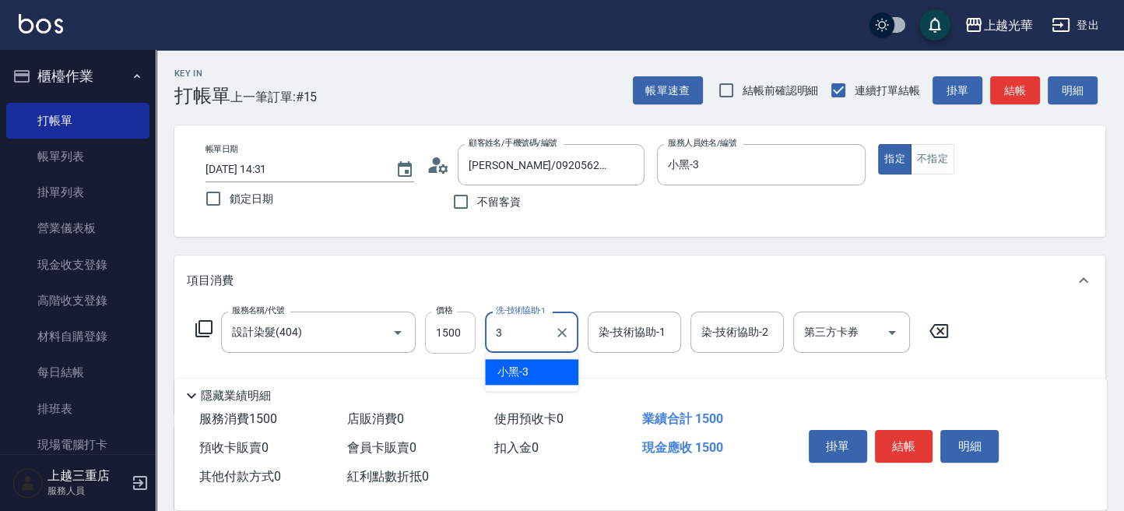
type input "小黑-3"
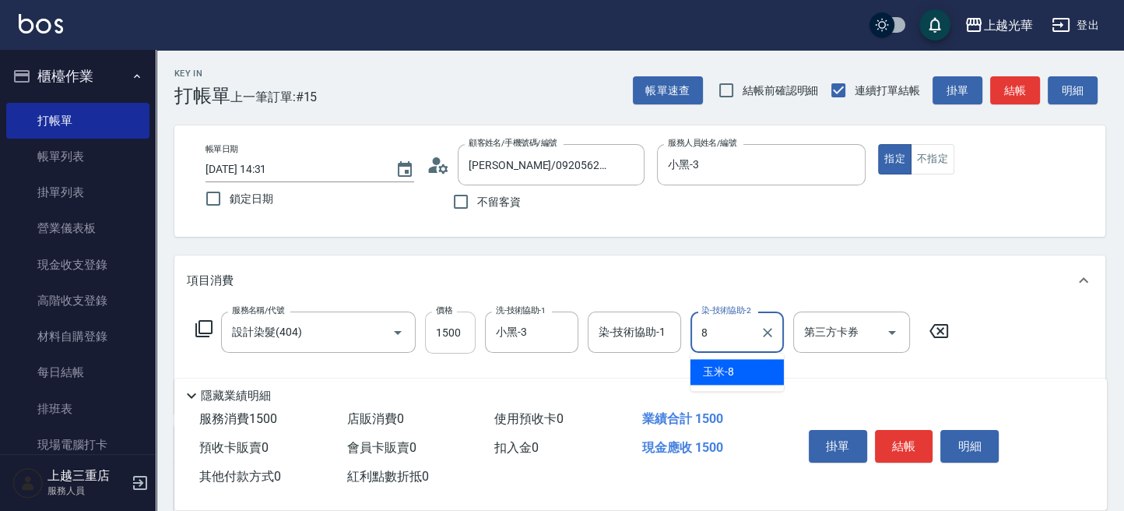
type input "玉米-8"
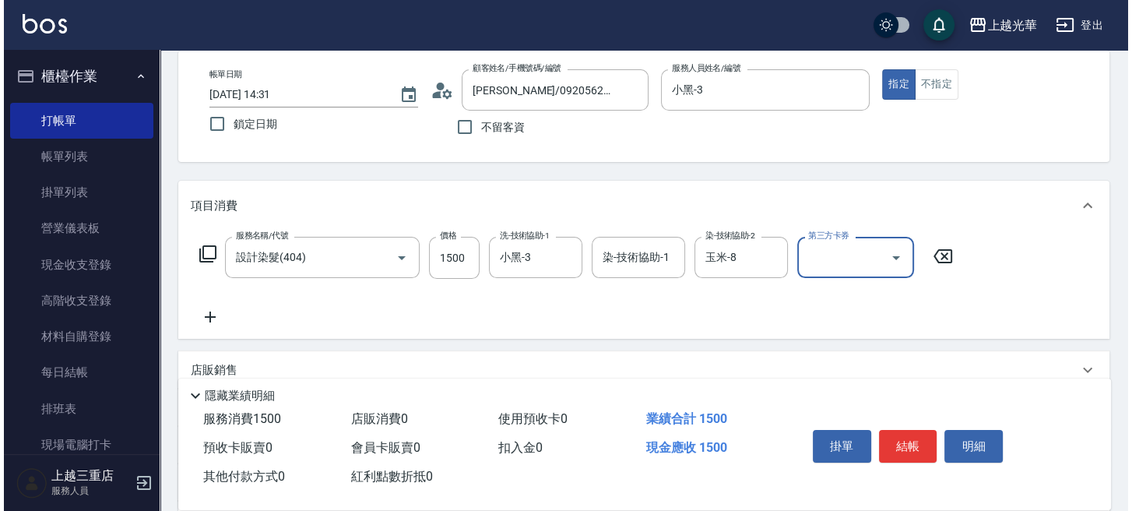
scroll to position [104, 0]
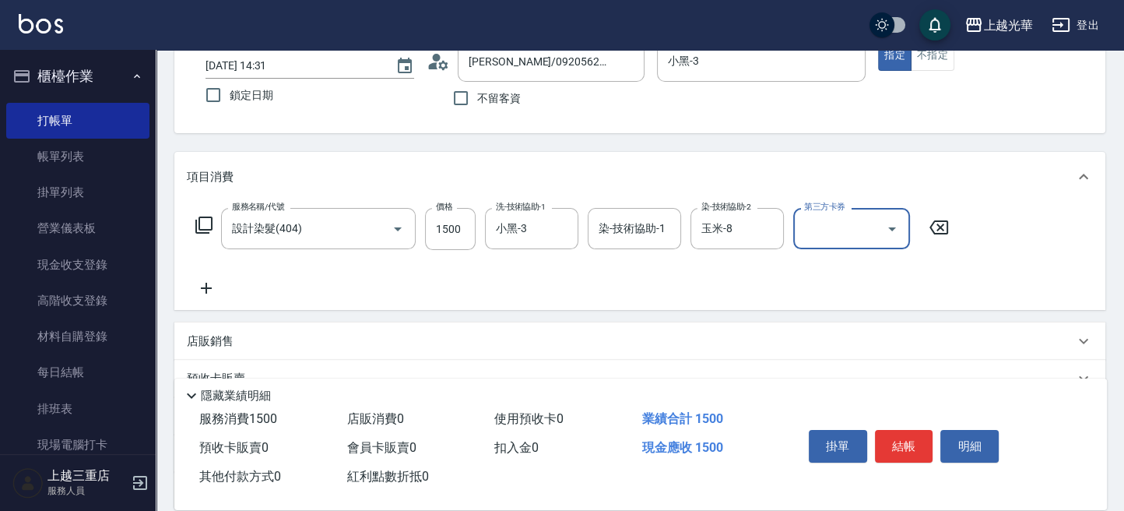
click at [202, 234] on icon at bounding box center [204, 225] width 19 height 19
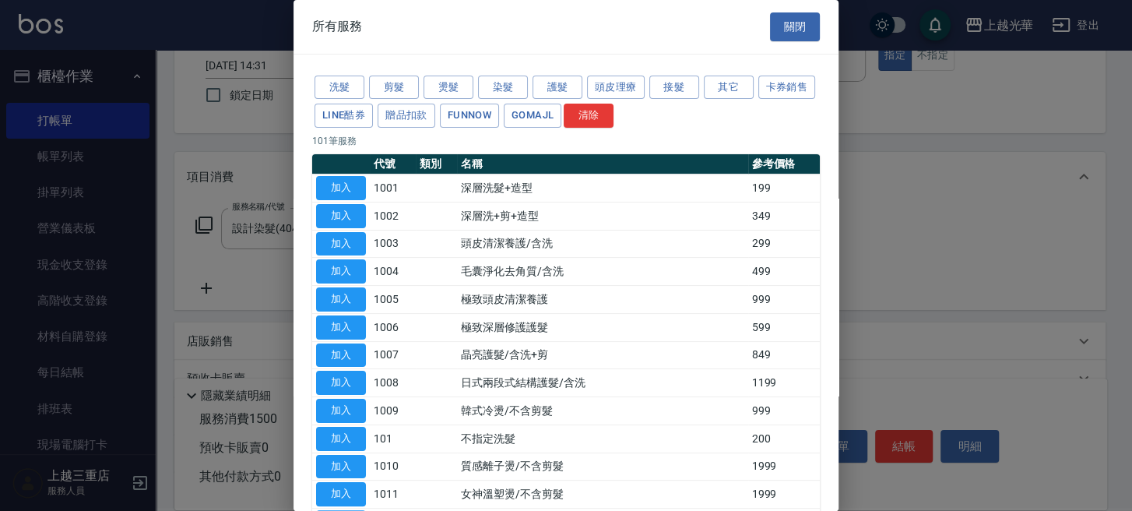
click at [531, 88] on div "洗髮 剪髮 燙髮 染髮 護髮 頭皮理療 接髮 其它 卡券銷售 LINE酷券 贈品扣款 FUNNOW GOMAJL 清除" at bounding box center [566, 102] width 508 height 58
click at [549, 79] on button "護髮" at bounding box center [557, 88] width 50 height 24
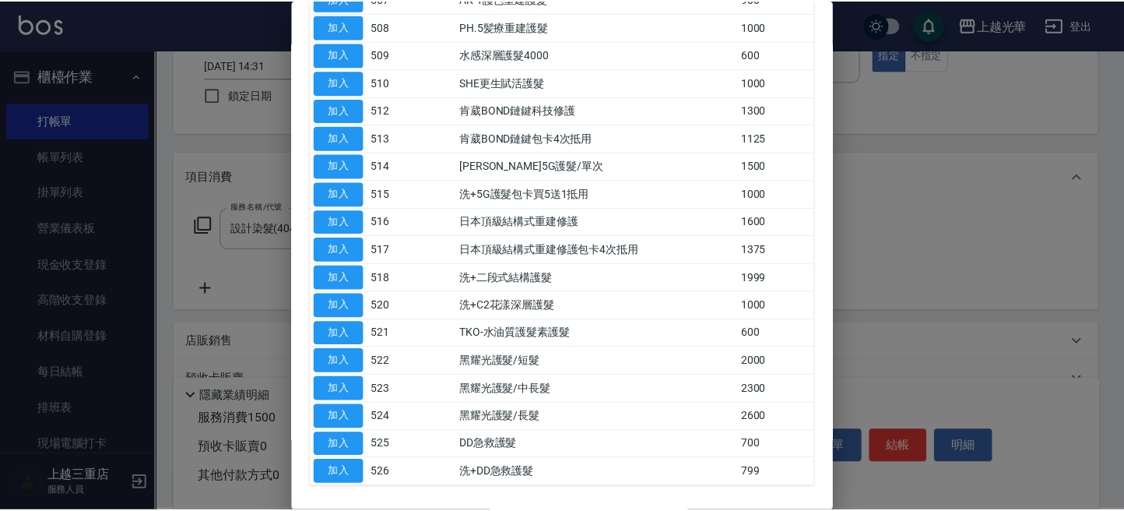
scroll to position [411, 0]
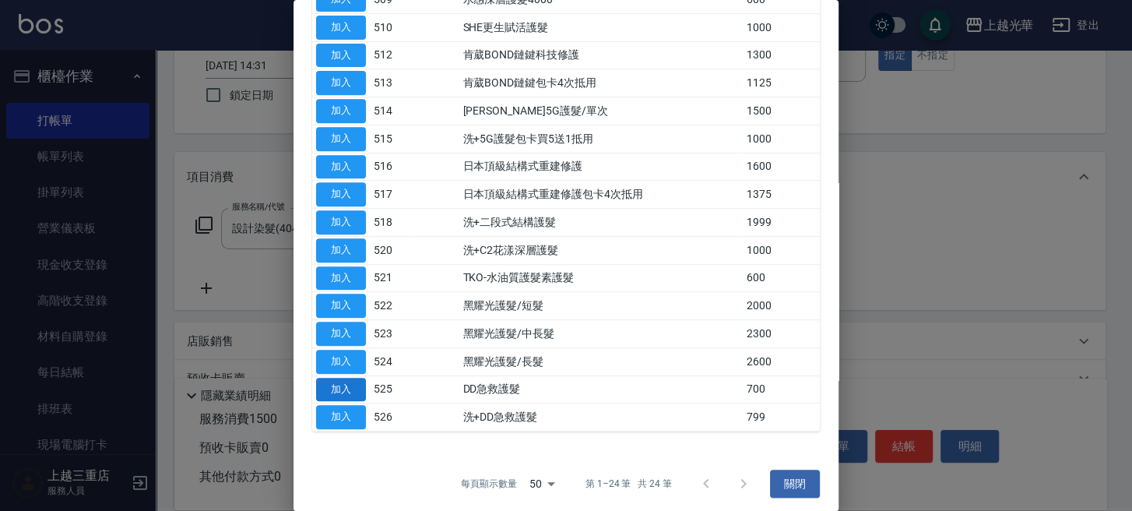
click at [358, 381] on button "加入" at bounding box center [341, 390] width 50 height 24
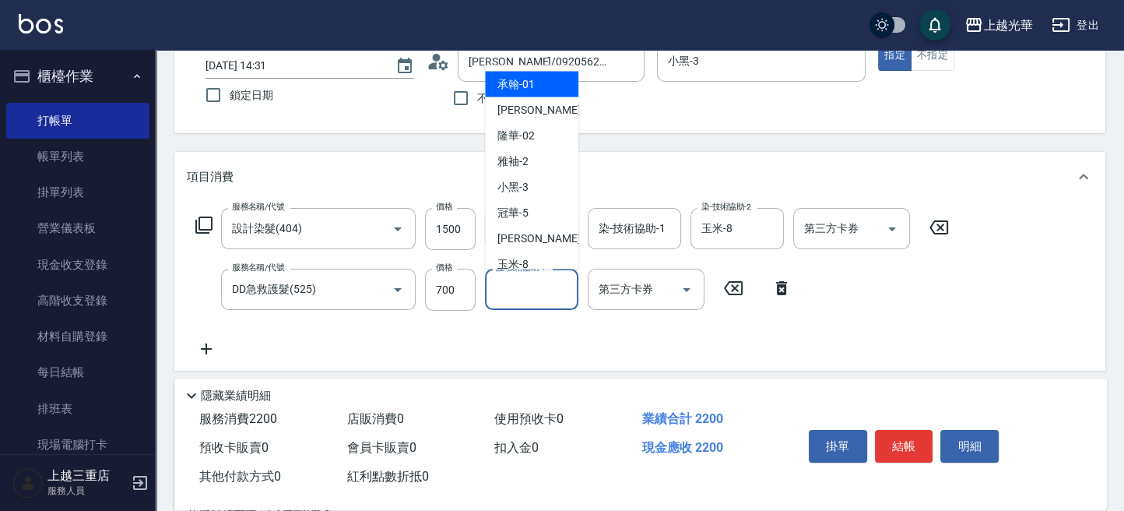
click at [550, 295] on input "護-技術協助-1" at bounding box center [531, 289] width 79 height 27
type input "3"
type input "小黑-3"
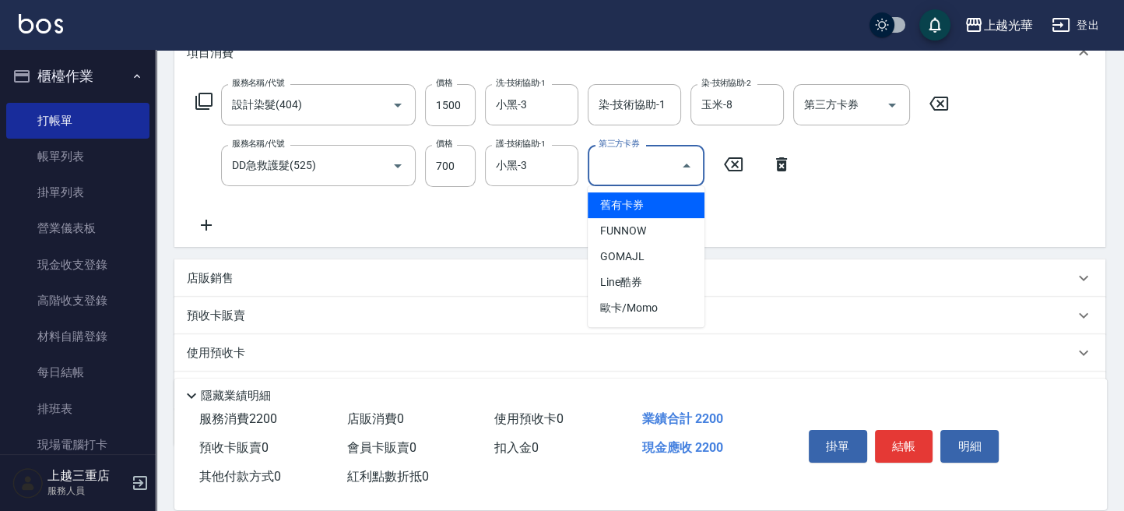
scroll to position [310, 0]
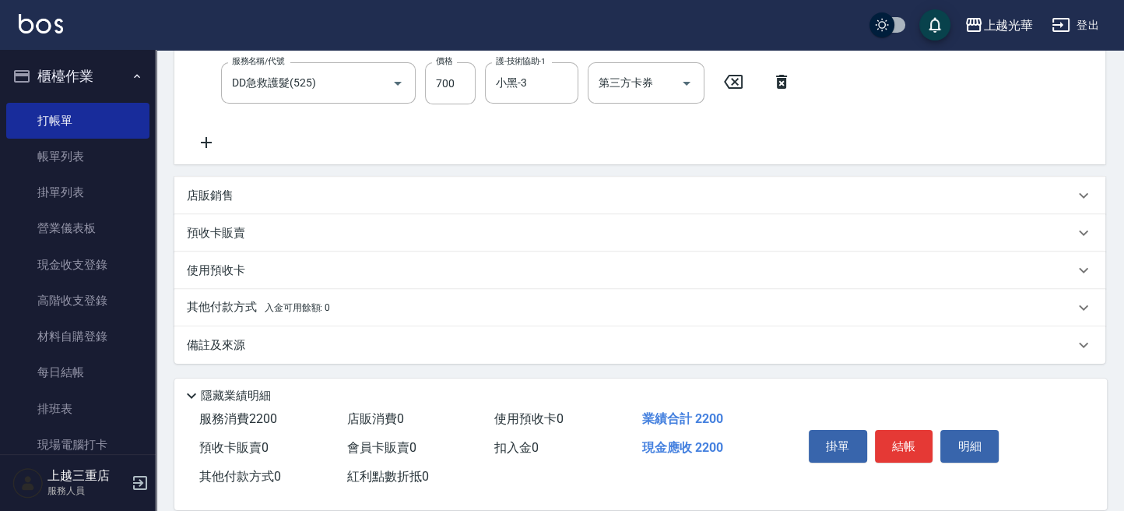
click at [209, 146] on icon at bounding box center [206, 142] width 39 height 19
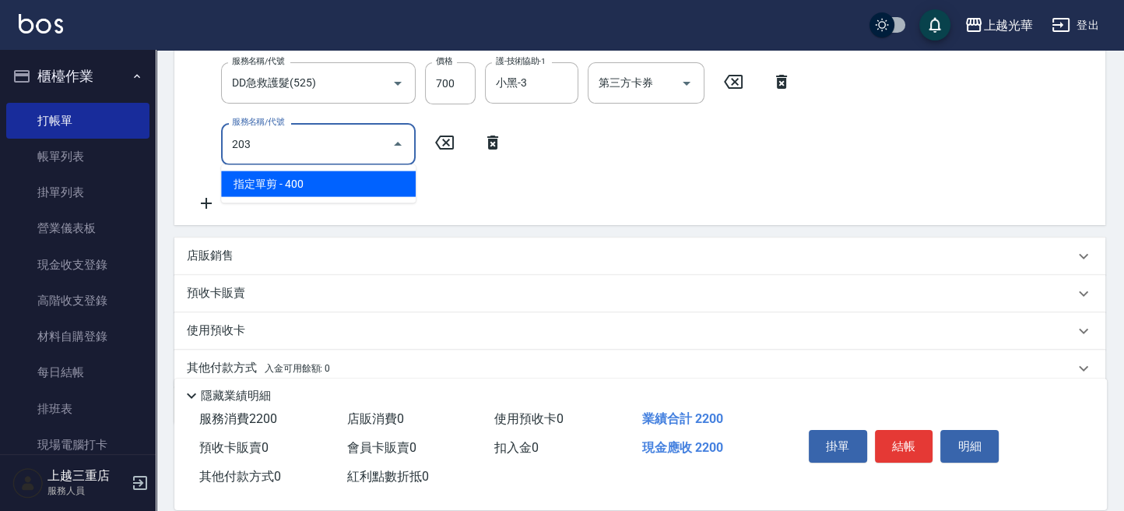
type input "指定單剪(203)"
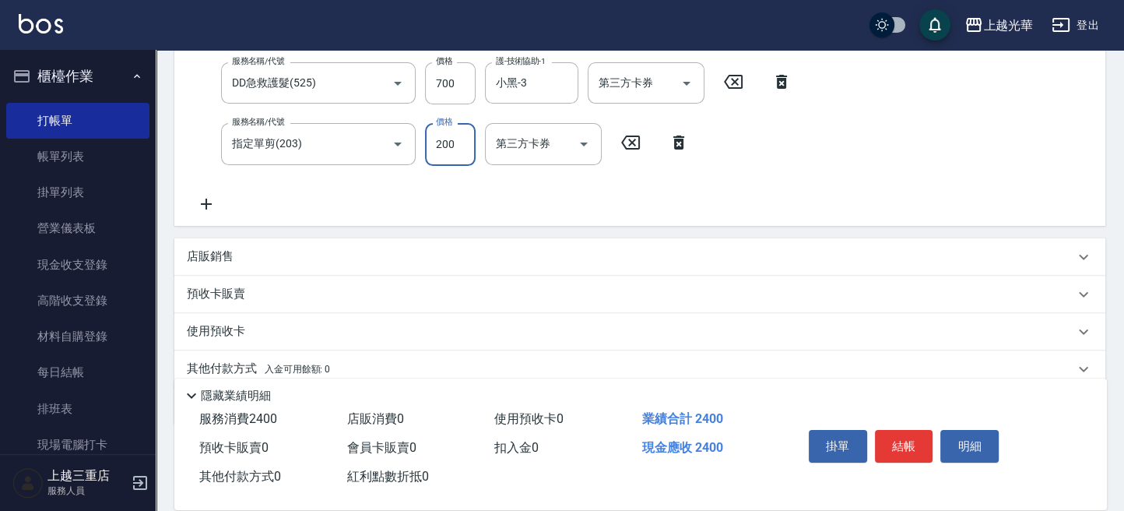
type input "200"
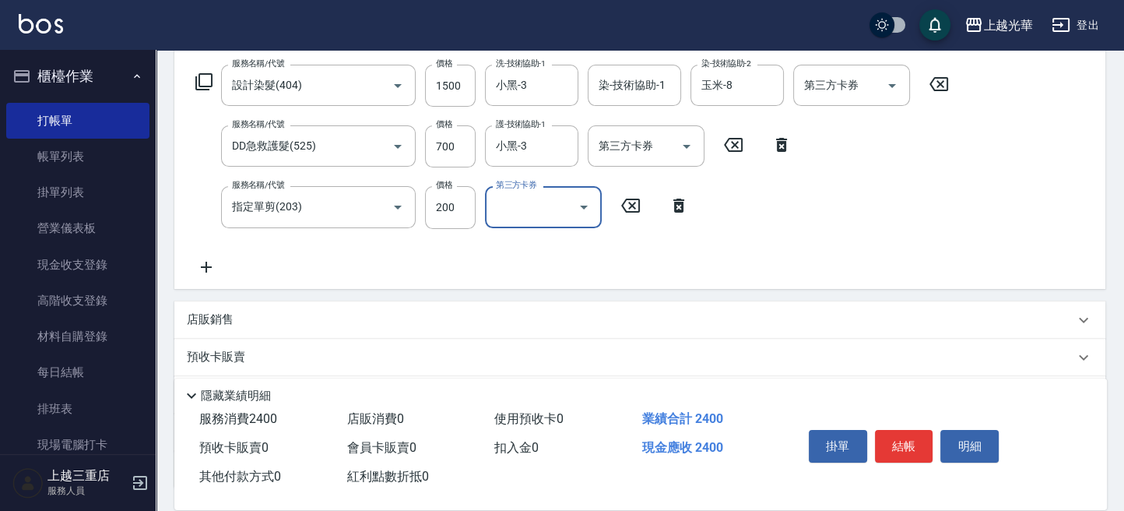
scroll to position [206, 0]
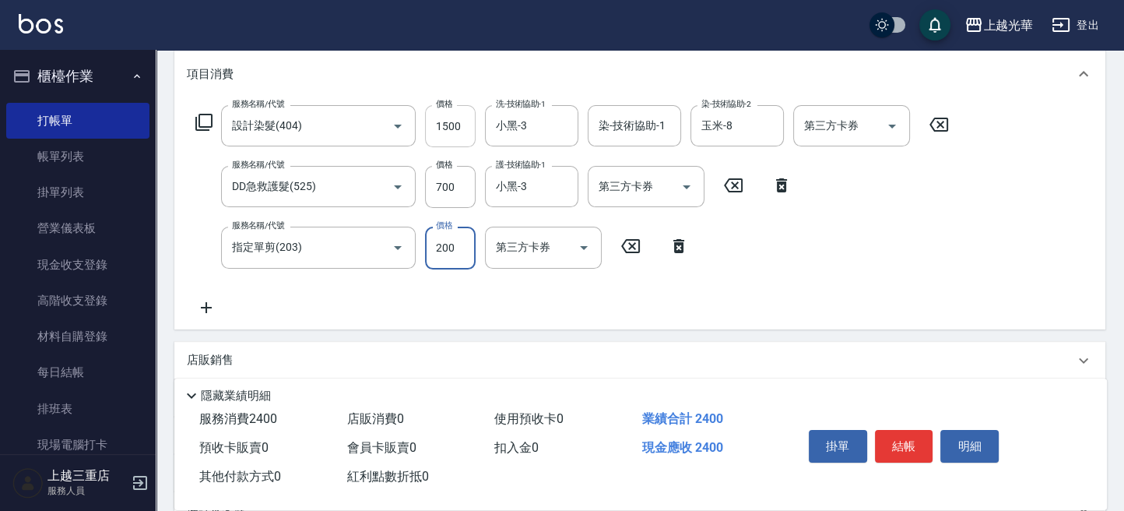
drag, startPoint x: 439, startPoint y: 134, endPoint x: 468, endPoint y: 133, distance: 28.8
click at [468, 133] on input "1500" at bounding box center [450, 126] width 51 height 42
type input "1700"
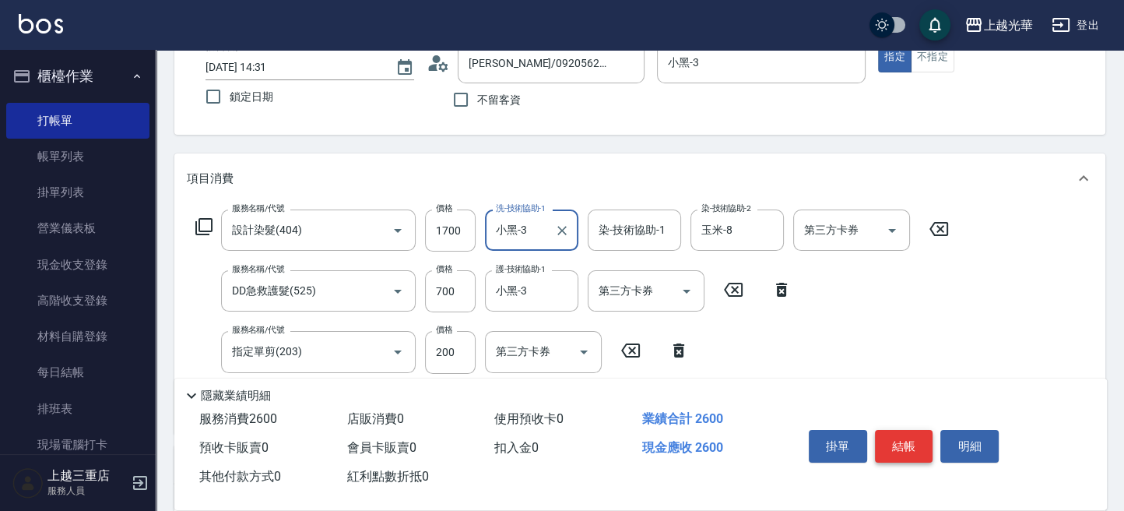
click at [901, 435] on button "結帳" at bounding box center [904, 446] width 58 height 33
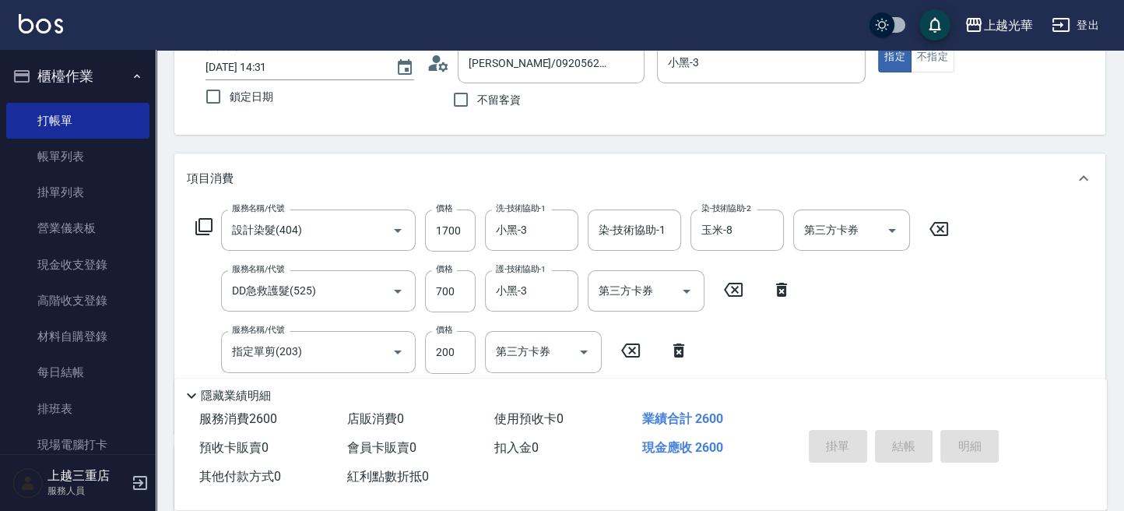
type input "[DATE] 14:33"
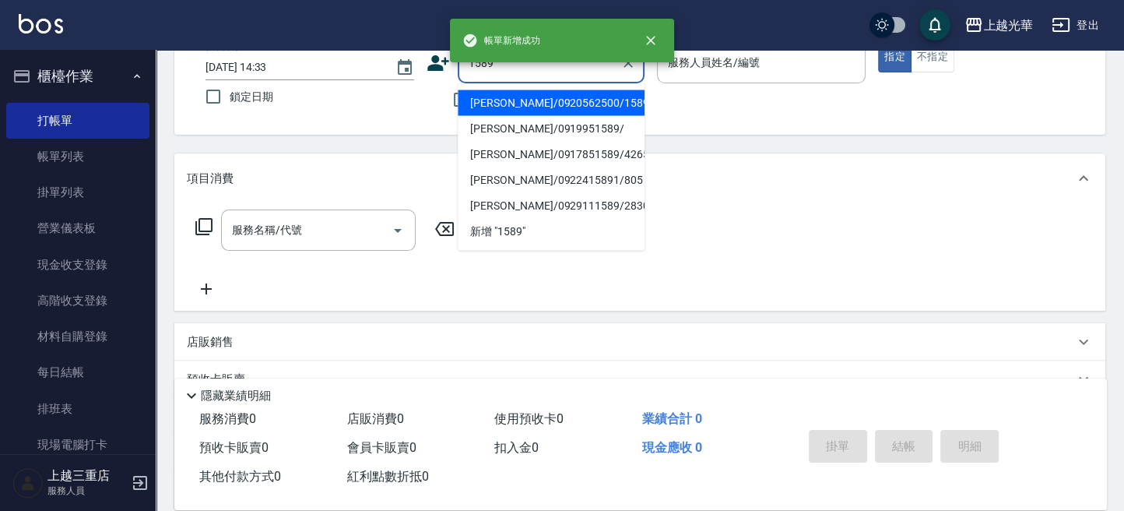
type input "[PERSON_NAME]/0920562500/1589"
click at [878, 42] on button "指定" at bounding box center [894, 57] width 33 height 30
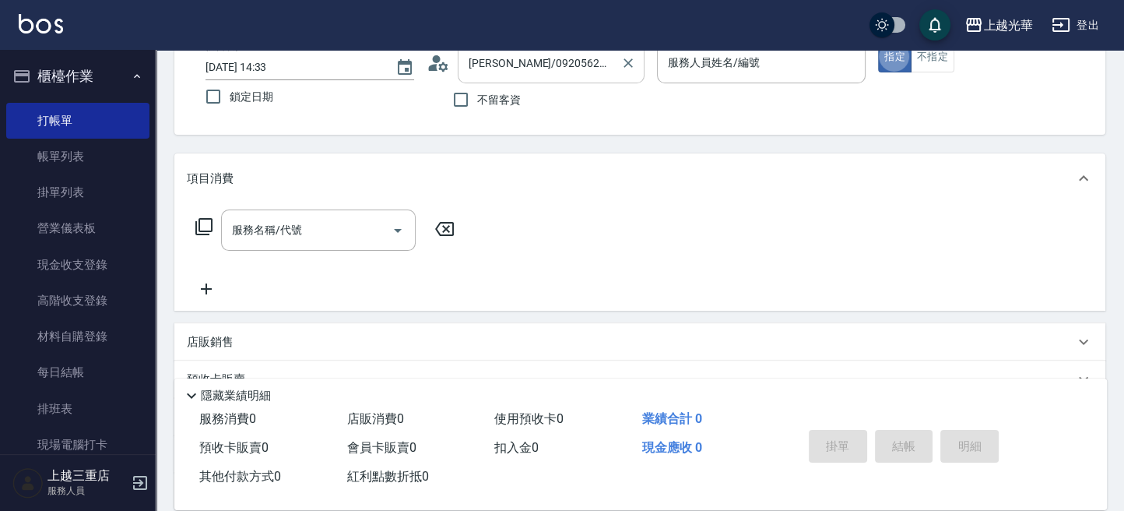
type input "小黑-3"
click at [296, 213] on div "服務名稱/代號" at bounding box center [318, 229] width 195 height 41
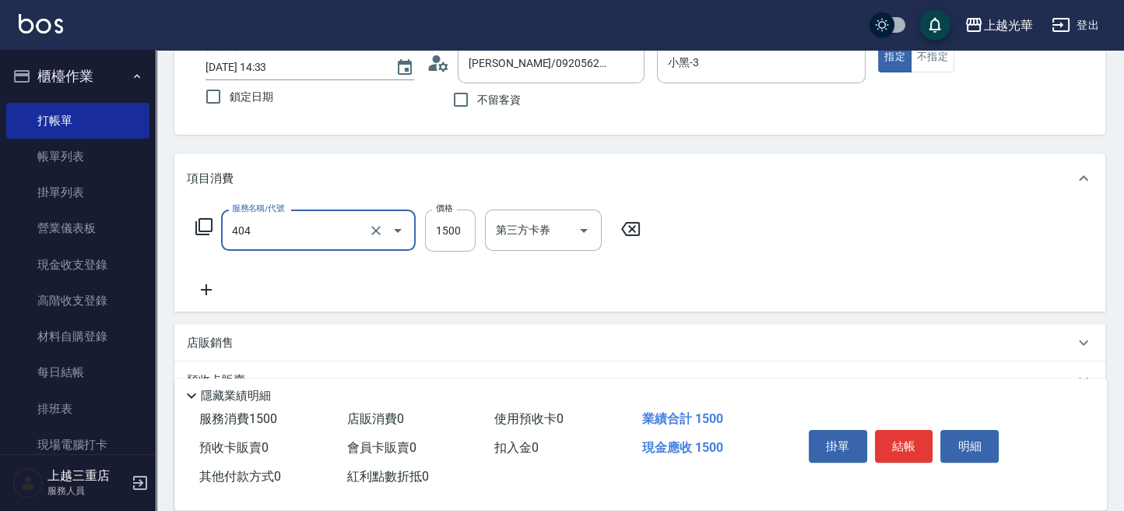
type input "設計染髮(404)"
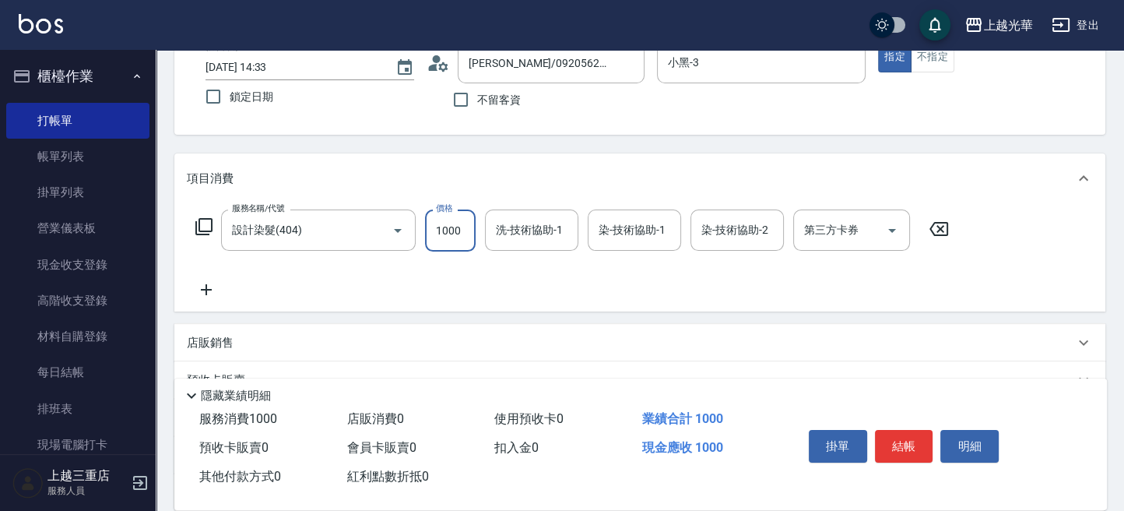
type input "1000"
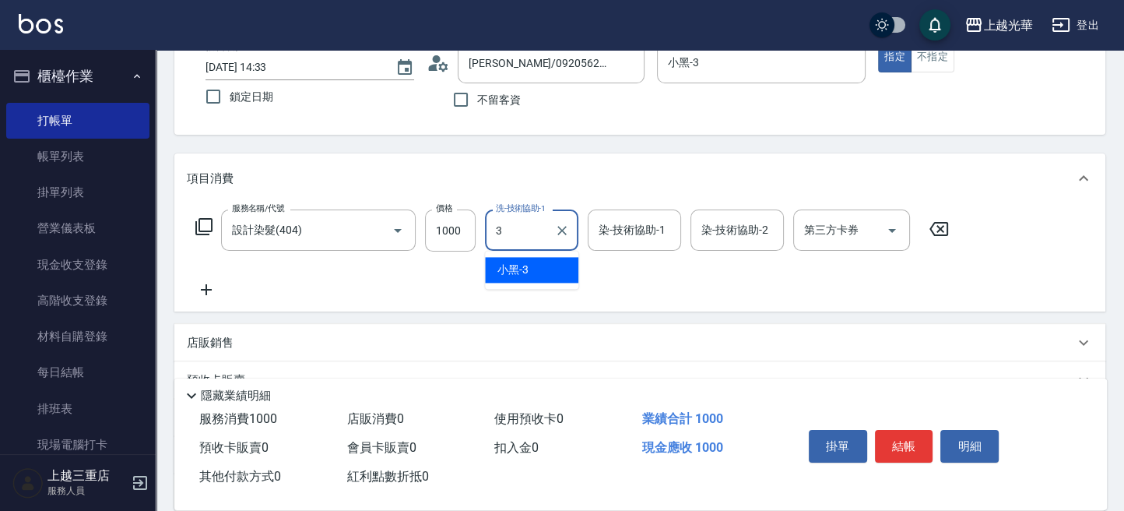
type input "小黑-3"
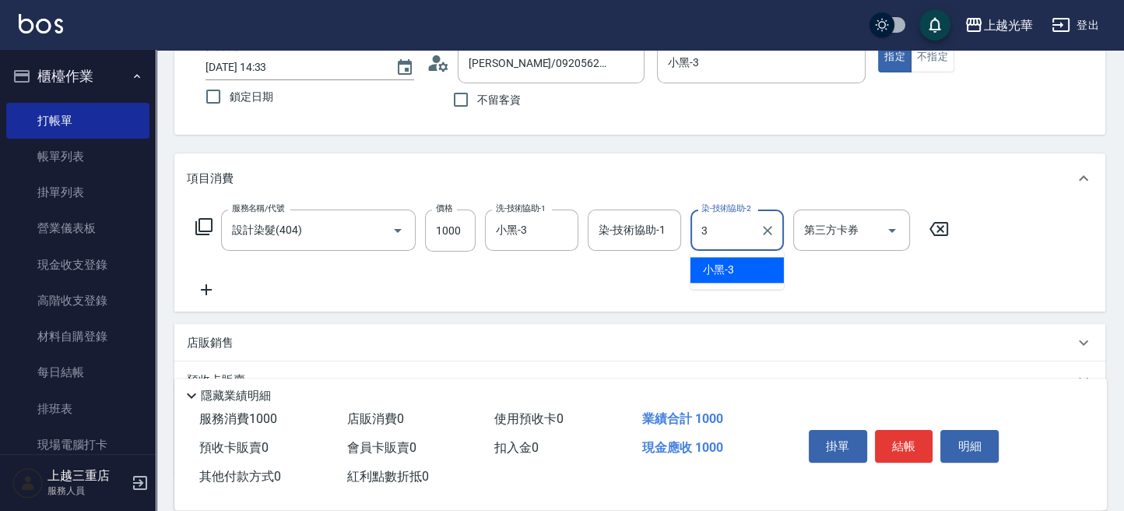
type input "小黑-3"
click at [218, 293] on icon at bounding box center [206, 289] width 39 height 19
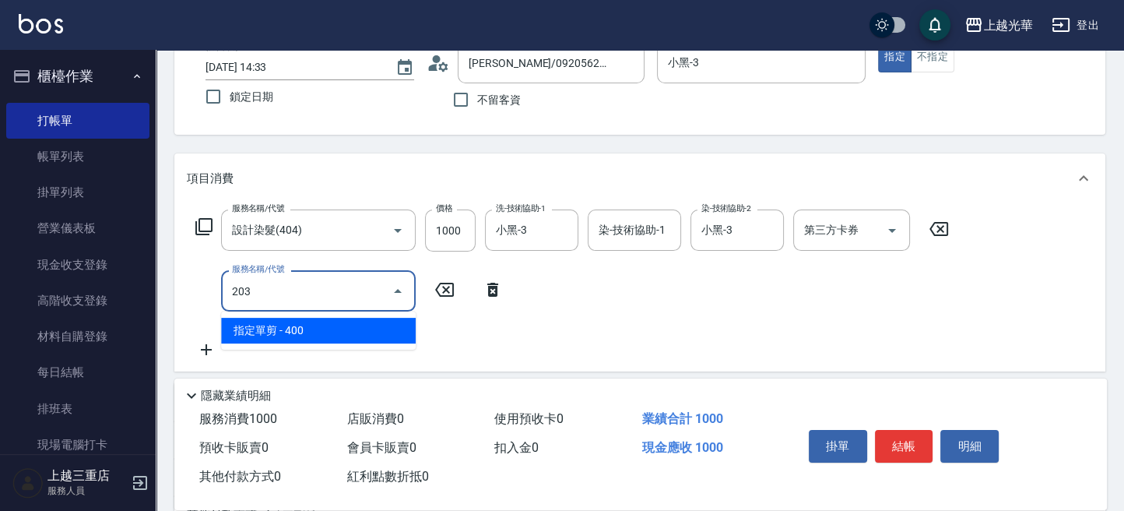
type input "指定單剪(203)"
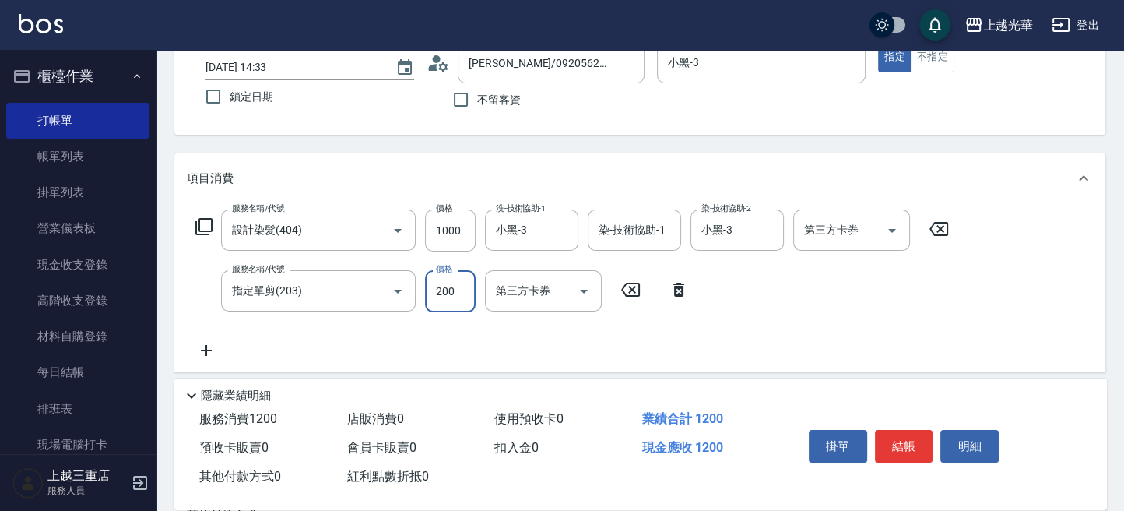
type input "200"
click at [919, 445] on button "結帳" at bounding box center [904, 446] width 58 height 33
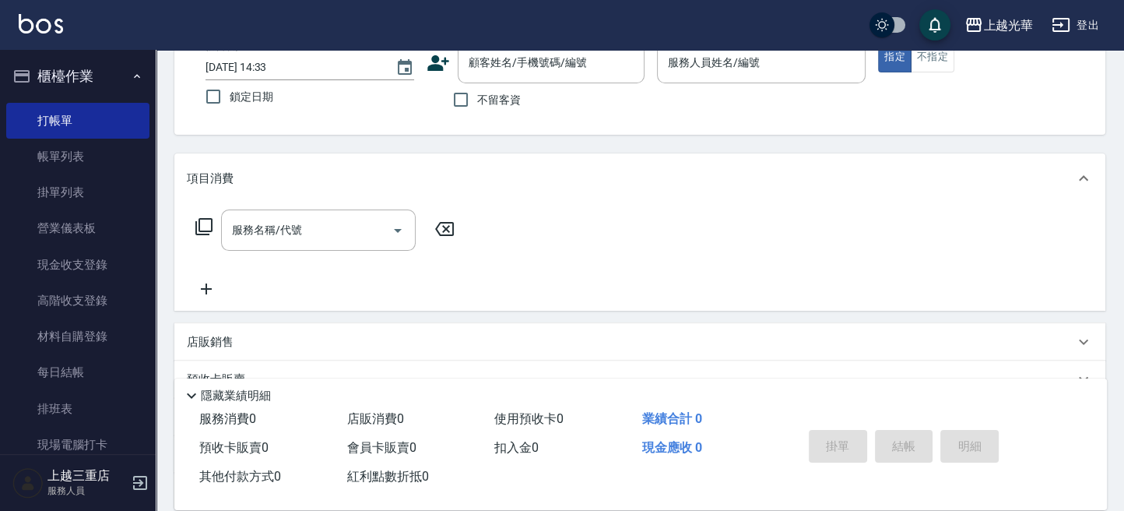
click at [508, 95] on span "不留客資" at bounding box center [499, 100] width 44 height 16
click at [477, 95] on input "不留客資" at bounding box center [461, 99] width 33 height 33
checkbox input "true"
type input "[PERSON_NAME]/0919951589/"
type input "4"
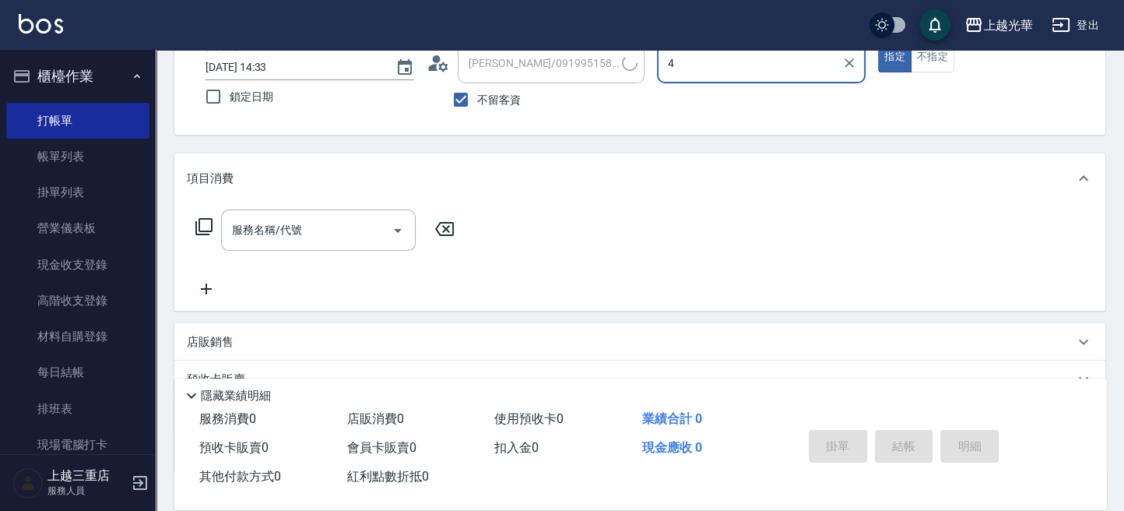
type input "[PERSON_NAME]/0923200819/"
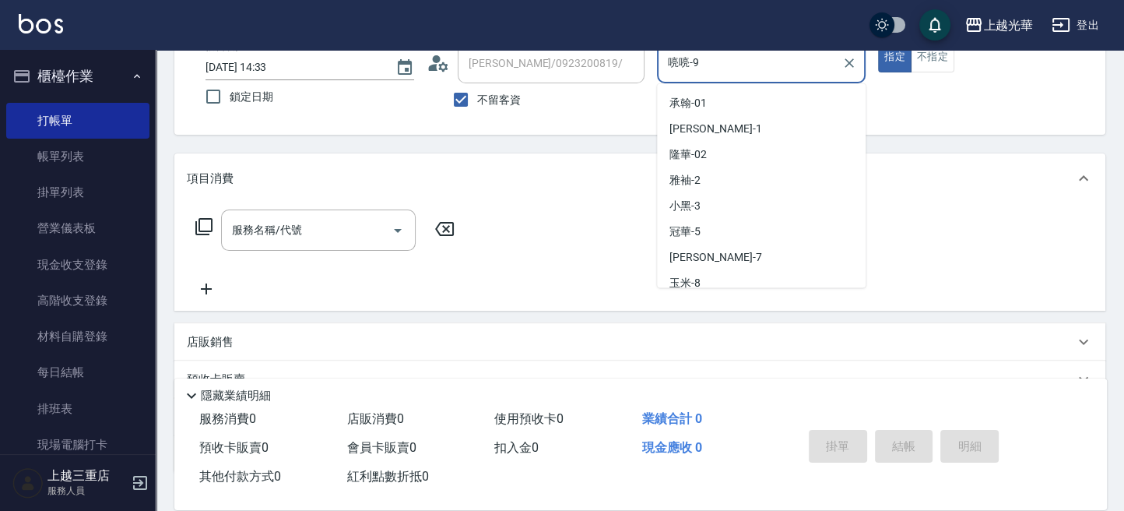
click at [629, 71] on div "帳單日期 [DATE] 14:33 鎖定日期 顧客姓名/手機號碼/編號 [PERSON_NAME]/0923200819/ 顧客姓名/手機號碼/編號 不留客資…" at bounding box center [640, 79] width 894 height 74
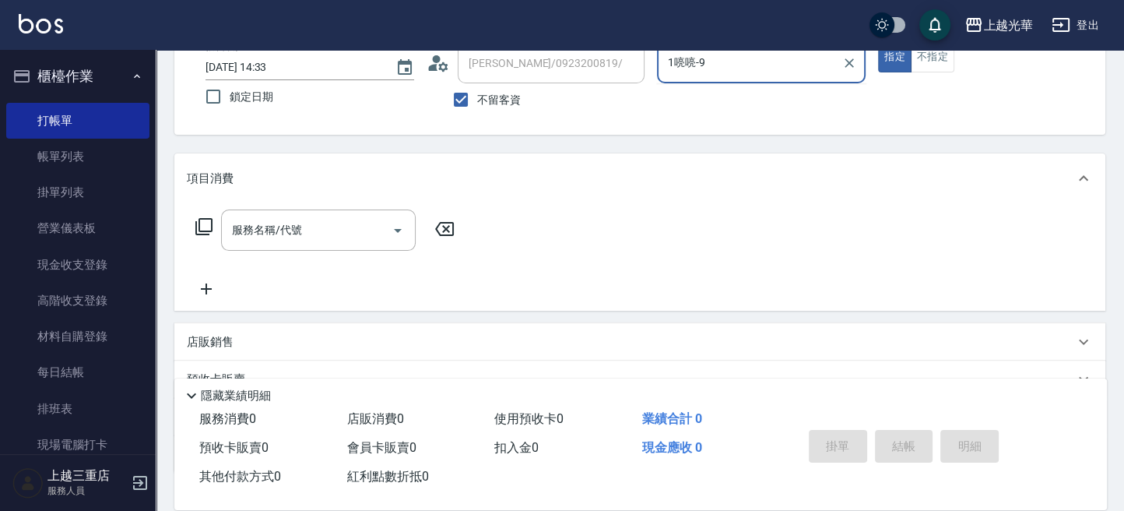
click at [878, 42] on button "指定" at bounding box center [894, 57] width 33 height 30
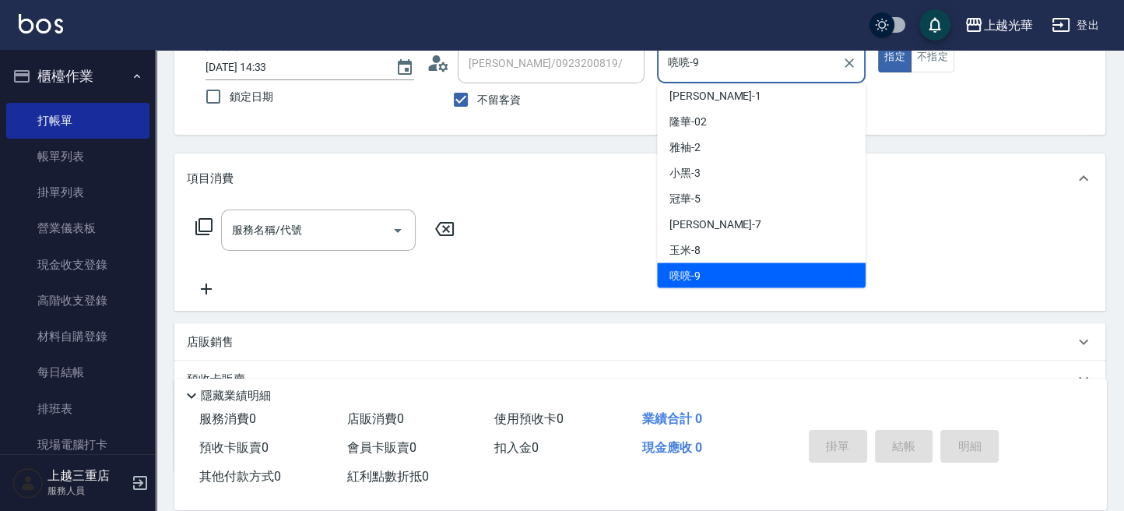
drag, startPoint x: 818, startPoint y: 55, endPoint x: 356, endPoint y: 55, distance: 462.4
click at [358, 55] on div "帳單日期 [DATE] 14:33 鎖定日期 顧客姓名/手機號碼/編號 [PERSON_NAME]/0923200819/ 顧客姓名/手機號碼/編號 不留客資…" at bounding box center [640, 79] width 894 height 74
type input "小[PERSON_NAME]-1"
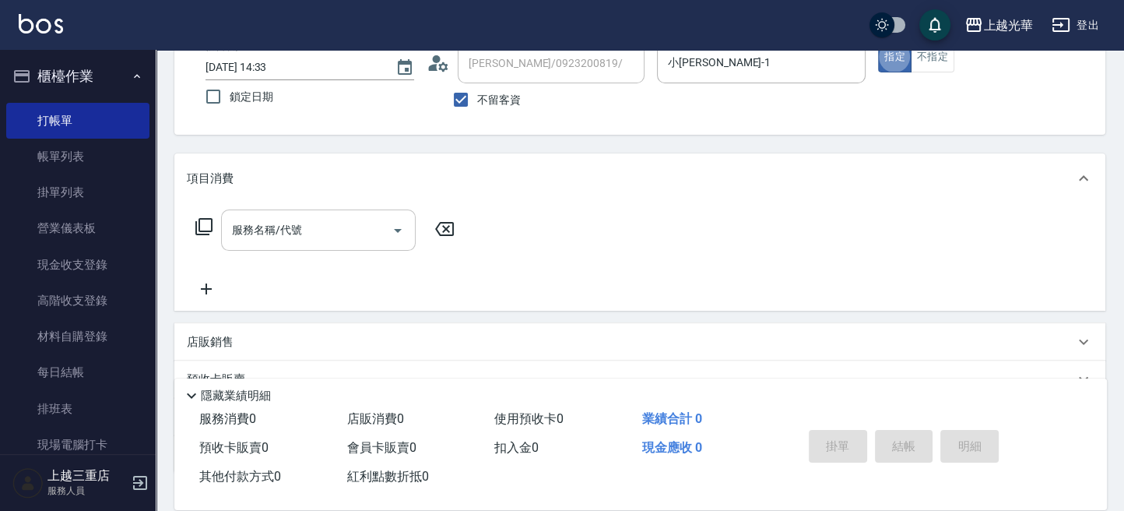
click at [339, 222] on input "服務名稱/代號" at bounding box center [306, 229] width 157 height 27
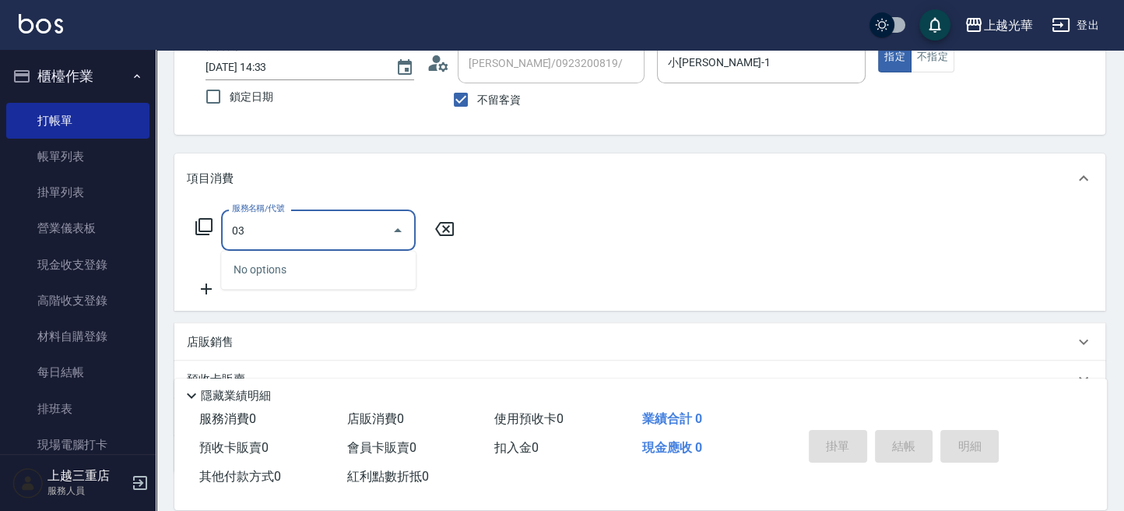
drag, startPoint x: 329, startPoint y: 227, endPoint x: 170, endPoint y: 220, distance: 159.0
click at [149, 226] on div "上越光華 登出 櫃檯作業 打帳單 帳單列表 掛單列表 營業儀表板 現金收支登錄 高階收支登錄 材料自購登錄 每日結帳 排班表 現場電腦打卡 預約管理 預約管理…" at bounding box center [562, 259] width 1124 height 722
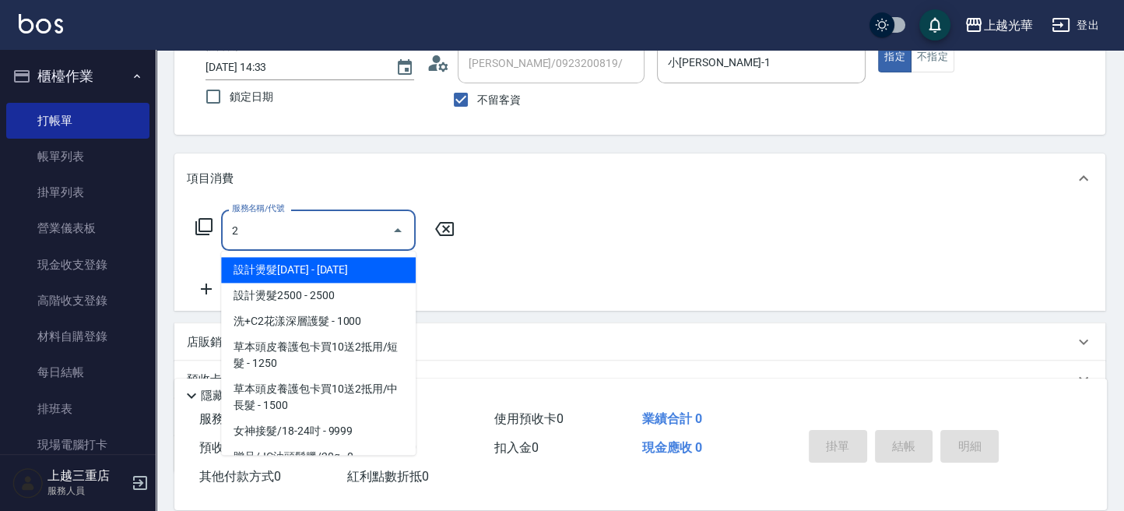
click at [266, 230] on input "2" at bounding box center [306, 229] width 157 height 27
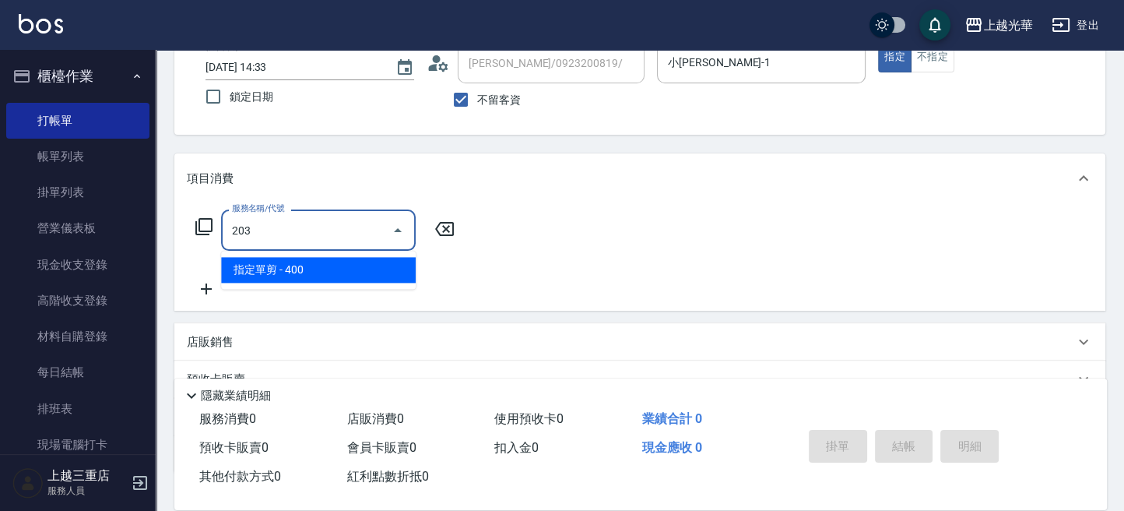
type input "指定單剪(203)"
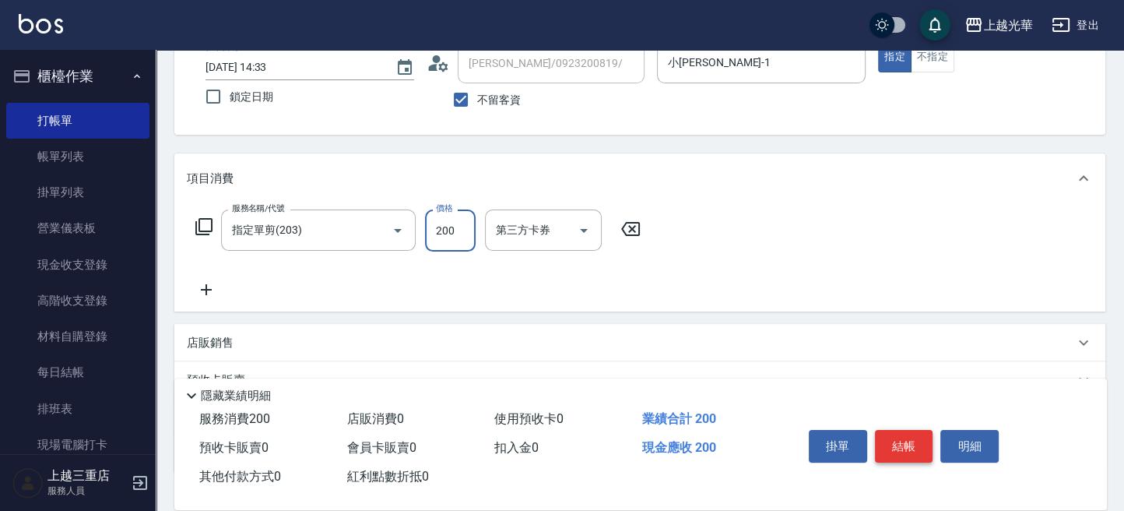
type input "200"
click at [889, 442] on button "結帳" at bounding box center [904, 446] width 58 height 33
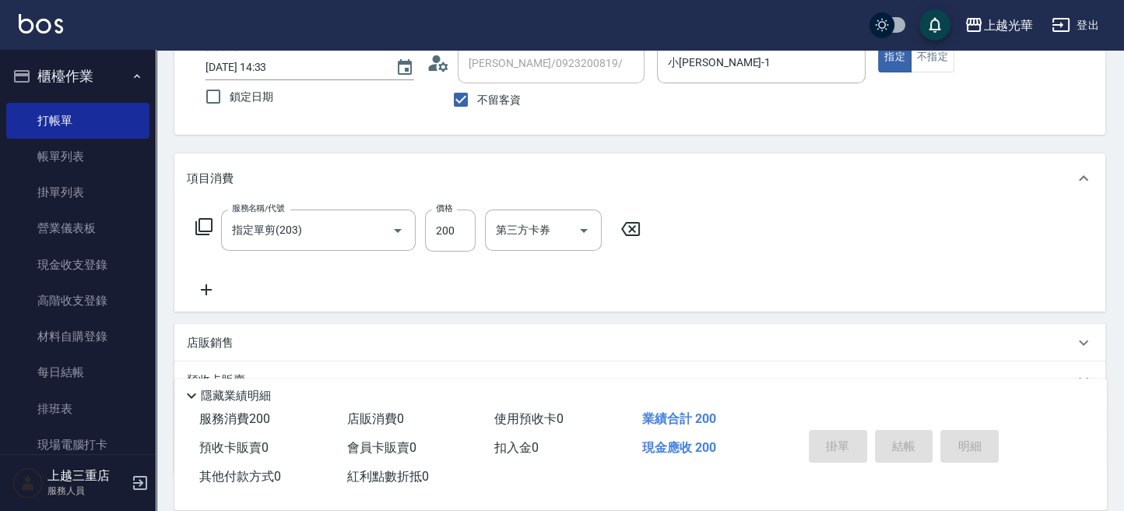
type input "[DATE] 14:48"
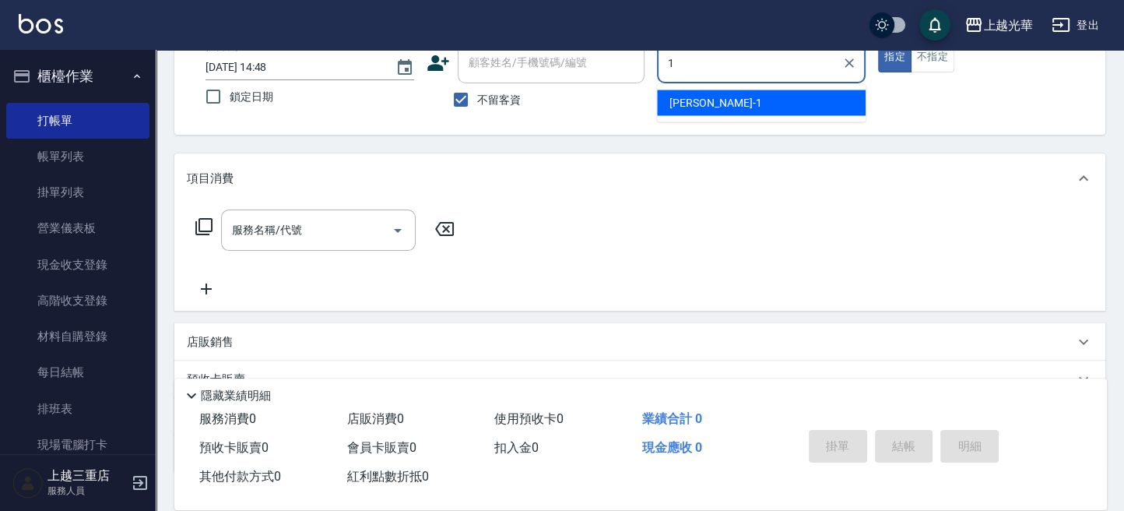
type input "小[PERSON_NAME]-1"
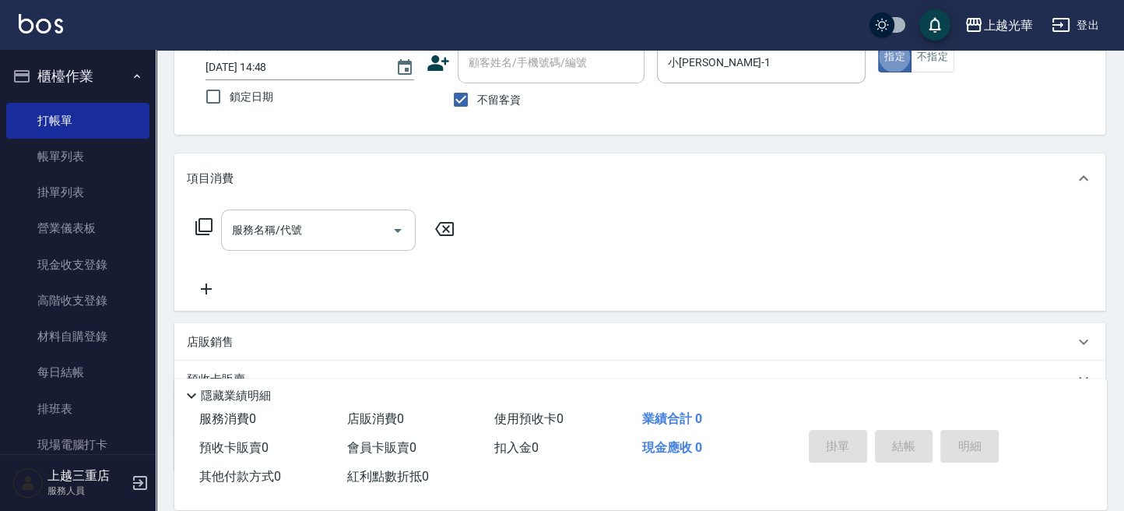
click at [310, 227] on input "服務名稱/代號" at bounding box center [306, 229] width 157 height 27
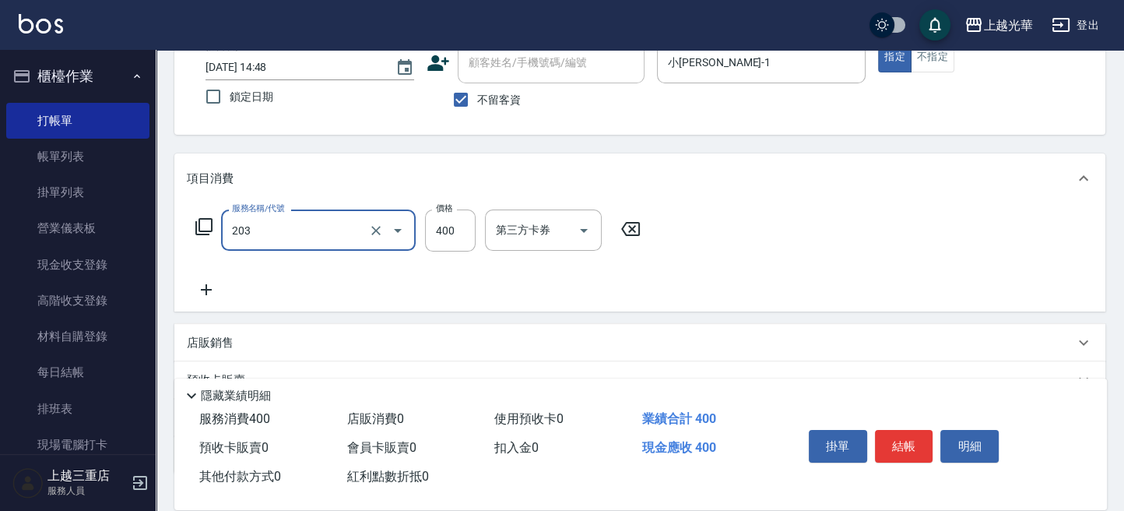
type input "指定單剪(203)"
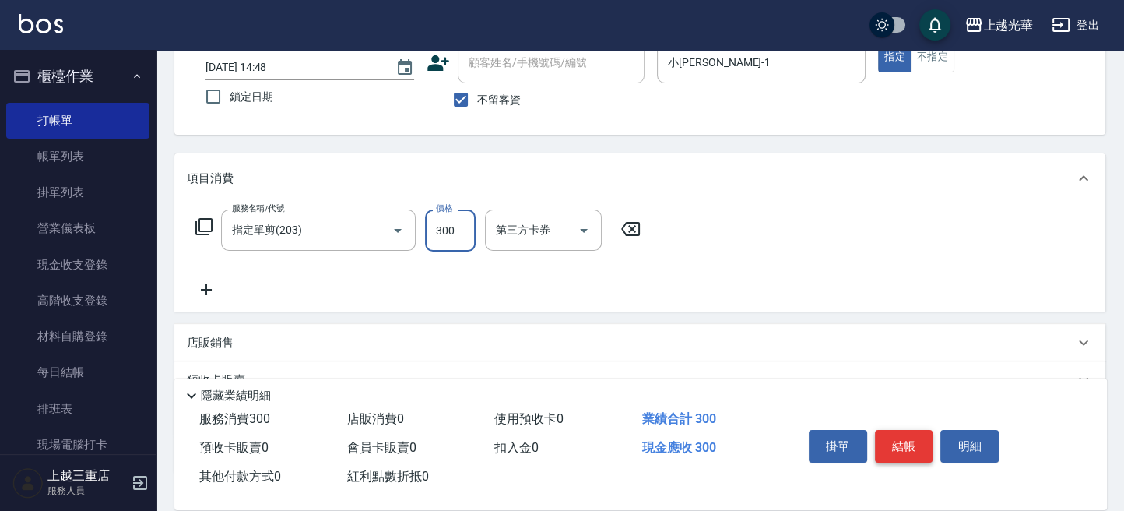
type input "300"
click at [908, 442] on button "結帳" at bounding box center [904, 446] width 58 height 33
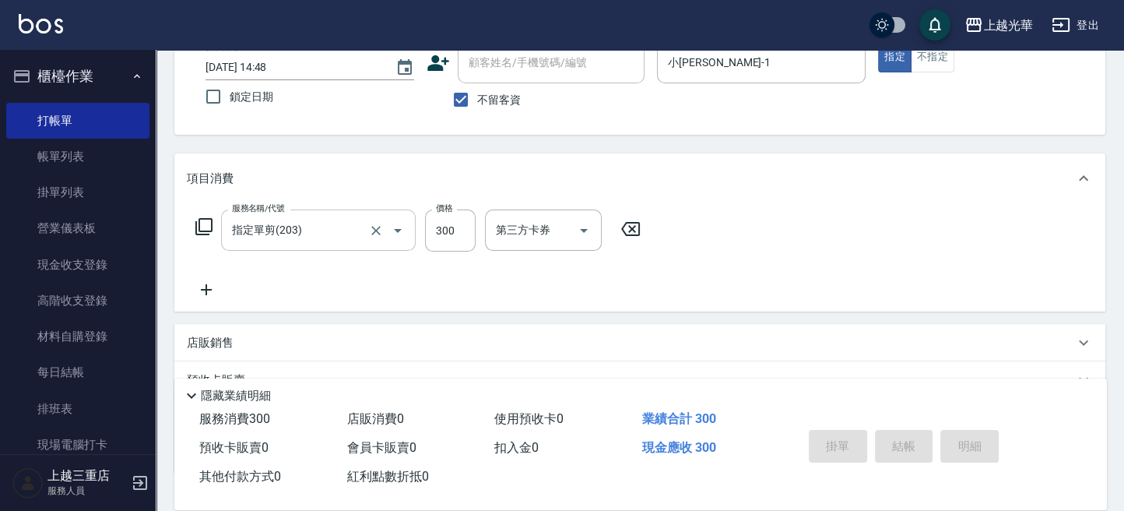
type input "[DATE] 15:30"
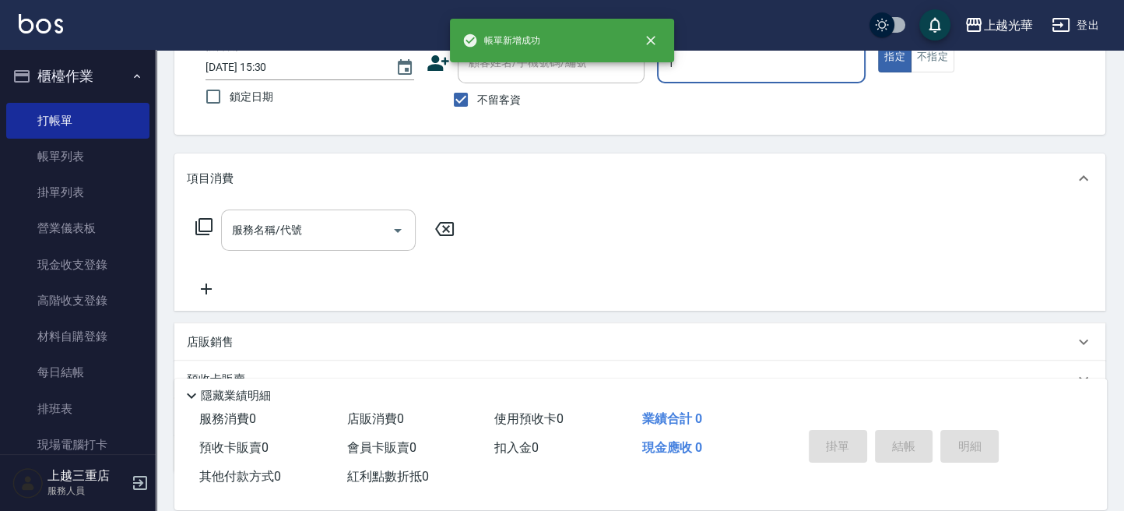
type input "小[PERSON_NAME]-1"
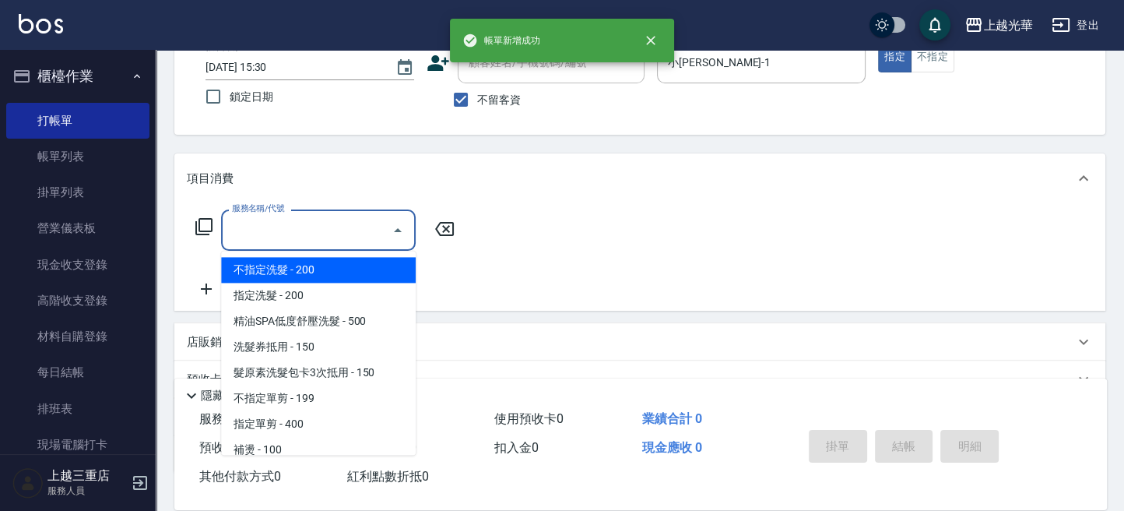
drag, startPoint x: 324, startPoint y: 233, endPoint x: 383, endPoint y: 258, distance: 64.2
click at [335, 240] on input "服務名稱/代號" at bounding box center [306, 229] width 157 height 27
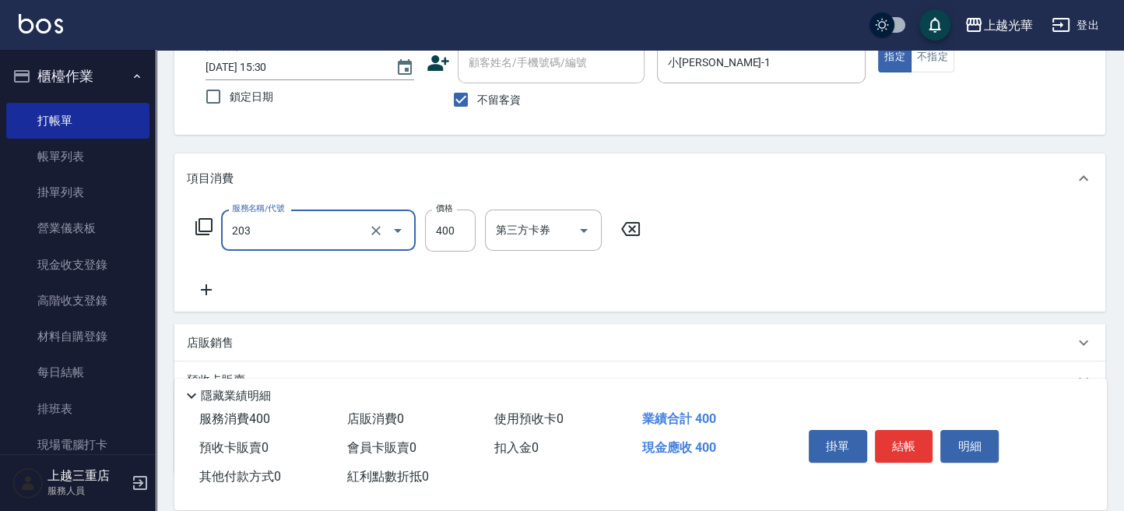
type input "指定單剪(203)"
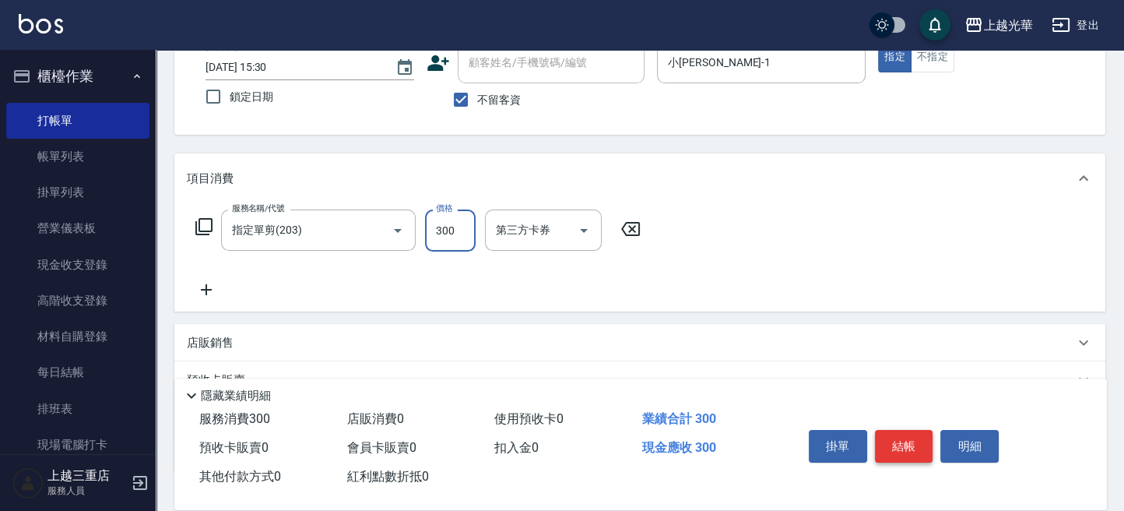
type input "300"
click at [915, 452] on button "結帳" at bounding box center [904, 446] width 58 height 33
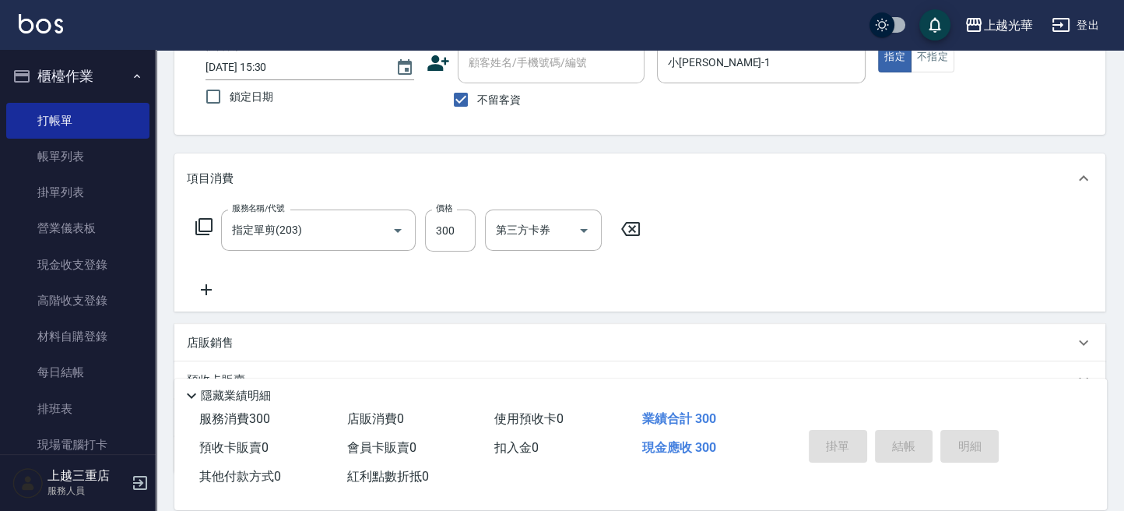
type input "[DATE] 15:31"
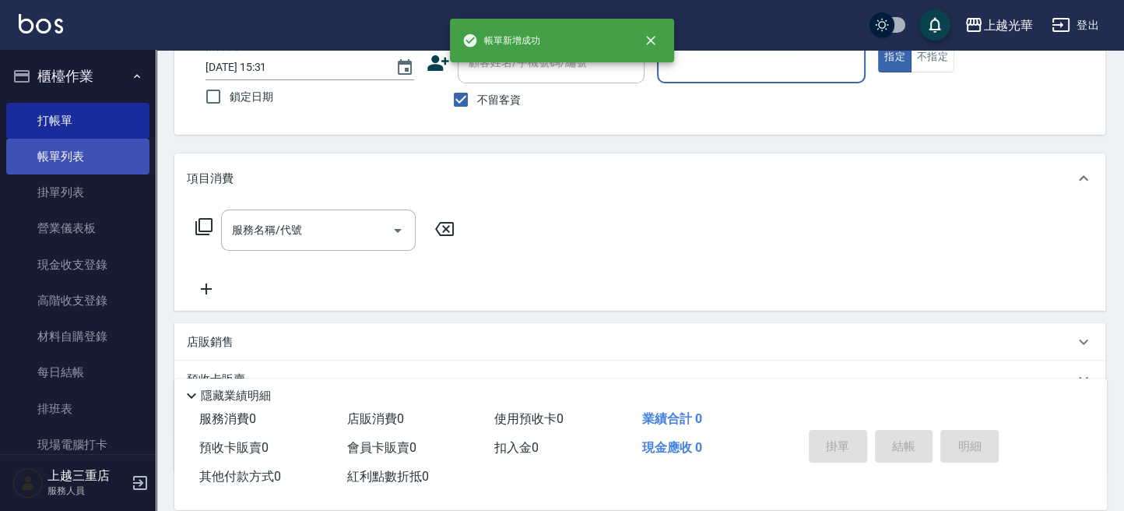
click at [125, 167] on link "帳單列表" at bounding box center [77, 157] width 143 height 36
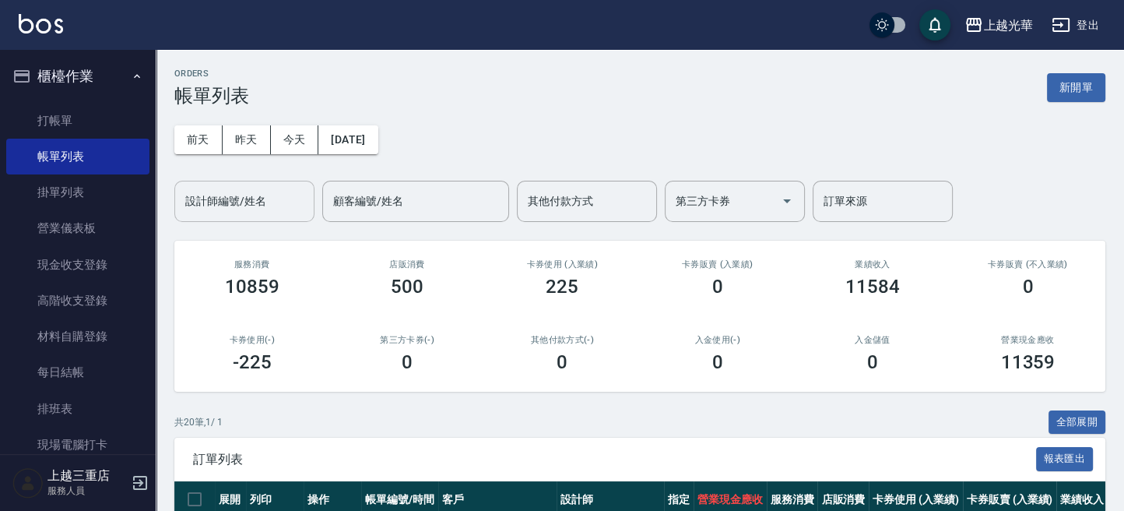
drag, startPoint x: 125, startPoint y: 167, endPoint x: 286, endPoint y: 182, distance: 161.9
click at [286, 182] on div "設計師編號/姓名" at bounding box center [244, 201] width 140 height 41
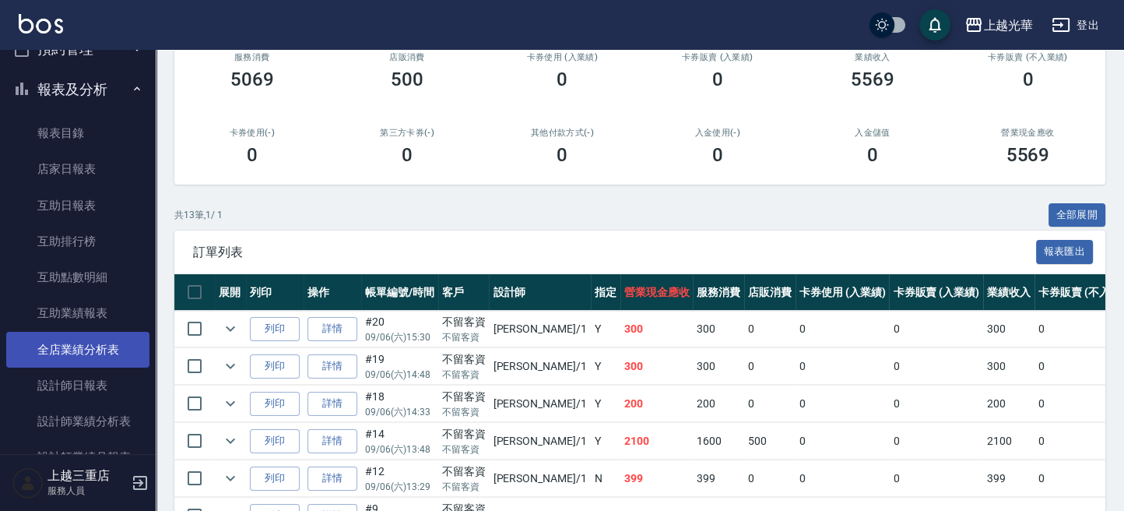
scroll to position [518, 0]
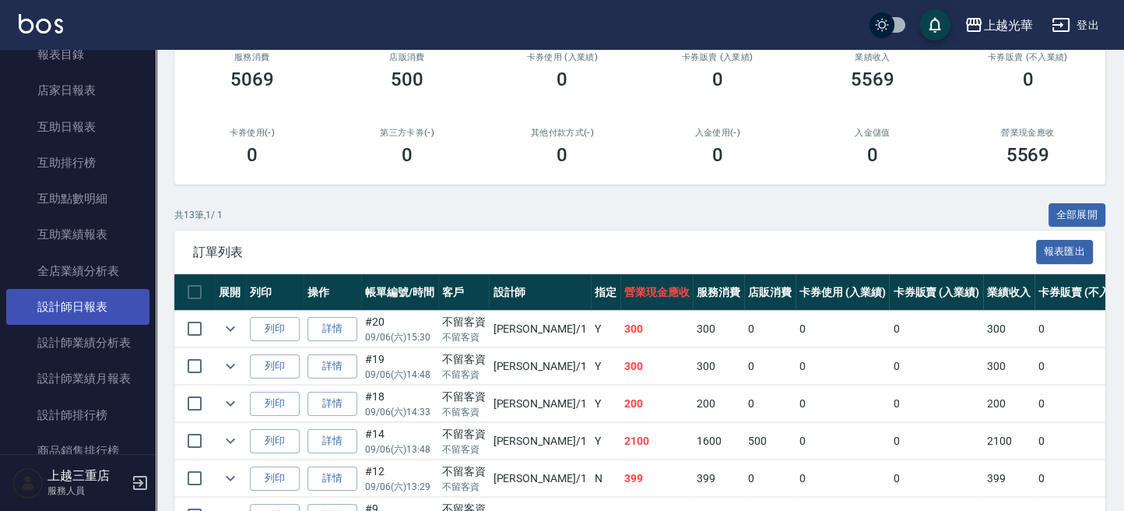
type input "小[PERSON_NAME]-1"
click at [72, 312] on link "設計師日報表" at bounding box center [77, 307] width 143 height 36
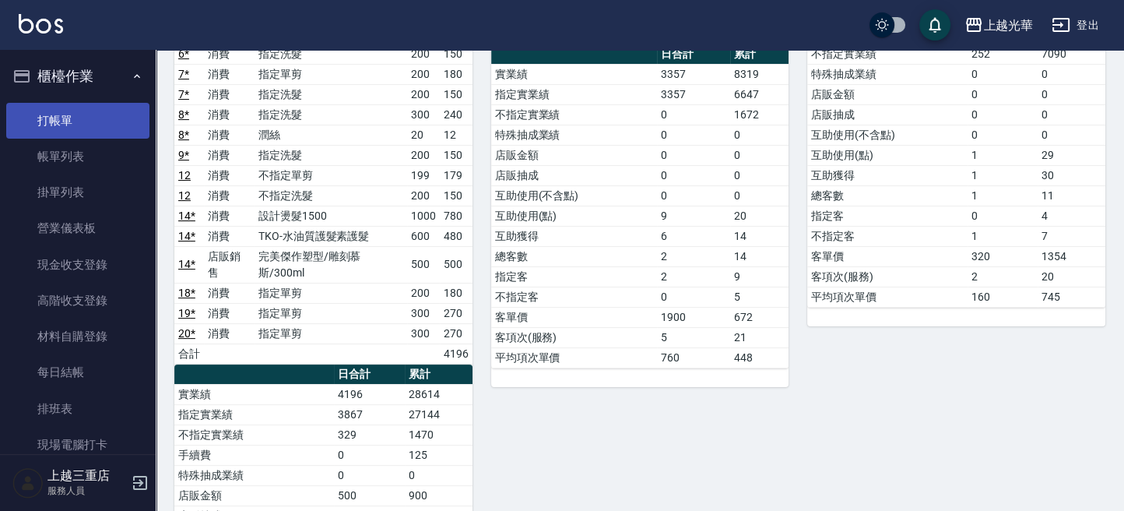
click at [77, 114] on link "打帳單" at bounding box center [77, 121] width 143 height 36
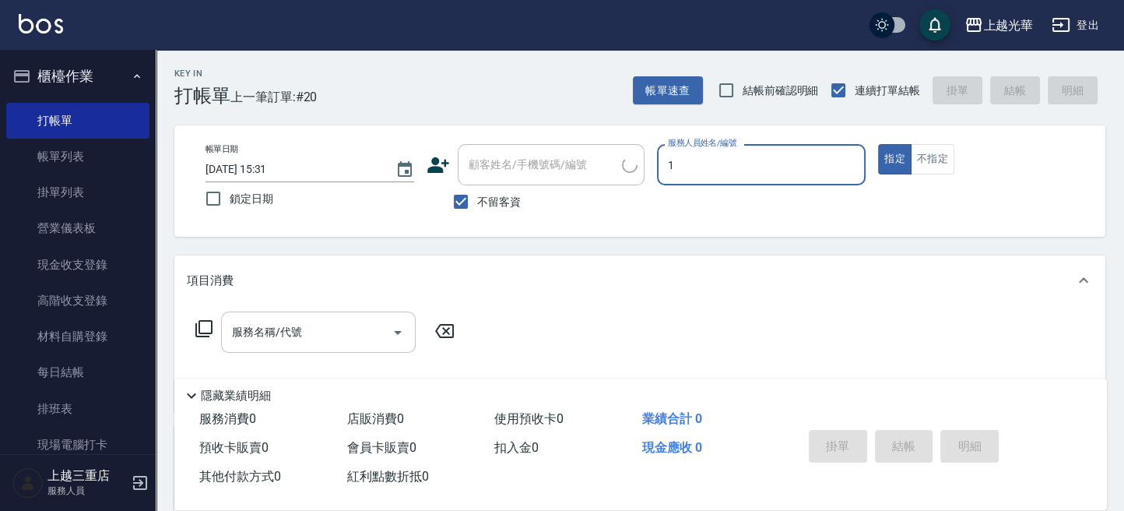
type input "小[PERSON_NAME]-1"
type button "true"
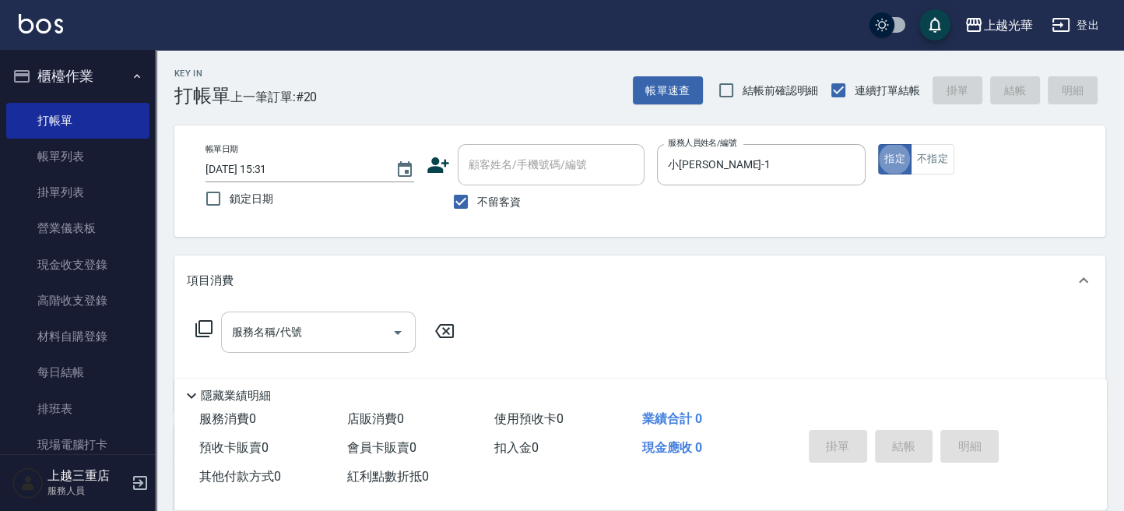
click at [344, 332] on input "服務名稱/代號" at bounding box center [306, 331] width 157 height 27
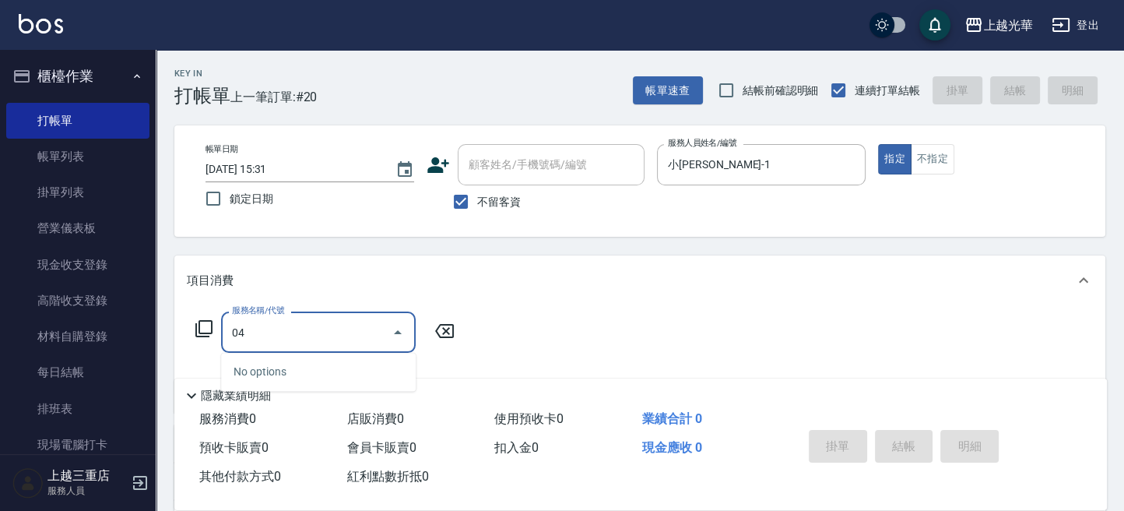
drag, startPoint x: 98, startPoint y: 333, endPoint x: -5, endPoint y: 325, distance: 103.1
click at [0, 325] on html "上越光華 登出 櫃檯作業 打帳單 帳單列表 掛單列表 營業儀表板 現金收支登錄 高階收支登錄 材料自購登錄 每日結帳 排班表 現場電腦打卡 預約管理 預約管理…" at bounding box center [562, 361] width 1124 height 722
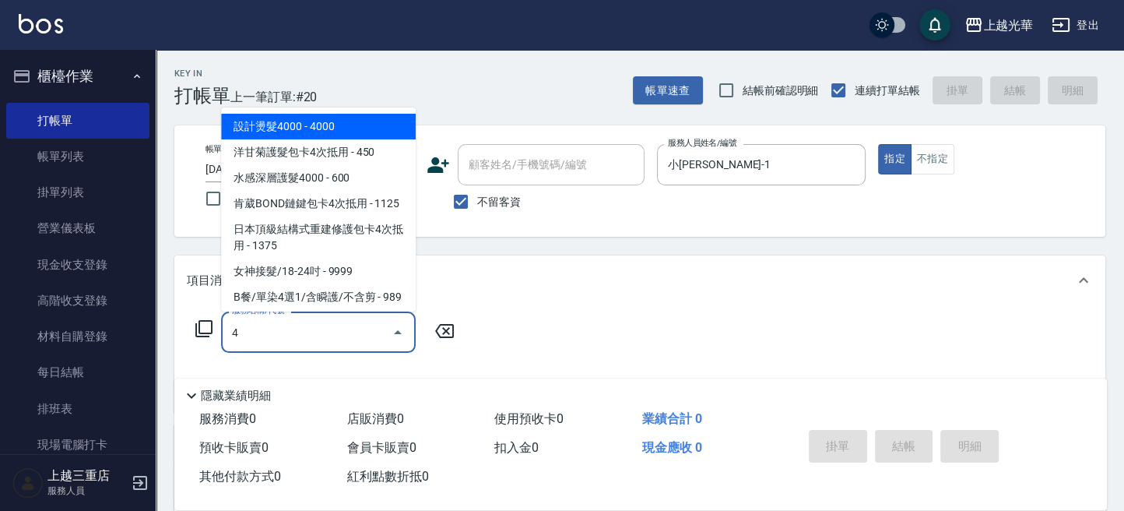
click at [301, 314] on div "4 服務名稱/代號" at bounding box center [318, 331] width 195 height 41
click at [296, 349] on div "4 服務名稱/代號" at bounding box center [318, 331] width 195 height 41
click at [293, 336] on input "4" at bounding box center [306, 331] width 157 height 27
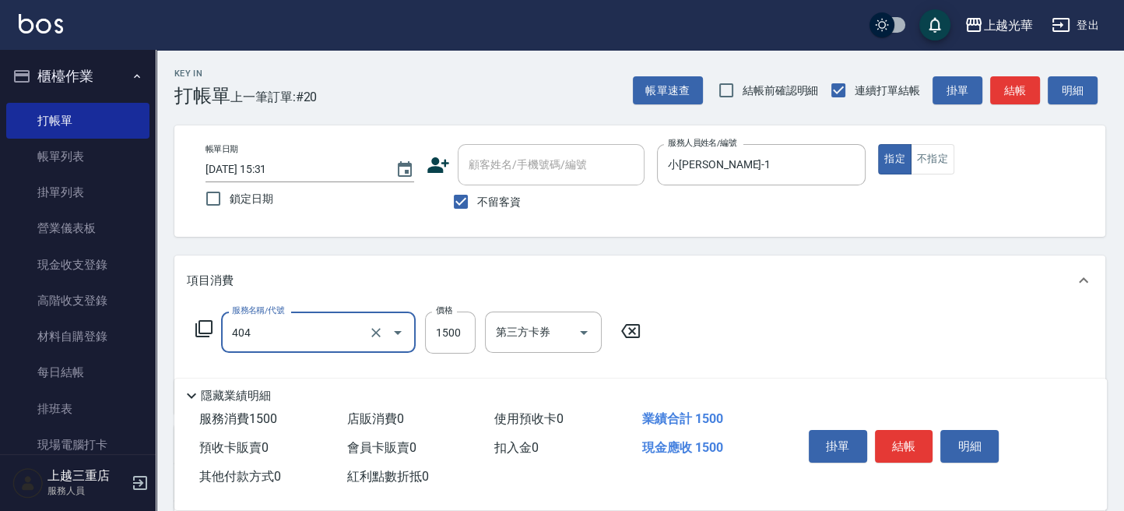
type input "設計染髮(404)"
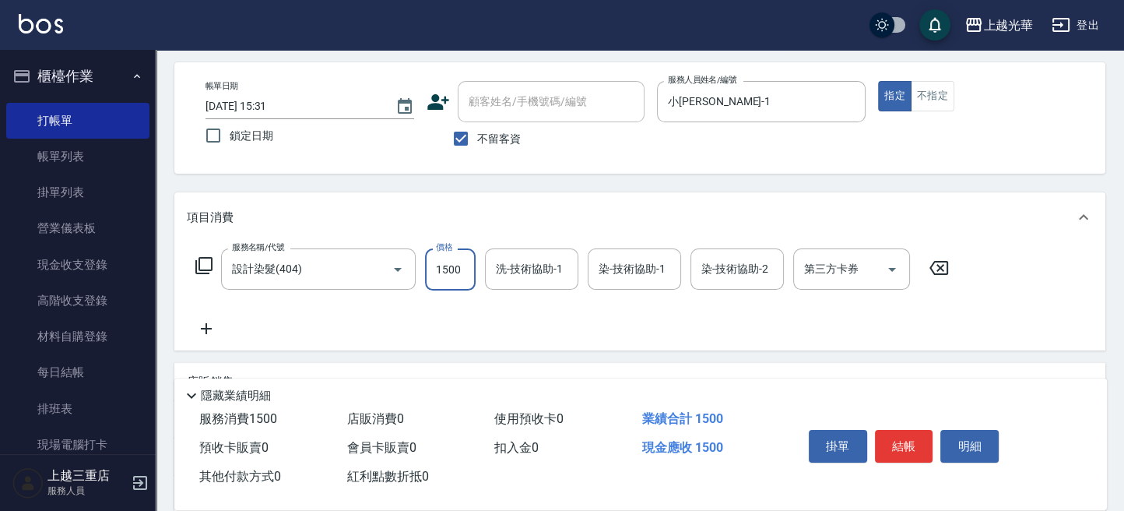
scroll to position [104, 0]
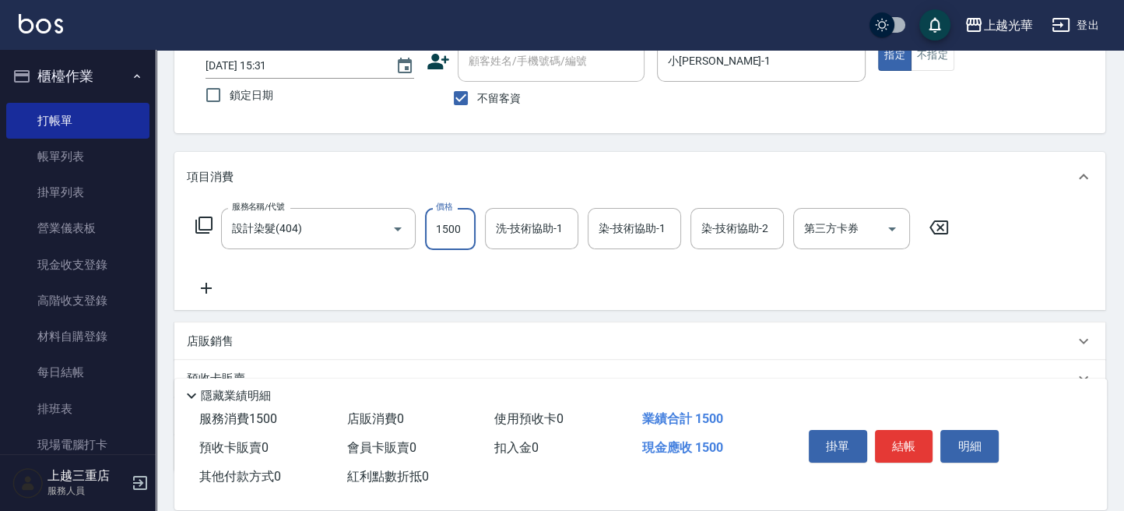
click at [213, 281] on icon at bounding box center [206, 288] width 39 height 19
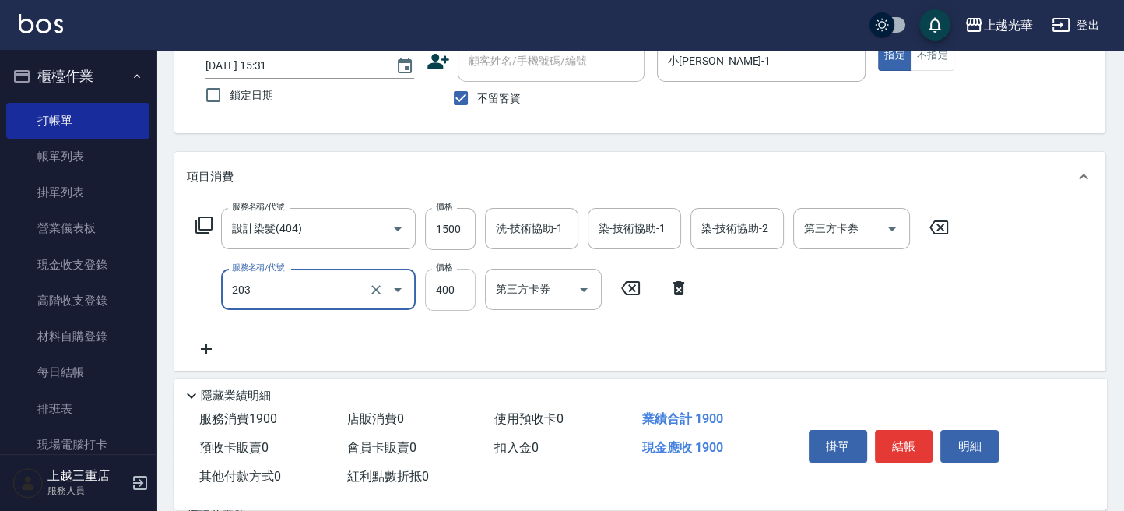
type input "指定單剪(203)"
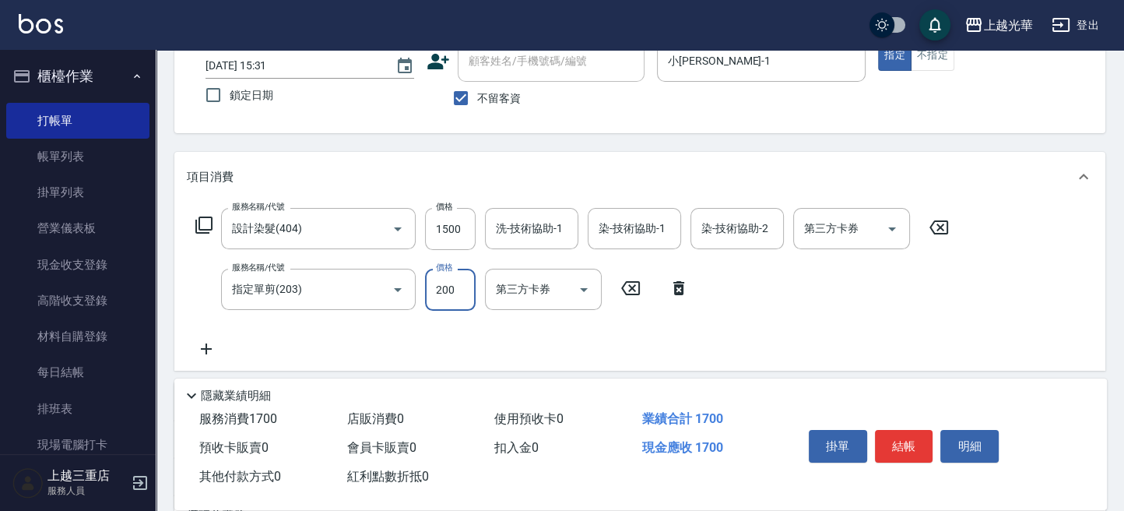
type input "200"
click at [366, 146] on div "Key In 打帳單 上一筆訂單:#20 帳單速查 結帳前確認明細 連續打單結帳 掛單 結帳 明細 帳單日期 [DATE] 15:31 鎖定日期 顧客姓名/手…" at bounding box center [640, 312] width 968 height 733
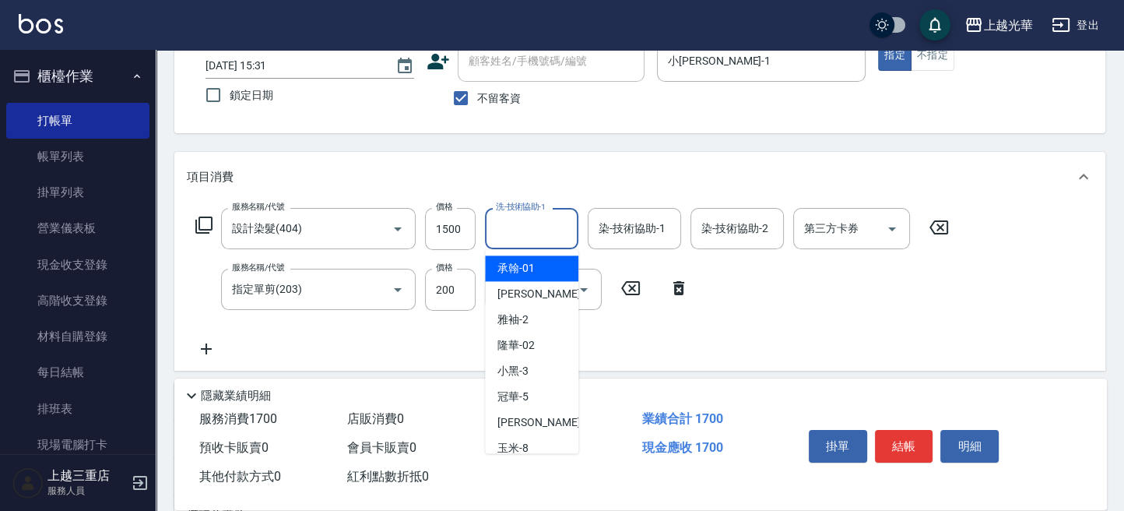
click at [546, 230] on input "洗-技術協助-1" at bounding box center [531, 228] width 79 height 27
type input "小[PERSON_NAME]-1"
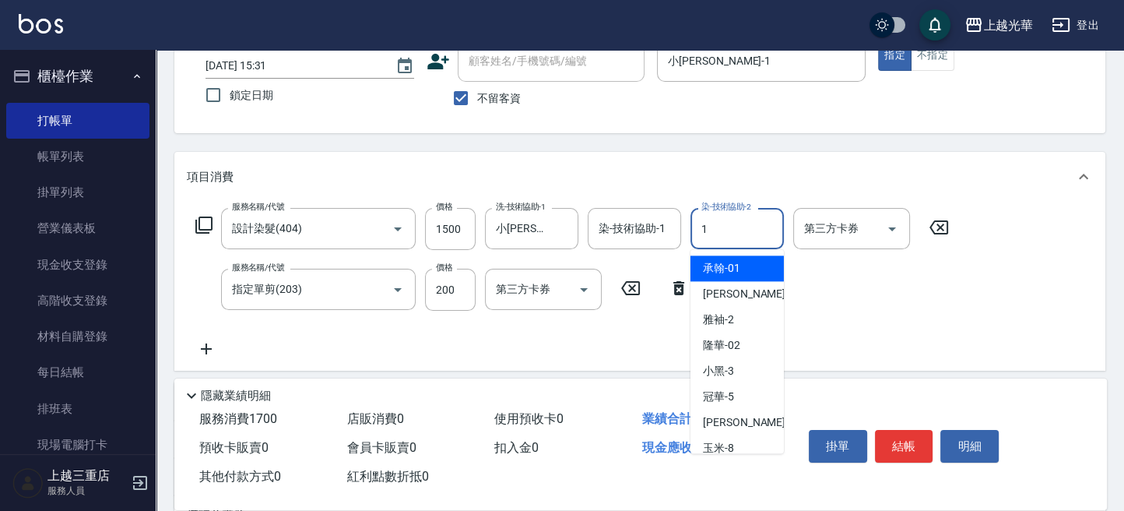
click at [711, 230] on input "1" at bounding box center [737, 228] width 79 height 27
type input "小[PERSON_NAME]-1"
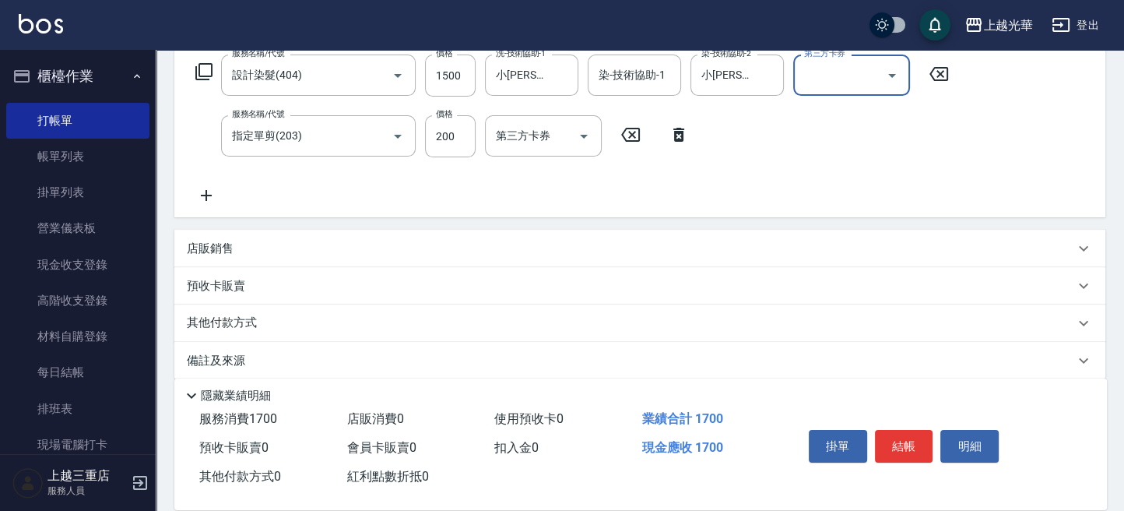
scroll to position [272, 0]
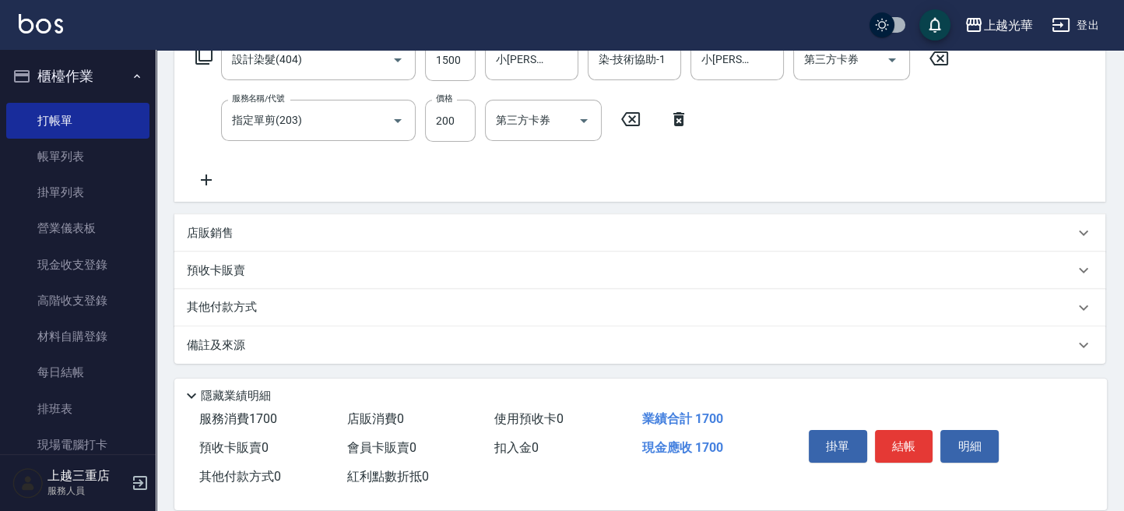
click at [219, 178] on icon at bounding box center [206, 179] width 39 height 19
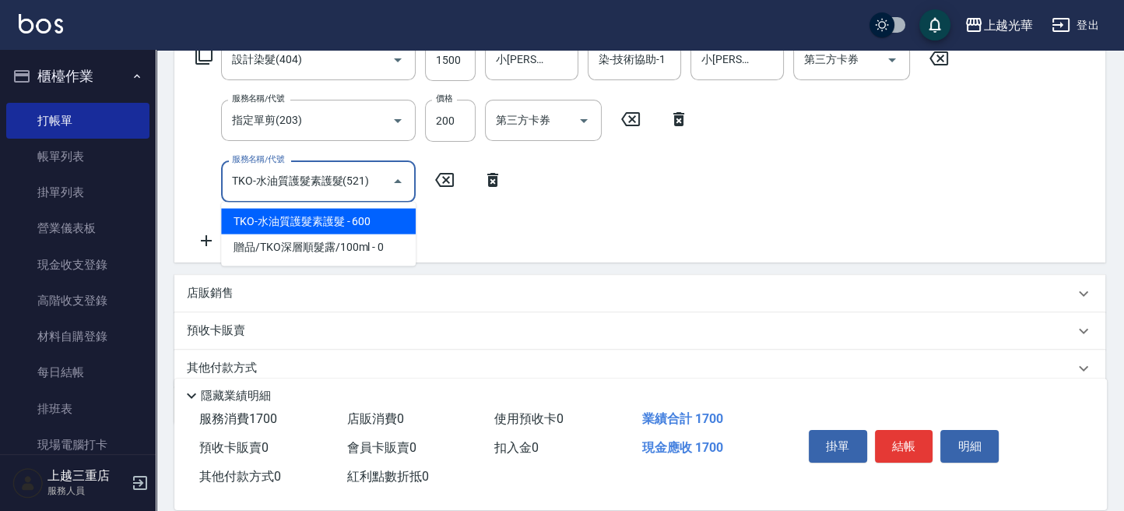
type input "TKO-水油質護髮素護髮(521)"
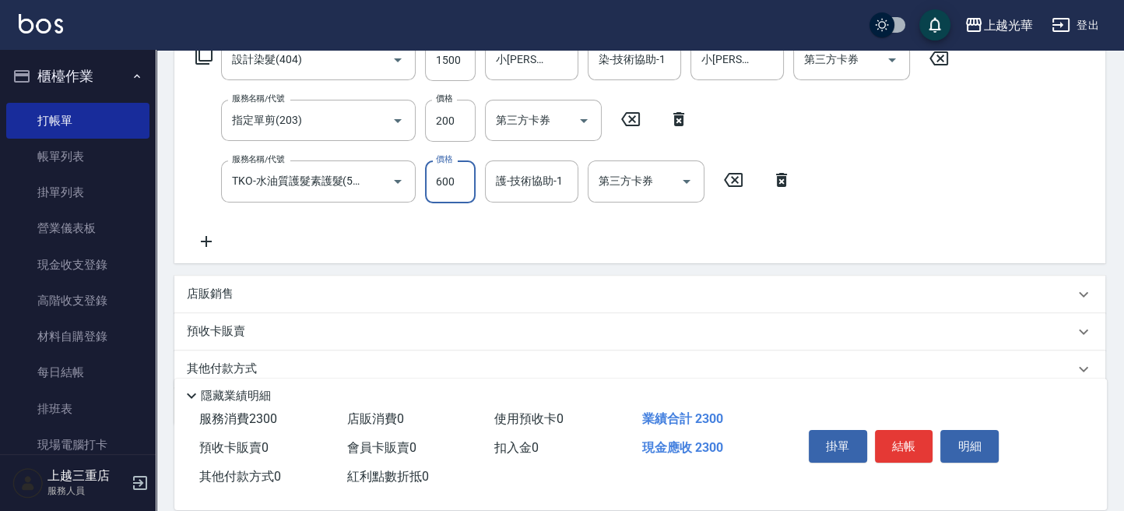
click at [515, 178] on input "護-技術協助-1" at bounding box center [531, 180] width 79 height 27
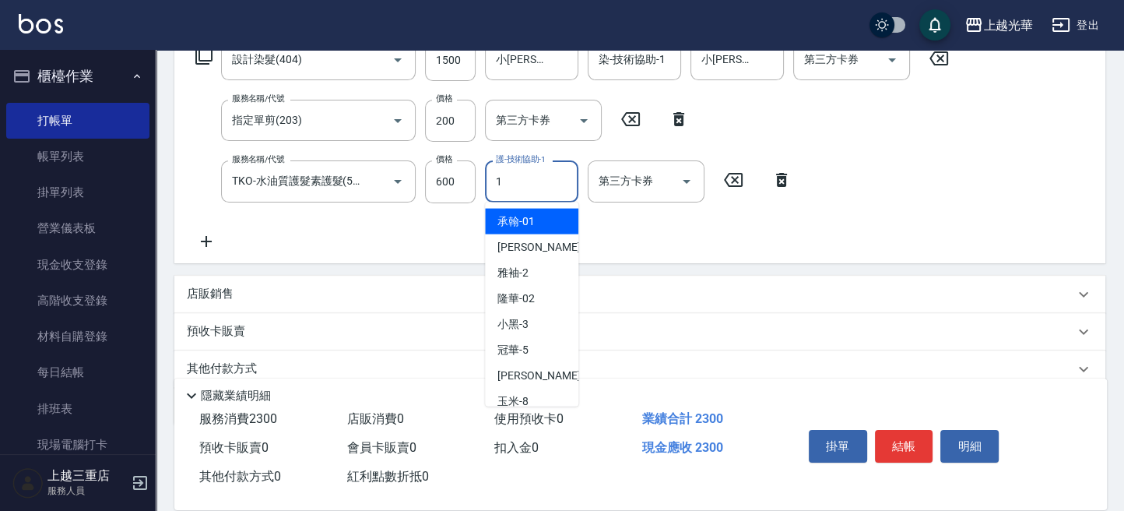
type input "小[PERSON_NAME]-1"
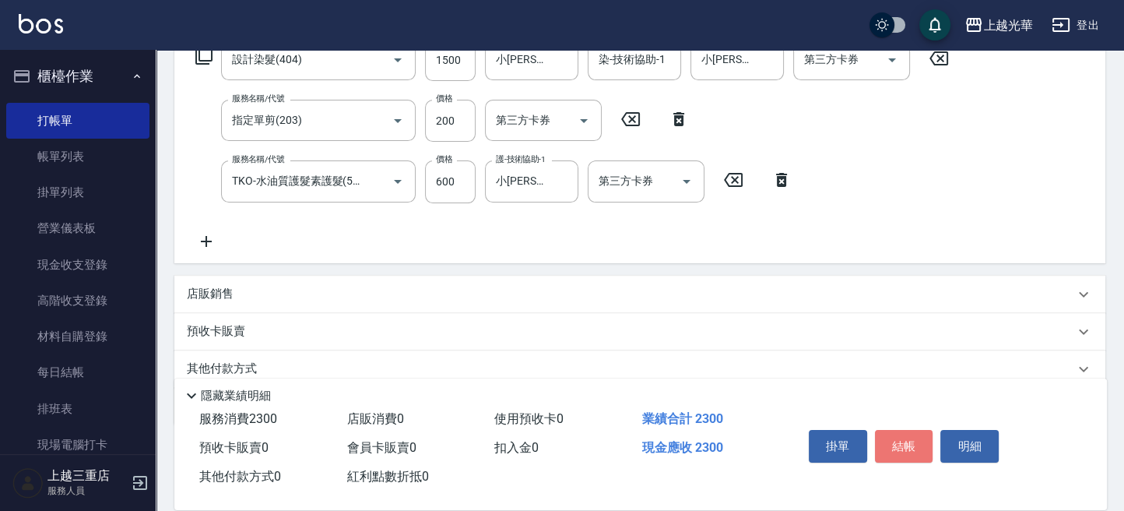
click at [898, 445] on button "結帳" at bounding box center [904, 446] width 58 height 33
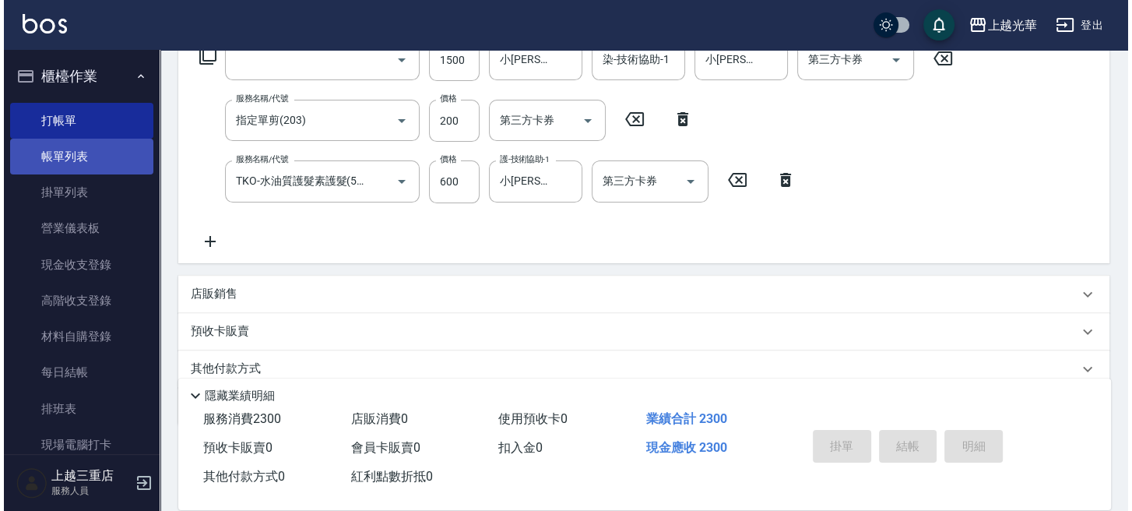
scroll to position [0, 0]
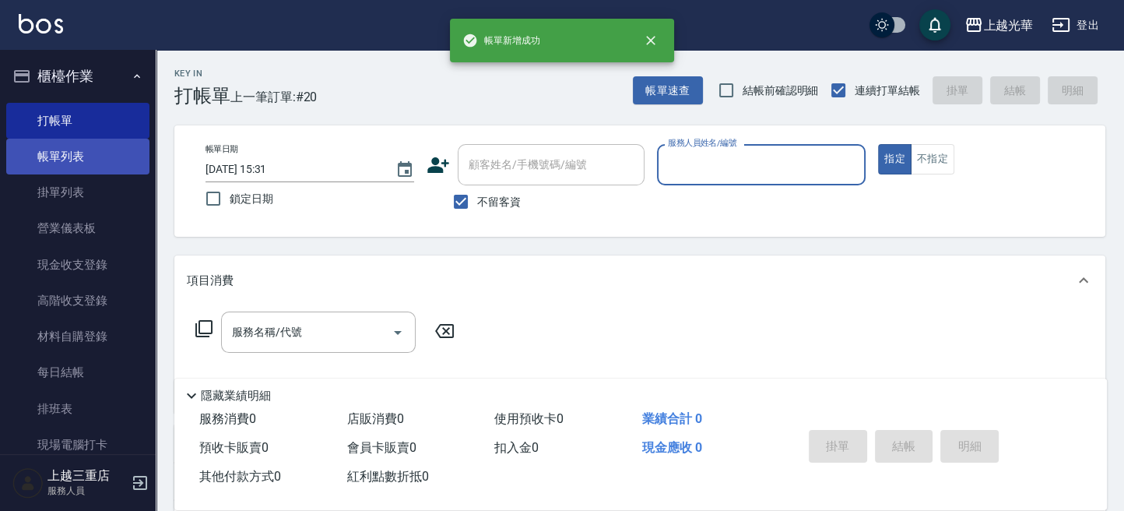
click at [47, 142] on link "帳單列表" at bounding box center [77, 157] width 143 height 36
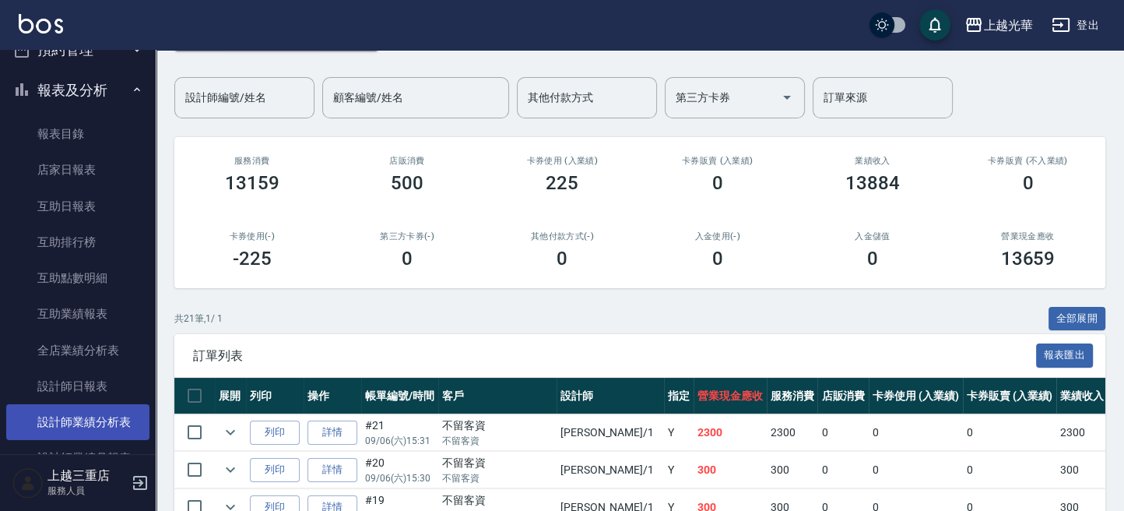
scroll to position [518, 0]
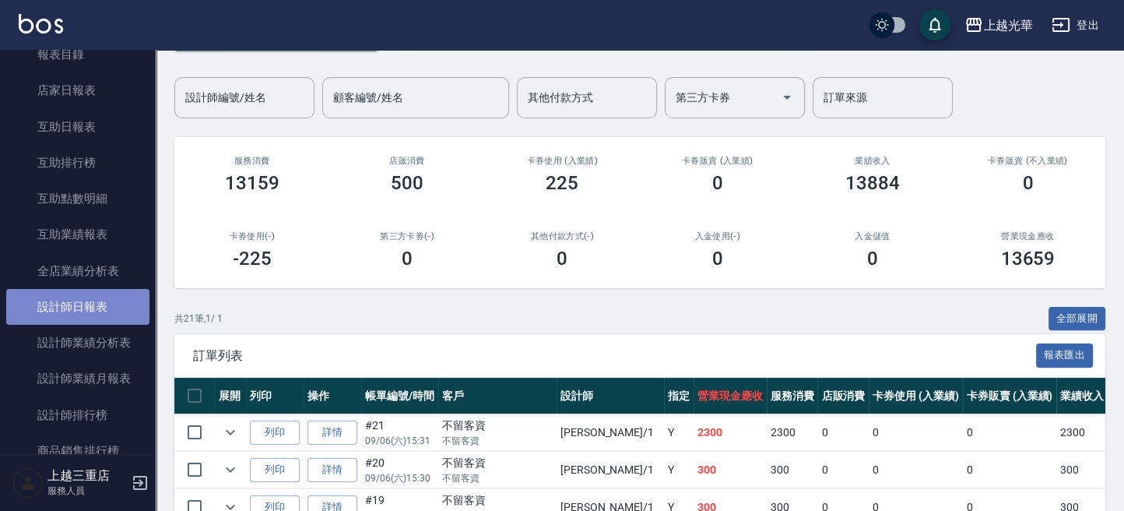
click at [104, 307] on link "設計師日報表" at bounding box center [77, 307] width 143 height 36
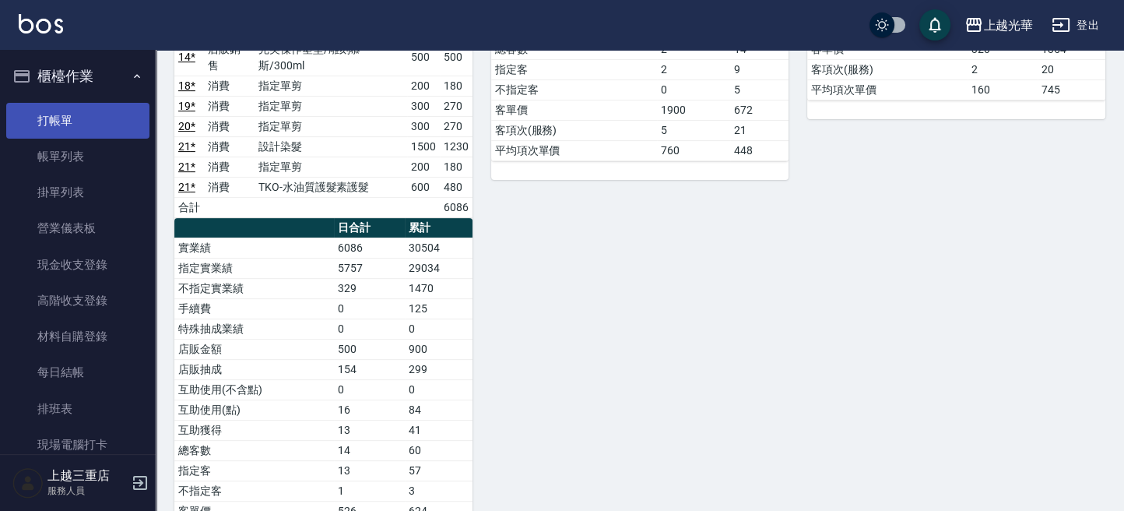
click at [84, 120] on link "打帳單" at bounding box center [77, 121] width 143 height 36
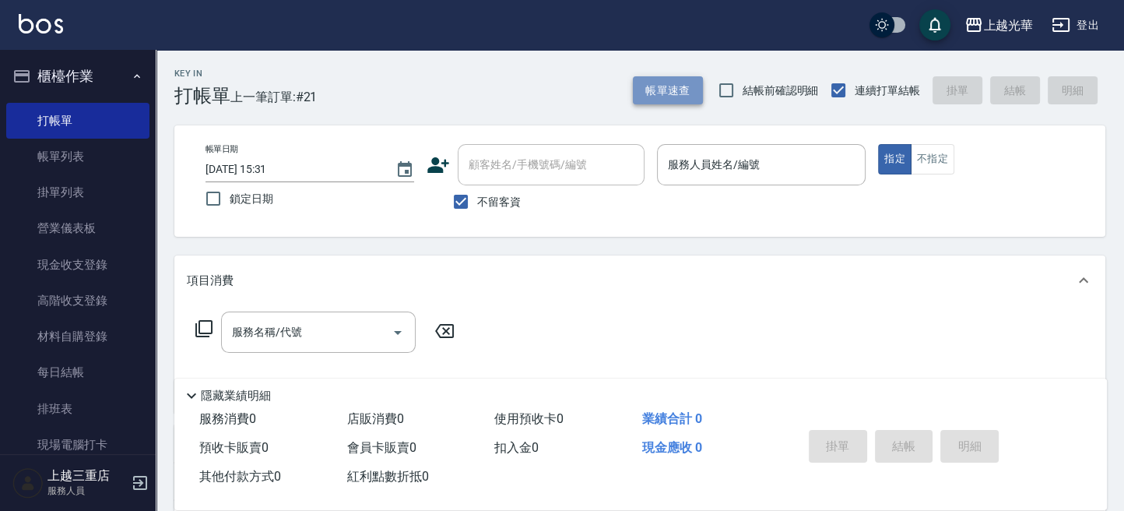
click at [635, 88] on button "帳單速查" at bounding box center [668, 90] width 70 height 29
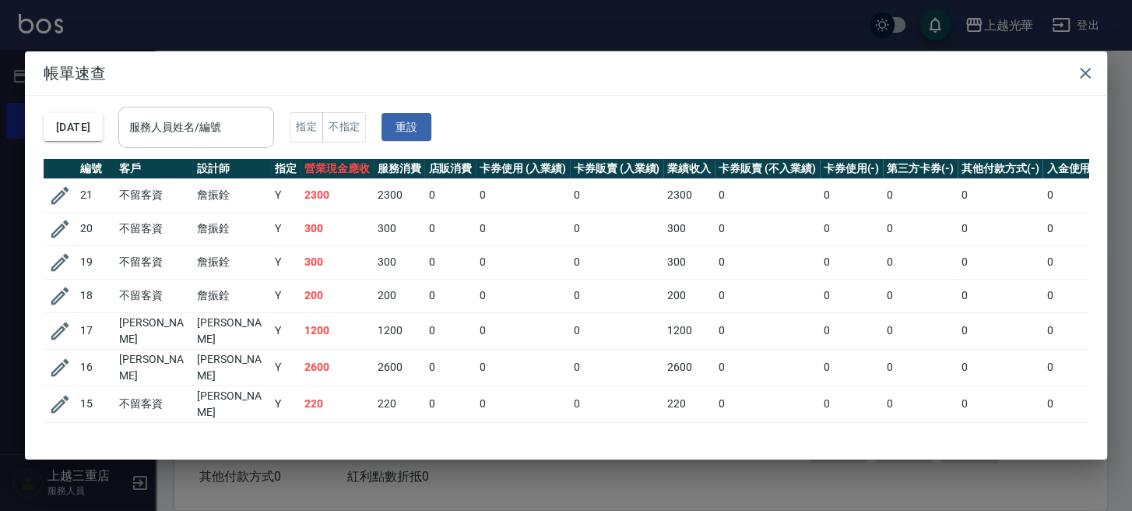
click at [200, 133] on input "服務人員姓名/編號" at bounding box center [196, 127] width 142 height 27
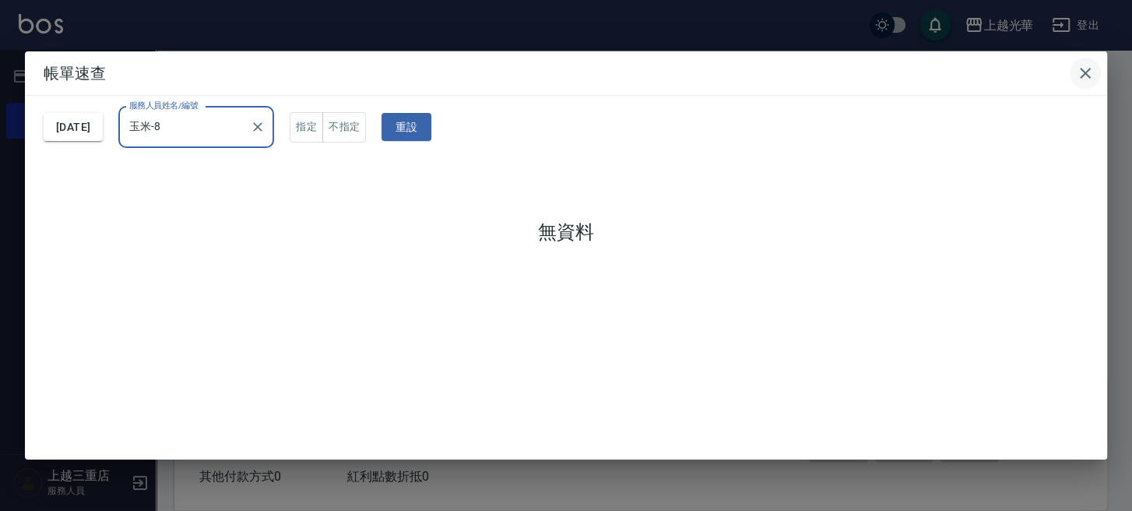
type input "玉米-8"
click at [1086, 69] on icon "button" at bounding box center [1085, 73] width 19 height 19
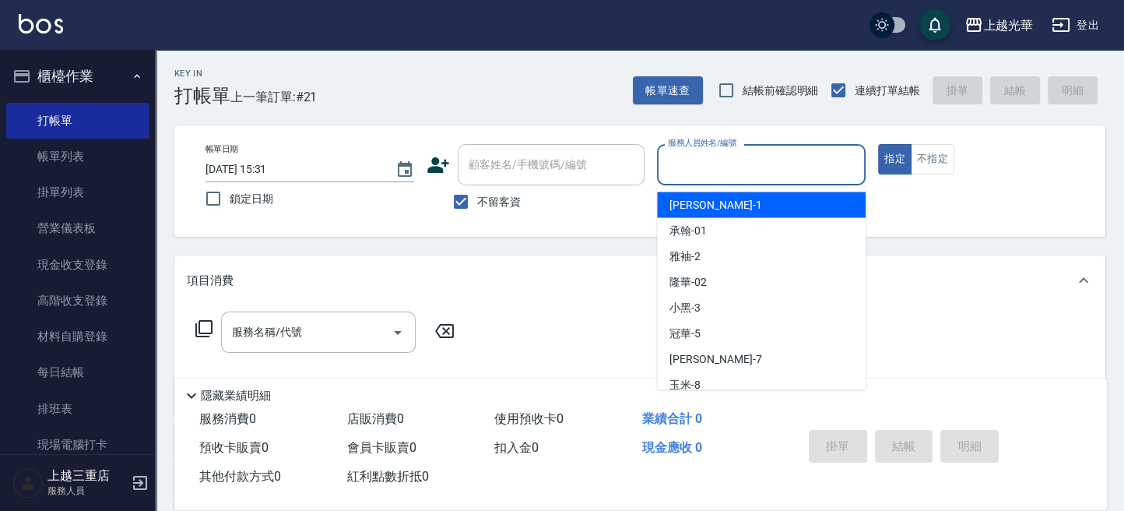
click at [705, 163] on input "服務人員姓名/編號" at bounding box center [761, 164] width 195 height 27
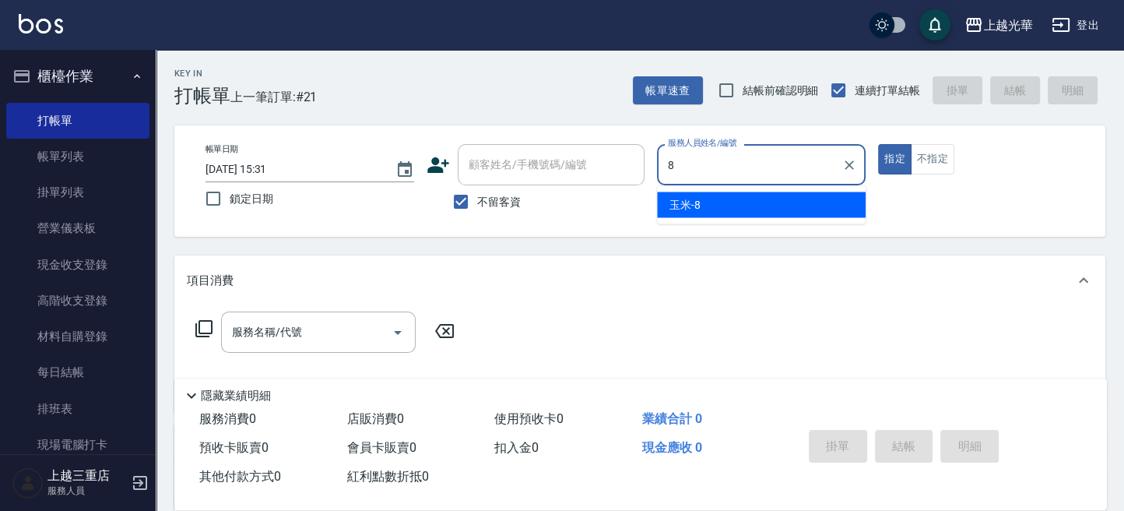
type input "玉米-8"
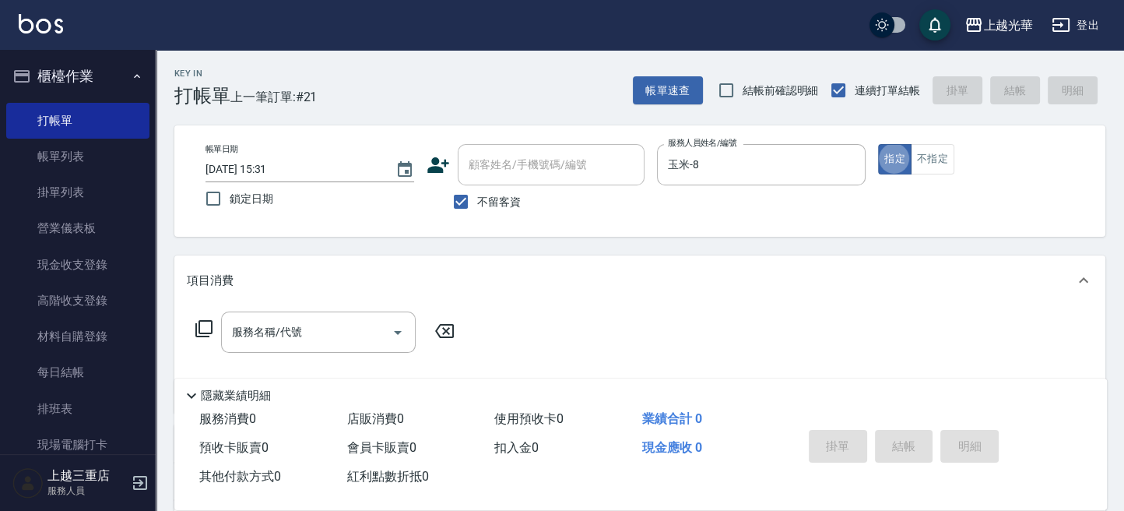
type button "true"
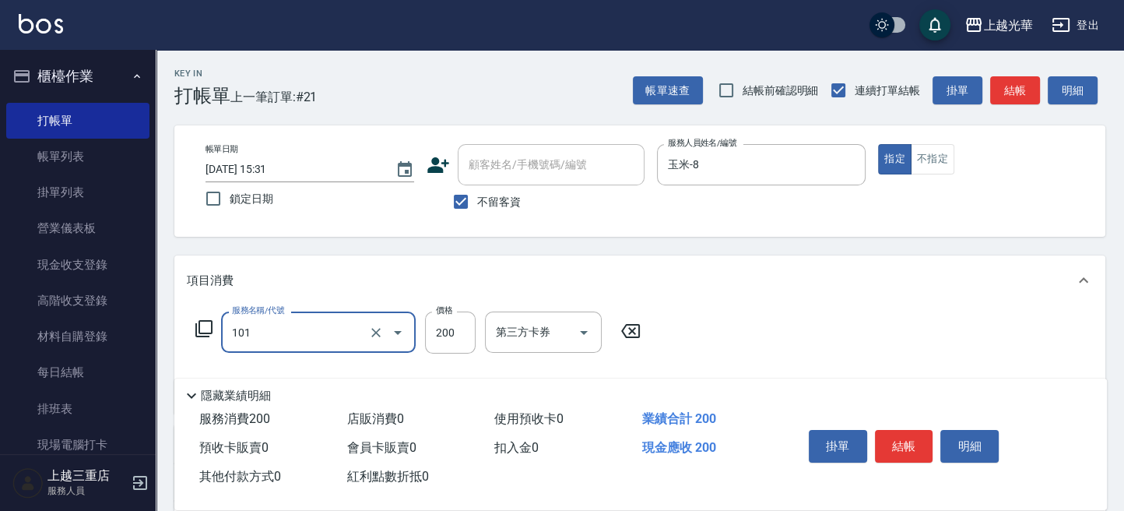
type input "不指定洗髮(101)"
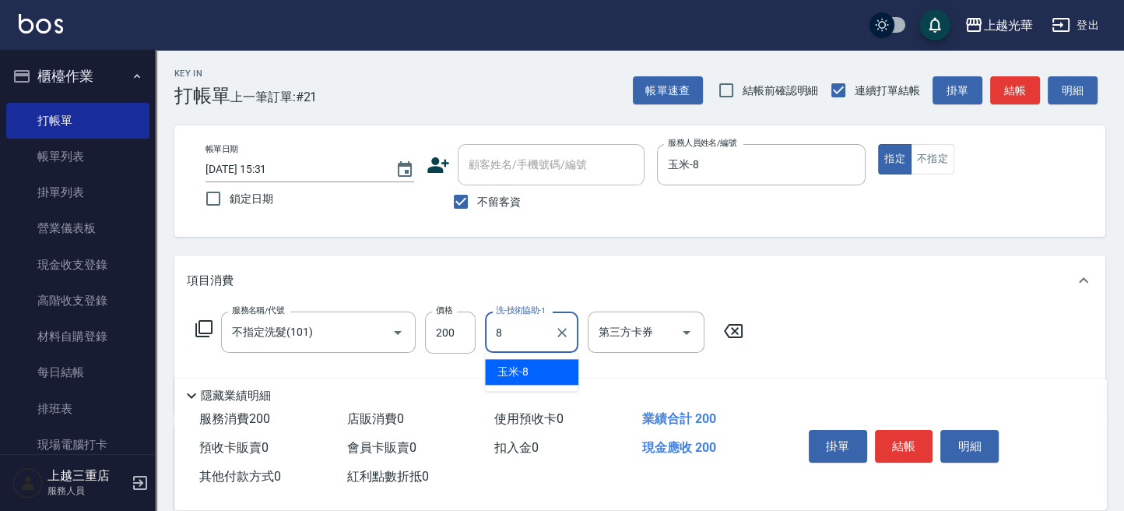
type input "玉米-8"
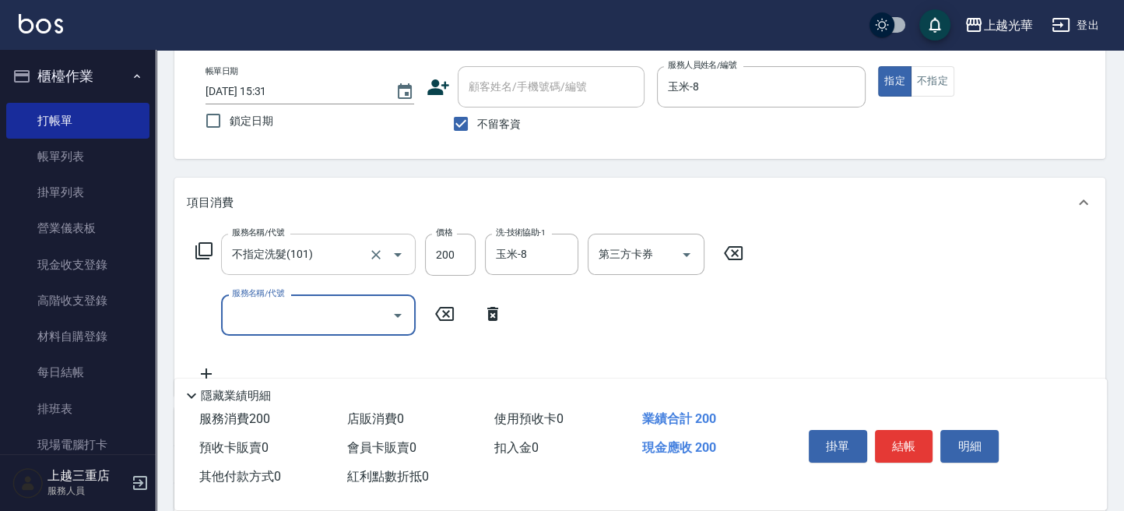
scroll to position [104, 0]
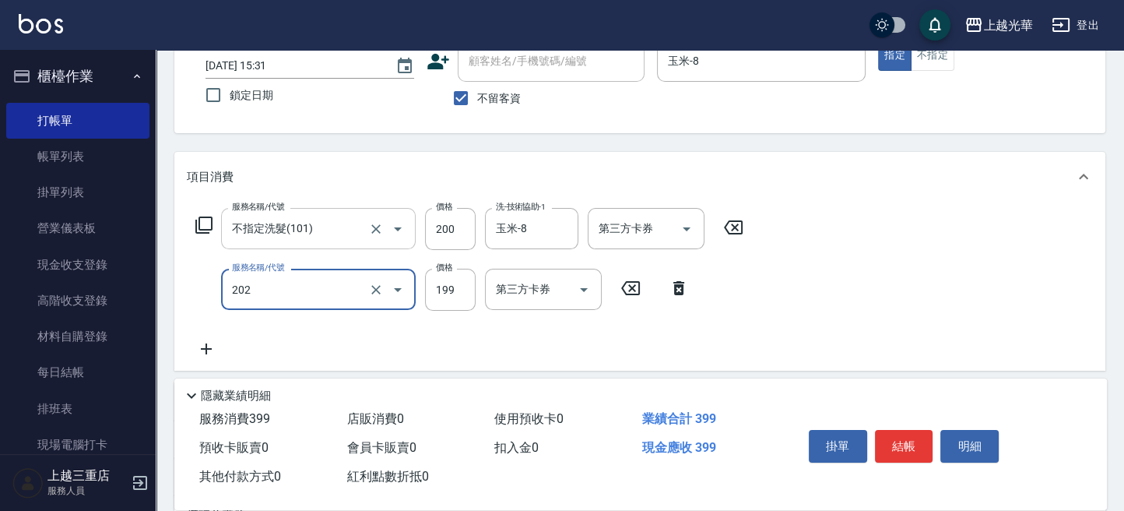
type input "不指定單剪(202)"
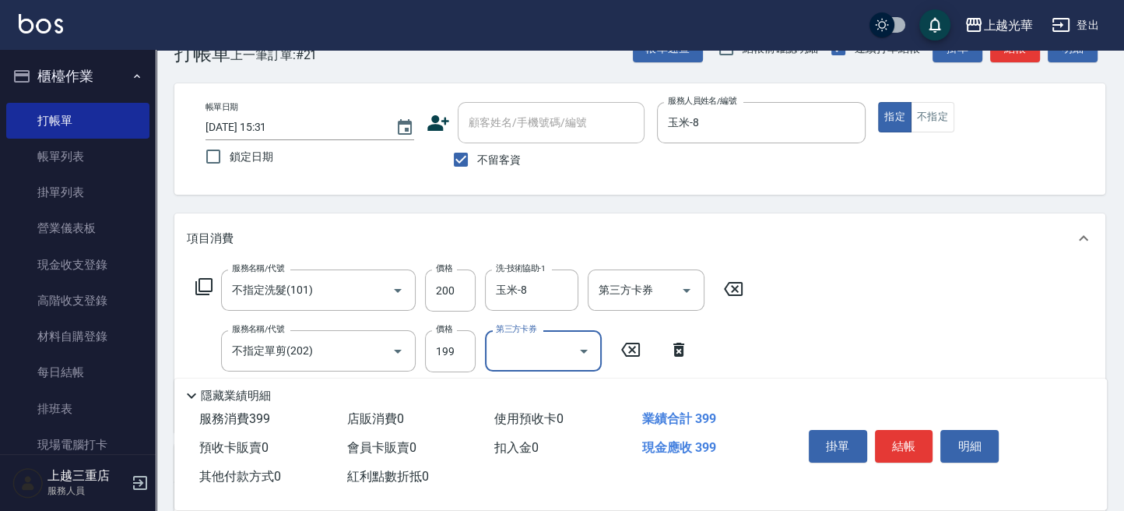
scroll to position [0, 0]
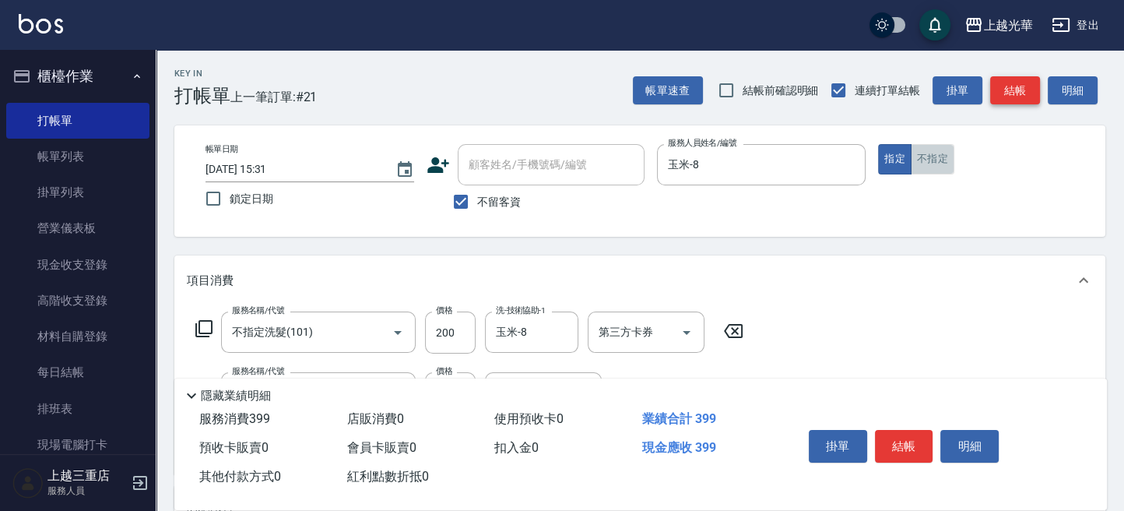
drag, startPoint x: 941, startPoint y: 159, endPoint x: 1003, endPoint y: 97, distance: 88.1
click at [943, 151] on button "不指定" at bounding box center [933, 159] width 44 height 30
click at [1011, 90] on button "結帳" at bounding box center [1015, 90] width 50 height 29
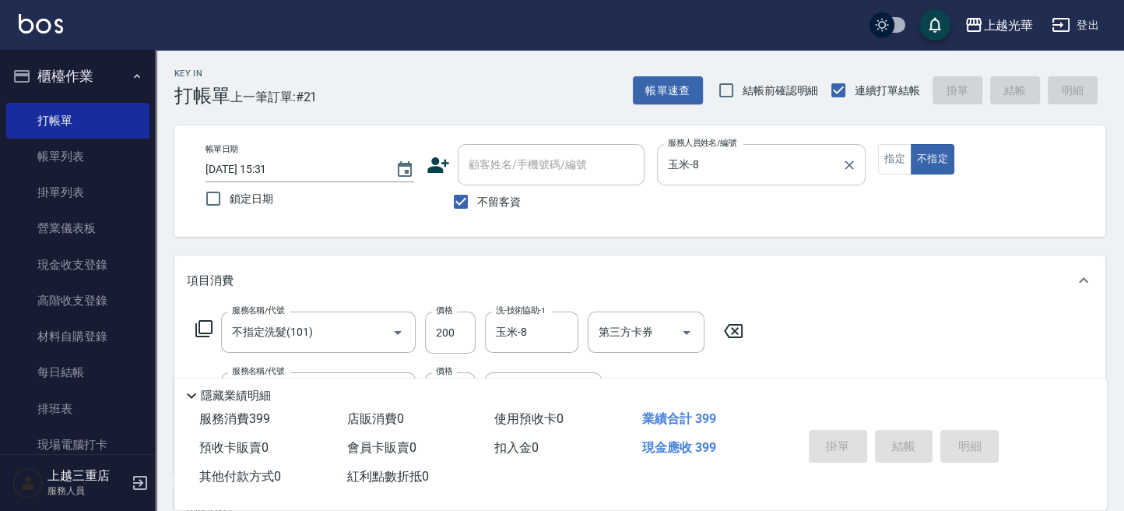
type input "[DATE] 15:49"
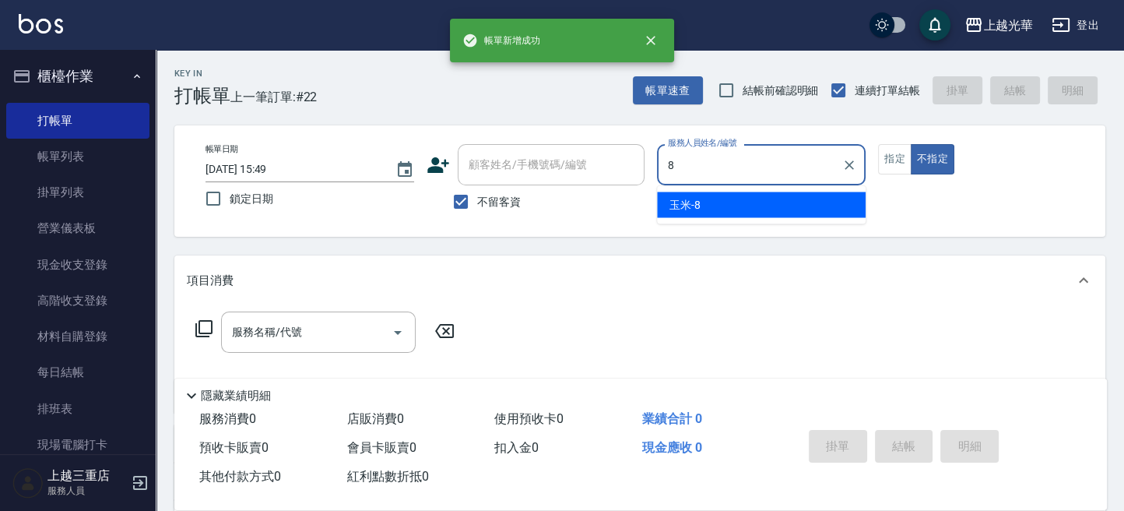
type input "玉米-8"
type button "false"
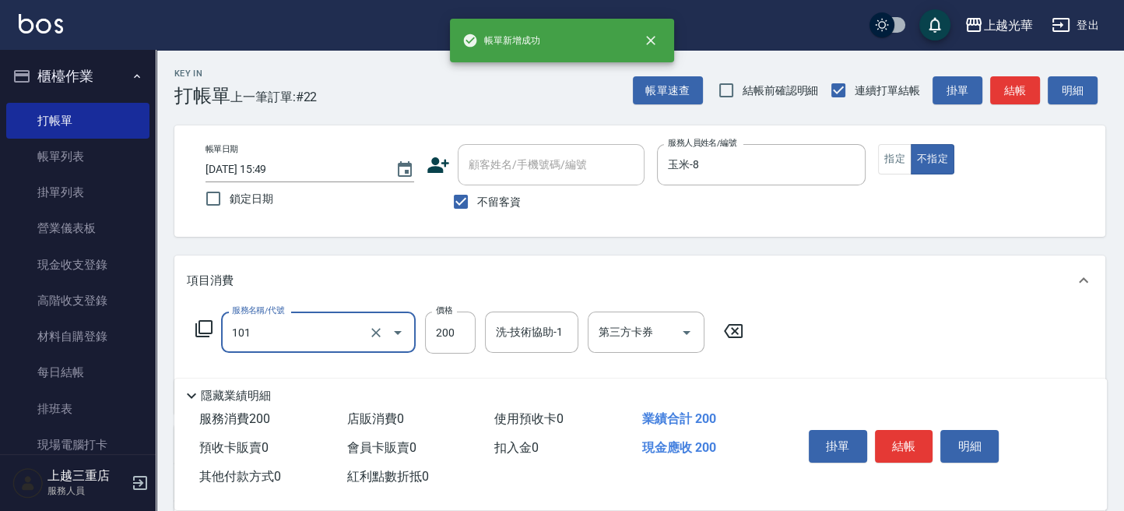
type input "不指定洗髮(101)"
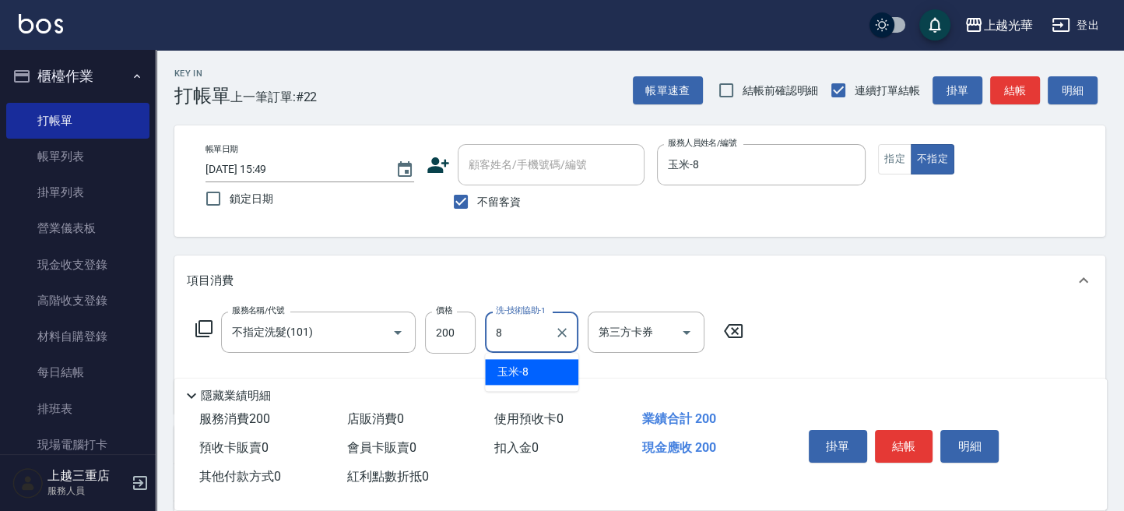
type input "玉米-8"
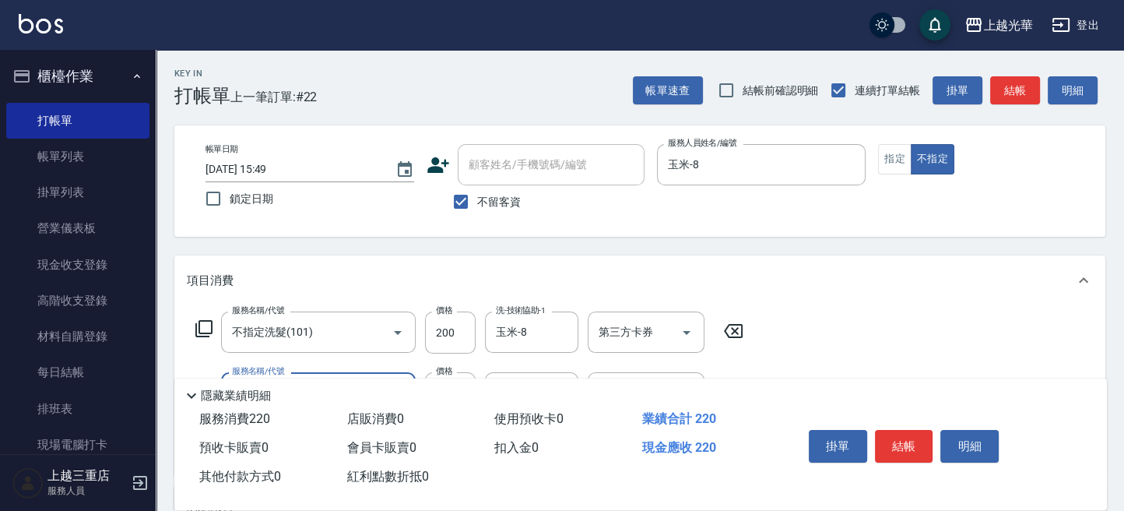
type input "潤絲(801)"
type input "玉米-8"
click at [1024, 90] on button "結帳" at bounding box center [1015, 90] width 50 height 29
